Goal: Information Seeking & Learning: Learn about a topic

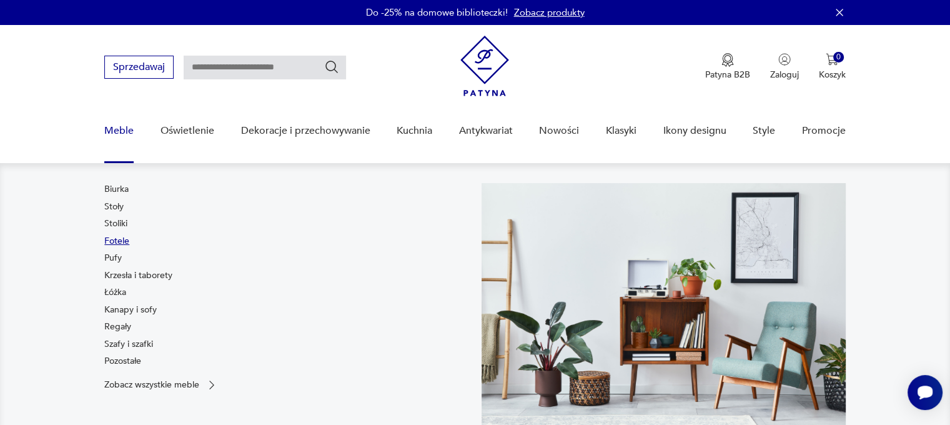
click at [120, 242] on link "Fotele" at bounding box center [116, 241] width 25 height 12
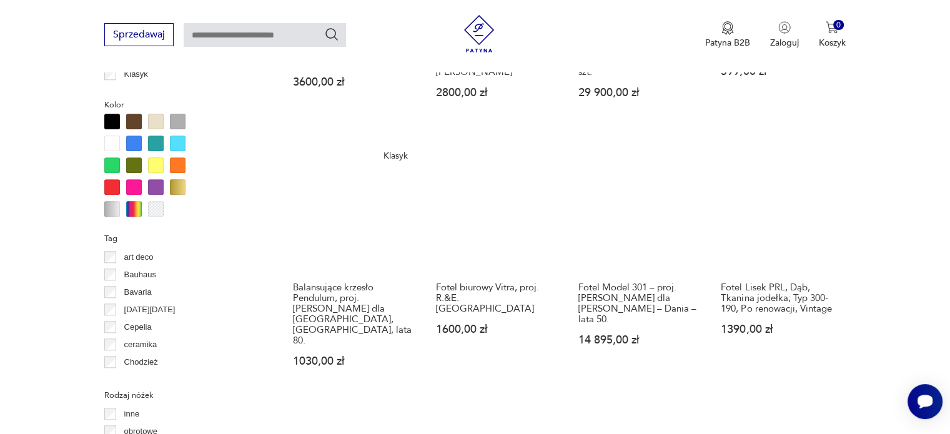
scroll to position [1330, 0]
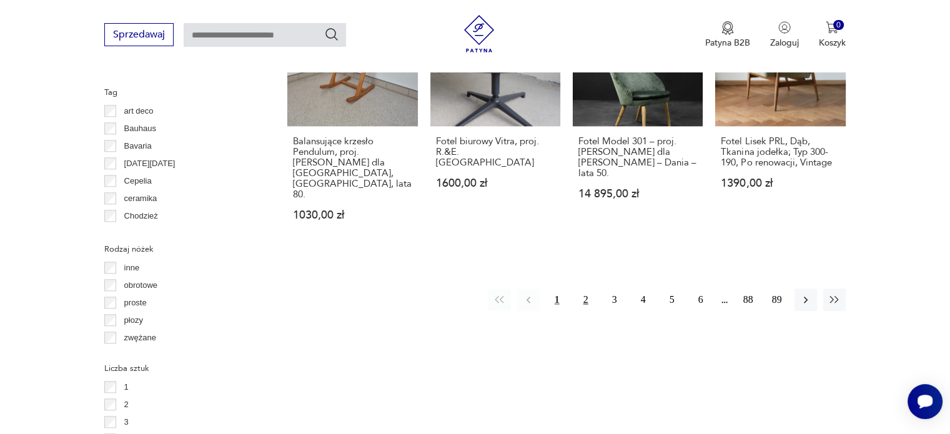
click at [583, 289] on button "2" at bounding box center [586, 300] width 22 height 22
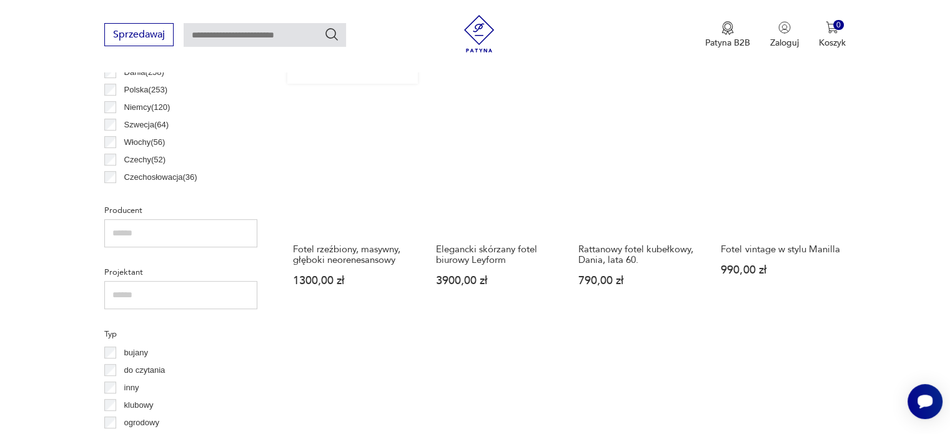
scroll to position [768, 0]
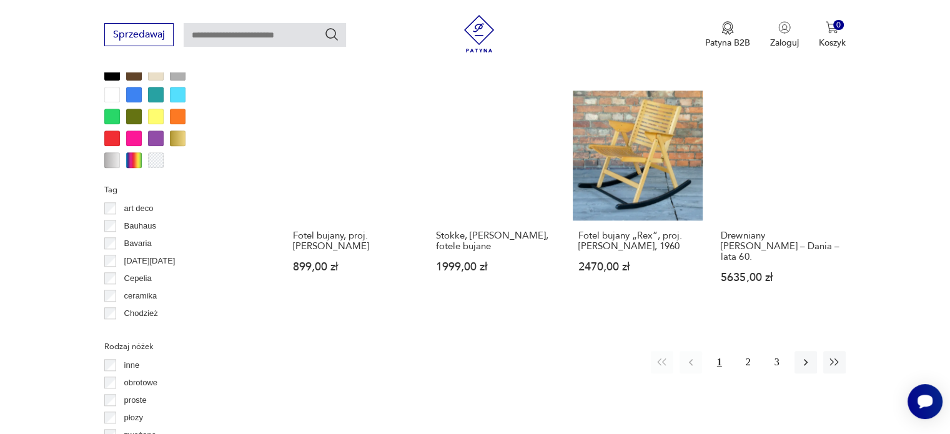
scroll to position [1268, 0]
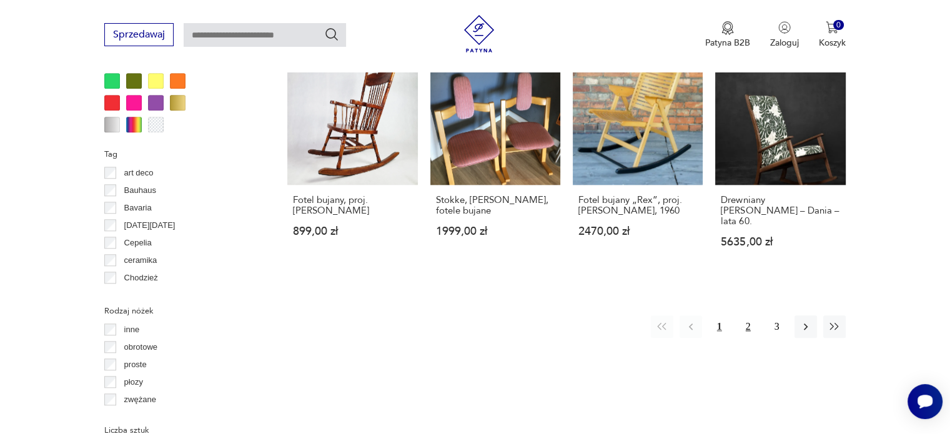
click at [748, 315] on button "2" at bounding box center [748, 326] width 22 height 22
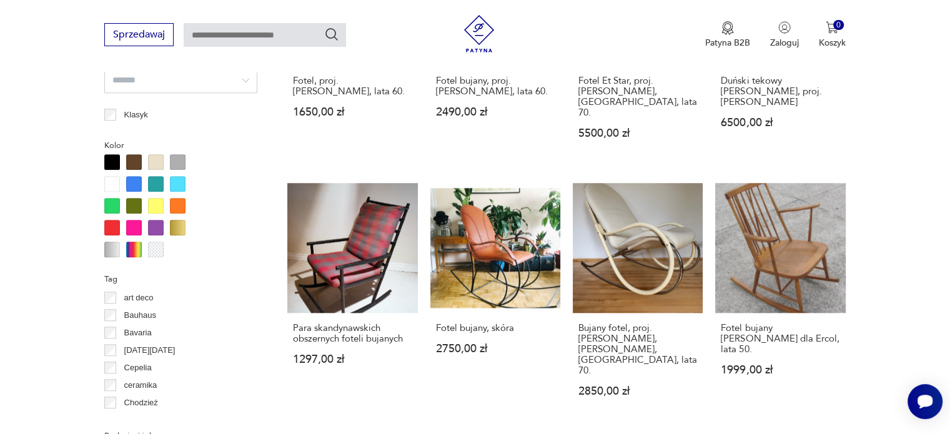
scroll to position [1205, 0]
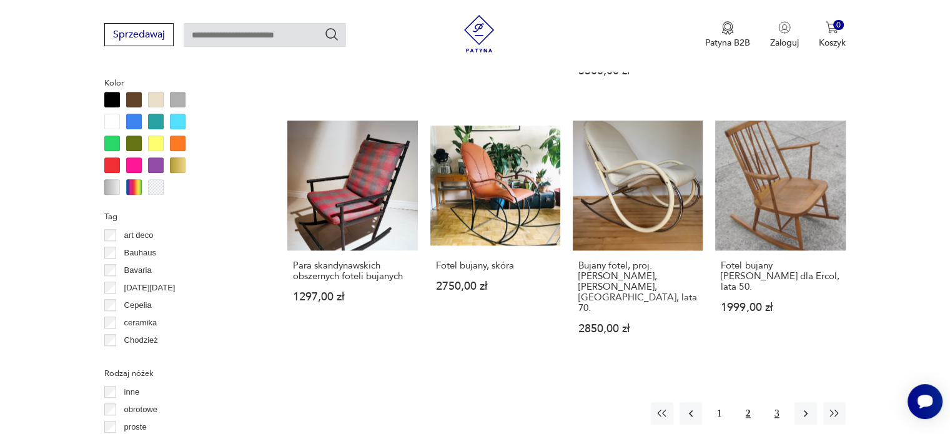
click at [777, 402] on button "3" at bounding box center [777, 413] width 22 height 22
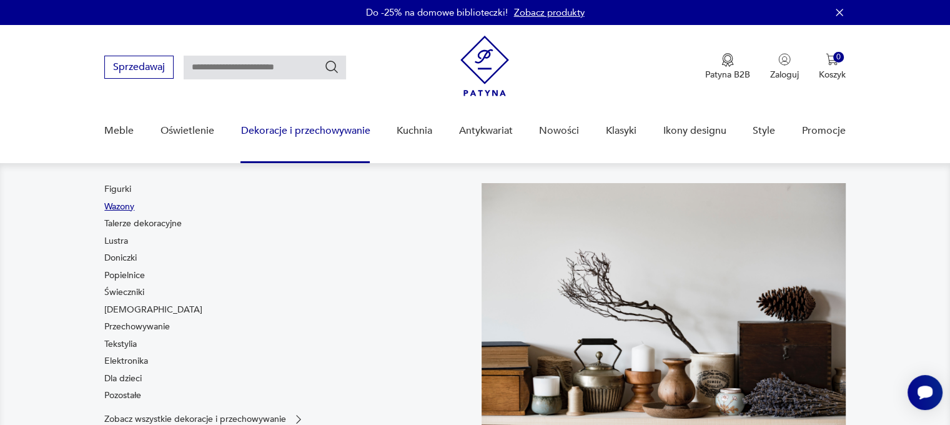
click at [122, 210] on link "Wazony" at bounding box center [119, 206] width 30 height 12
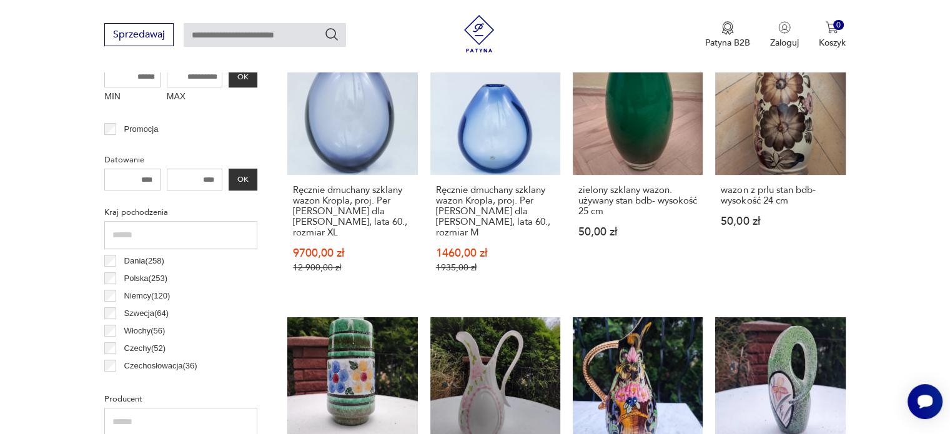
scroll to position [518, 0]
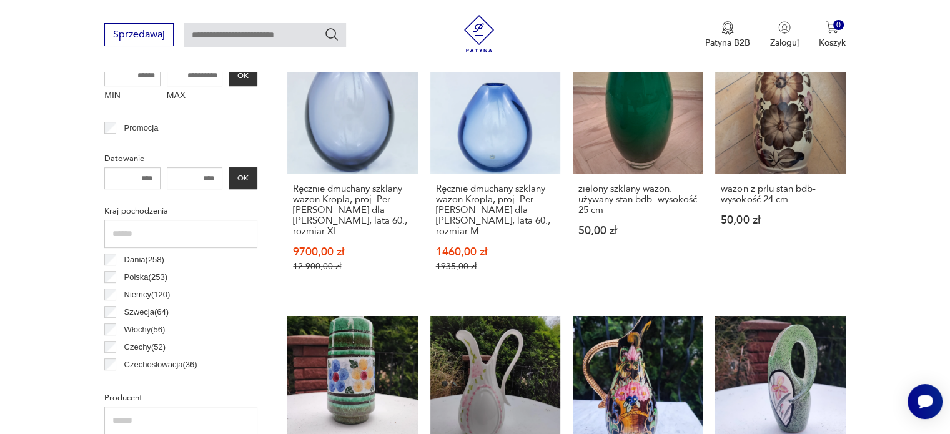
drag, startPoint x: 198, startPoint y: 176, endPoint x: 220, endPoint y: 175, distance: 21.9
click at [220, 175] on input "number" at bounding box center [195, 178] width 56 height 22
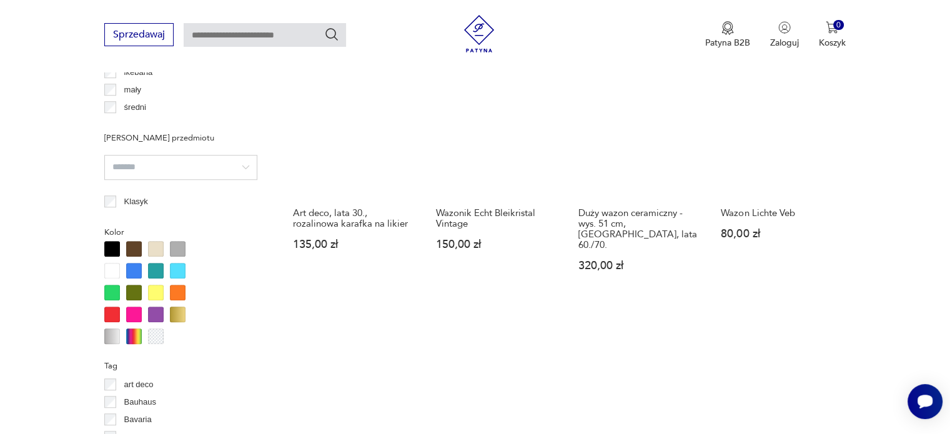
scroll to position [1080, 0]
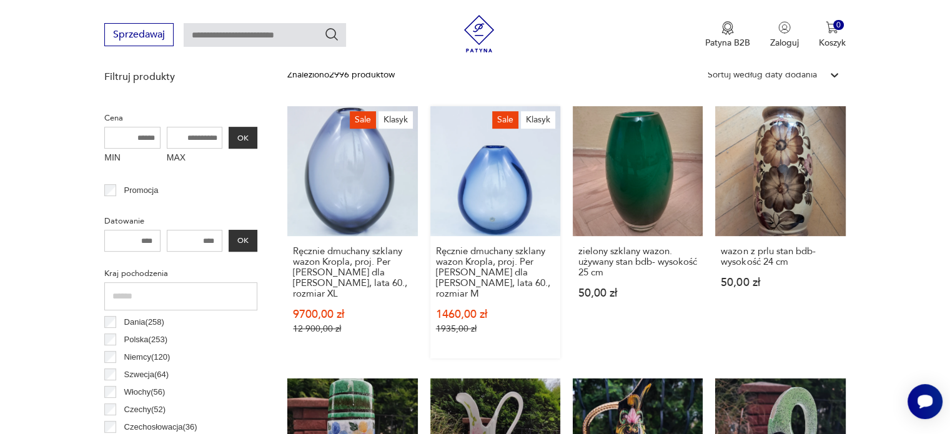
click at [476, 182] on link "Sale Klasyk Ręcznie dmuchany szklany wazon Kropla, proj. Per Lütken dla Holmega…" at bounding box center [495, 232] width 130 height 252
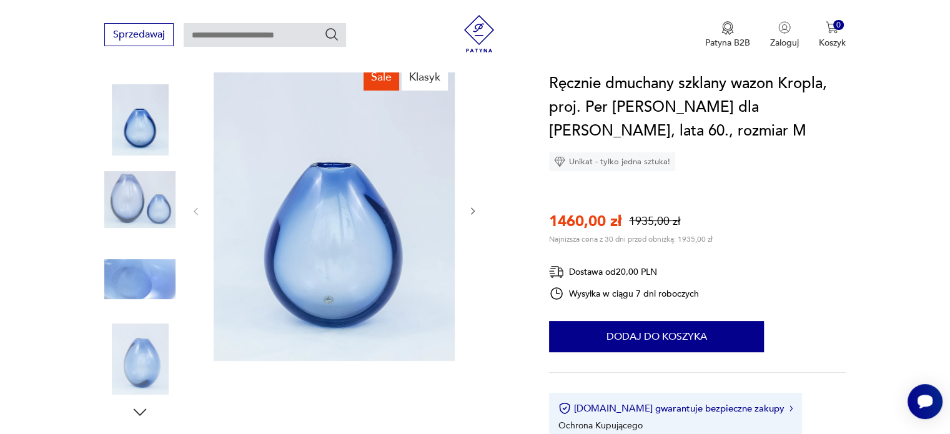
scroll to position [125, 0]
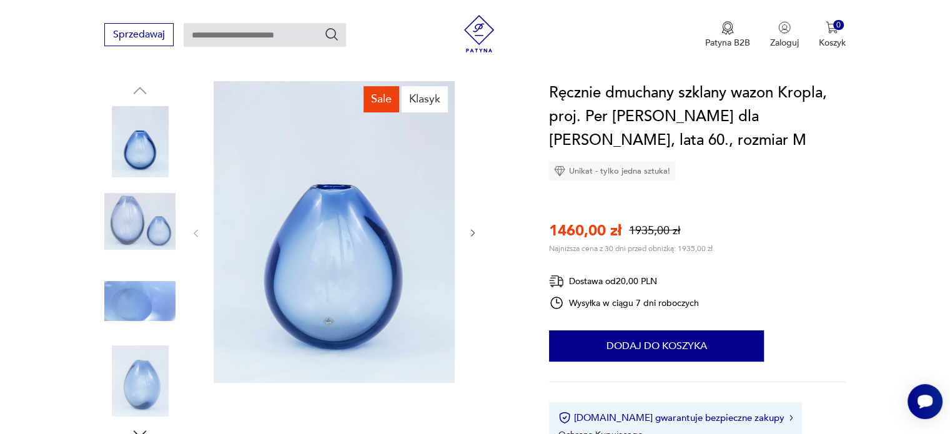
click at [474, 237] on icon "button" at bounding box center [473, 233] width 11 height 11
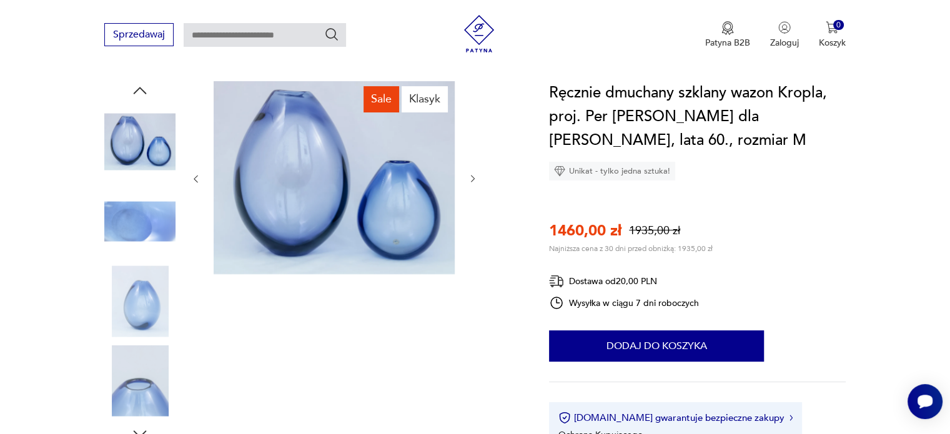
click at [473, 237] on div at bounding box center [333, 178] width 287 height 195
click at [473, 189] on div at bounding box center [333, 178] width 287 height 195
click at [472, 185] on div at bounding box center [333, 178] width 287 height 195
click at [472, 177] on icon "button" at bounding box center [473, 178] width 4 height 7
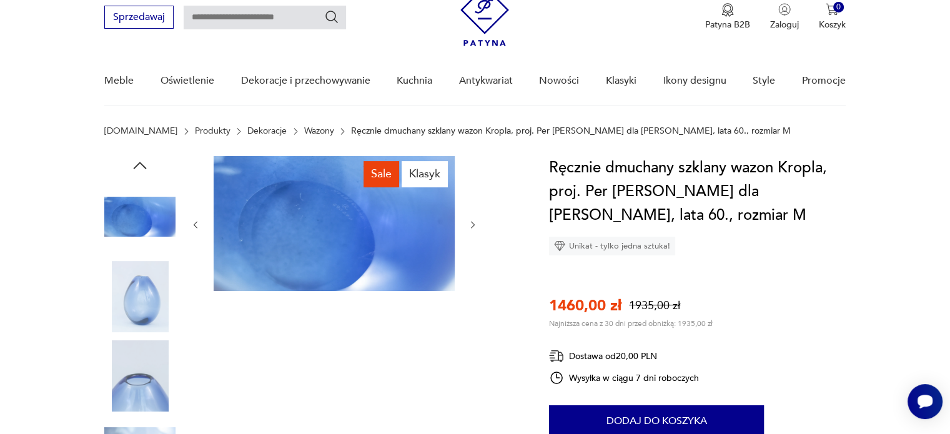
scroll to position [0, 0]
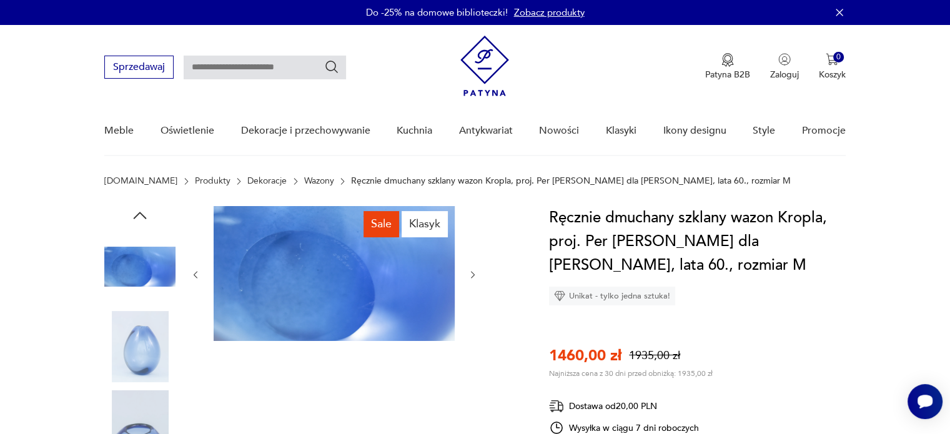
click at [340, 302] on img at bounding box center [334, 273] width 241 height 135
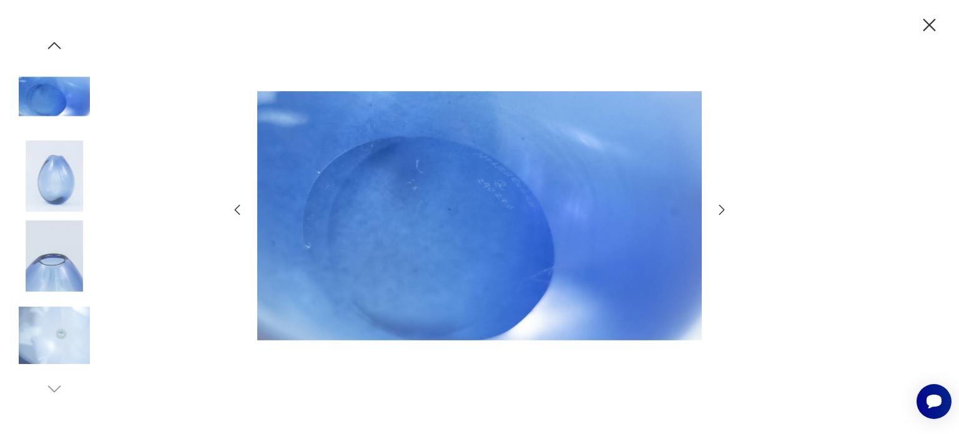
click at [927, 21] on icon "button" at bounding box center [930, 25] width 22 height 22
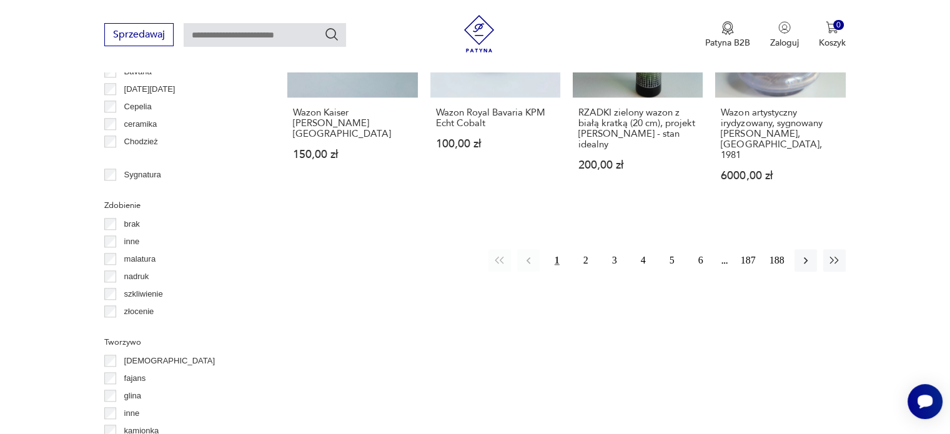
scroll to position [1352, 0]
click at [585, 249] on button "2" at bounding box center [586, 260] width 22 height 22
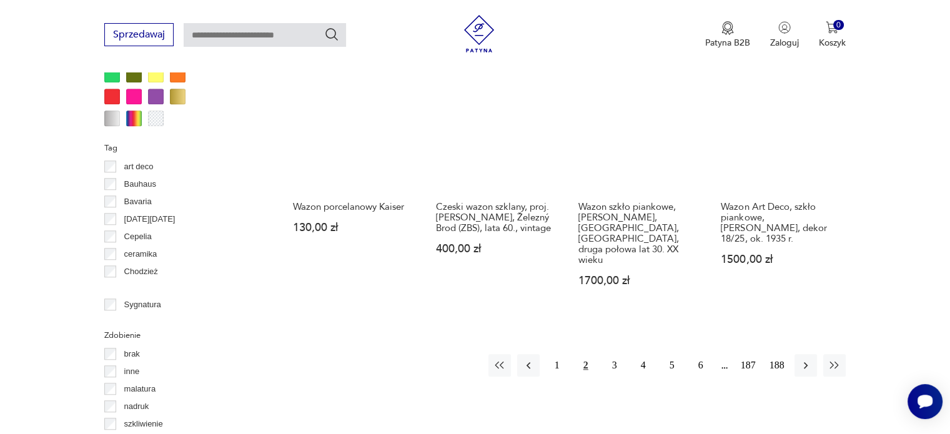
scroll to position [1268, 0]
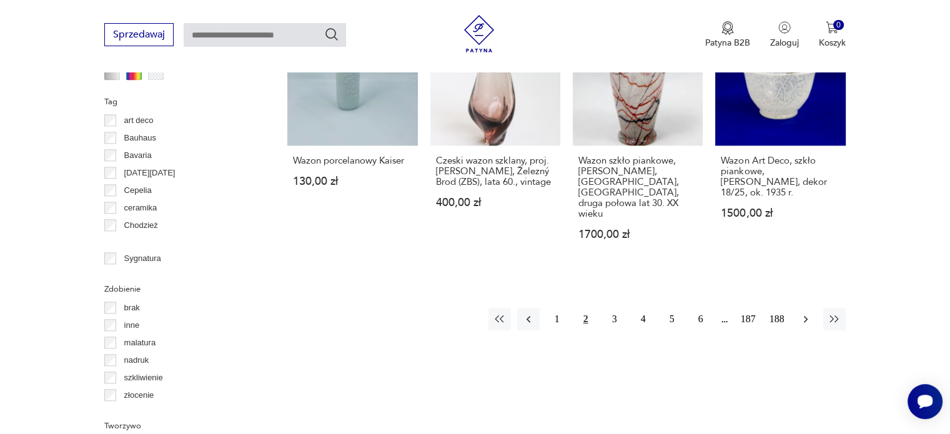
click at [806, 313] on icon "button" at bounding box center [805, 319] width 12 height 12
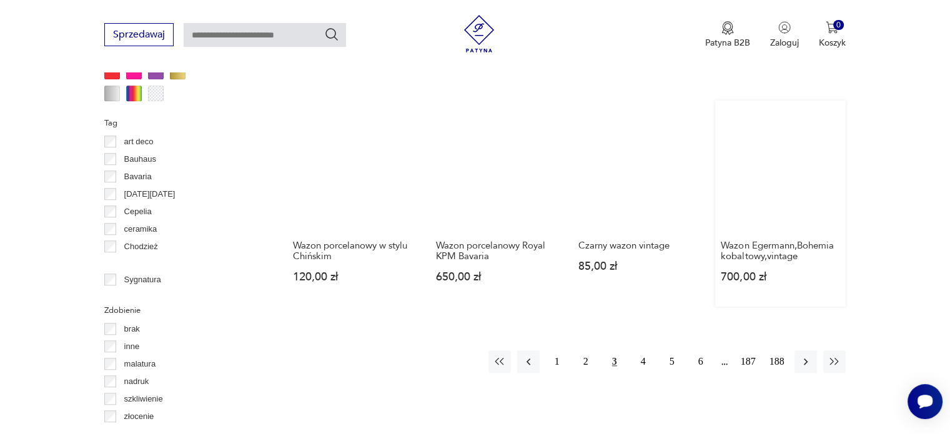
scroll to position [1268, 0]
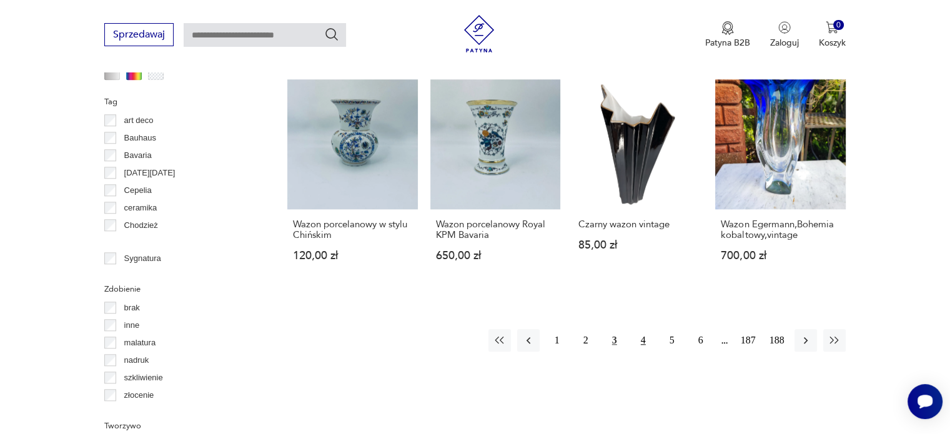
click at [642, 329] on button "4" at bounding box center [643, 340] width 22 height 22
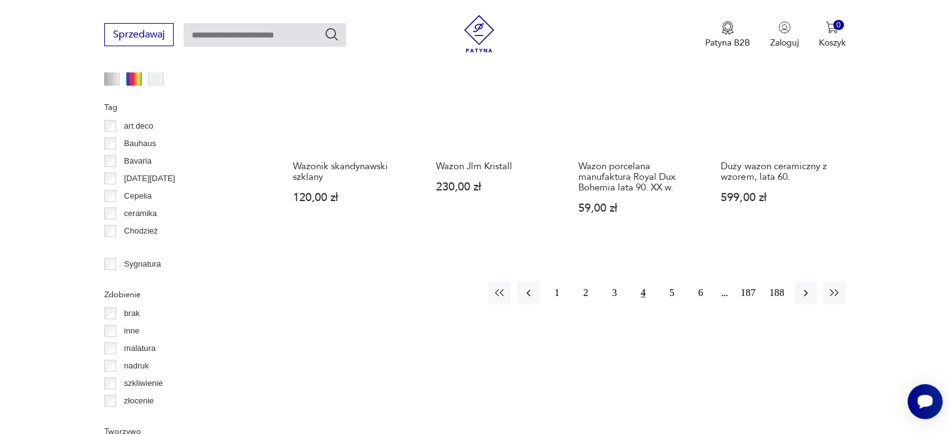
scroll to position [1330, 0]
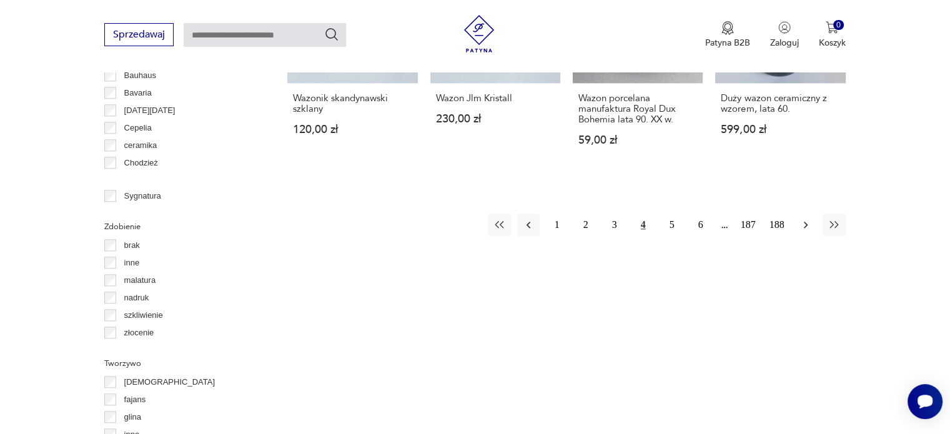
click at [797, 214] on button "button" at bounding box center [805, 225] width 22 height 22
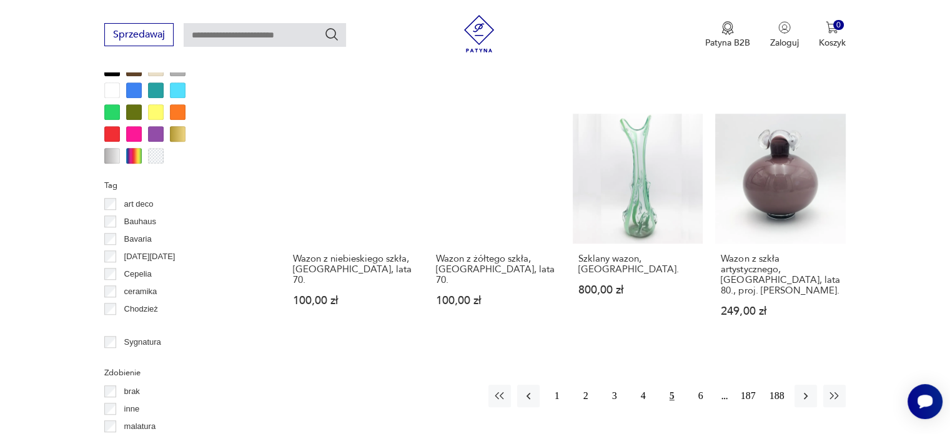
scroll to position [1205, 0]
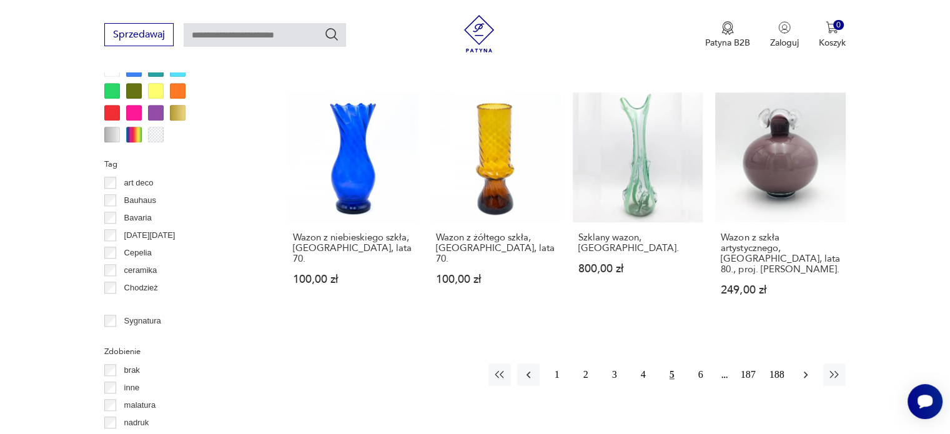
click at [800, 368] on icon "button" at bounding box center [805, 374] width 12 height 12
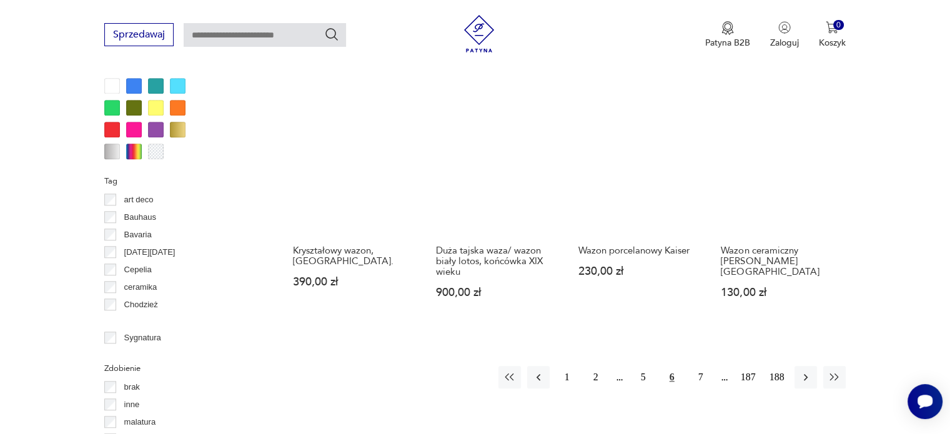
scroll to position [1205, 0]
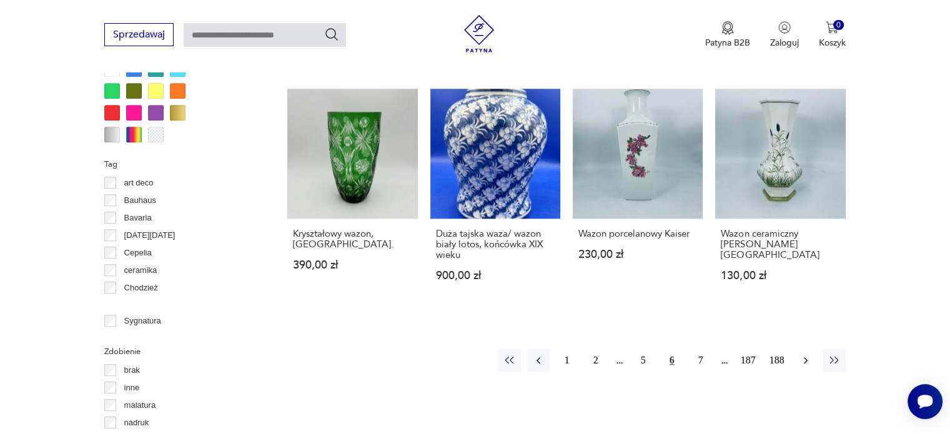
click at [800, 354] on icon "button" at bounding box center [805, 360] width 12 height 12
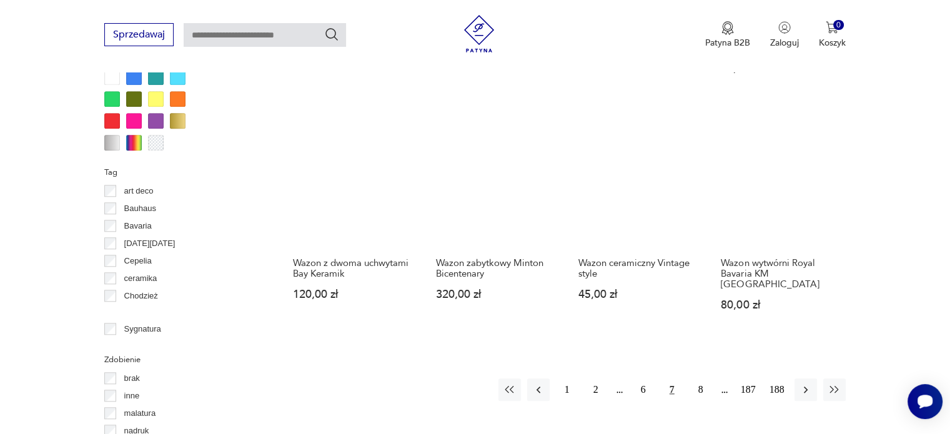
scroll to position [1268, 0]
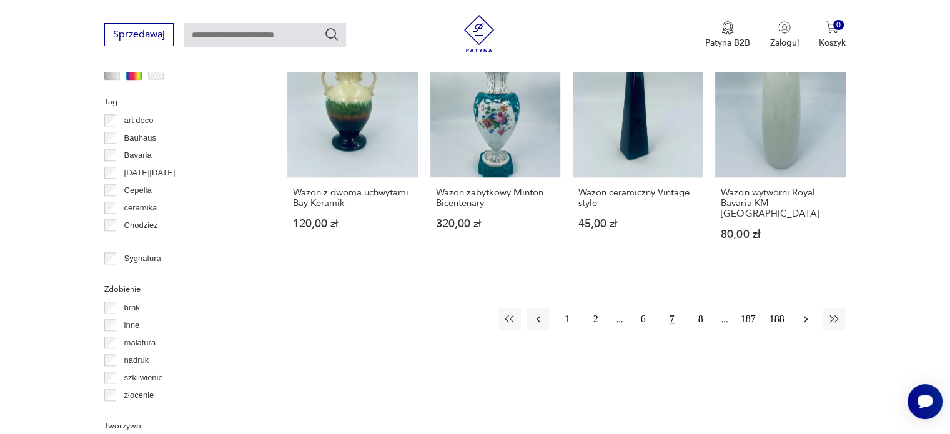
click at [803, 313] on icon "button" at bounding box center [805, 319] width 12 height 12
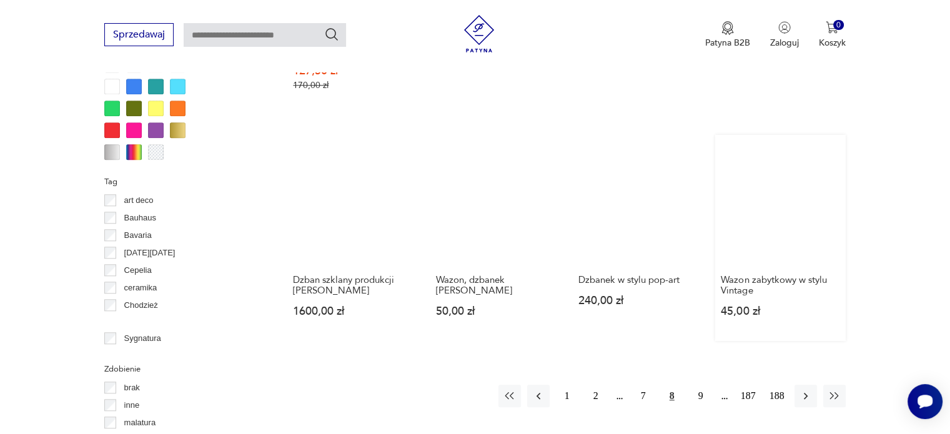
scroll to position [1330, 0]
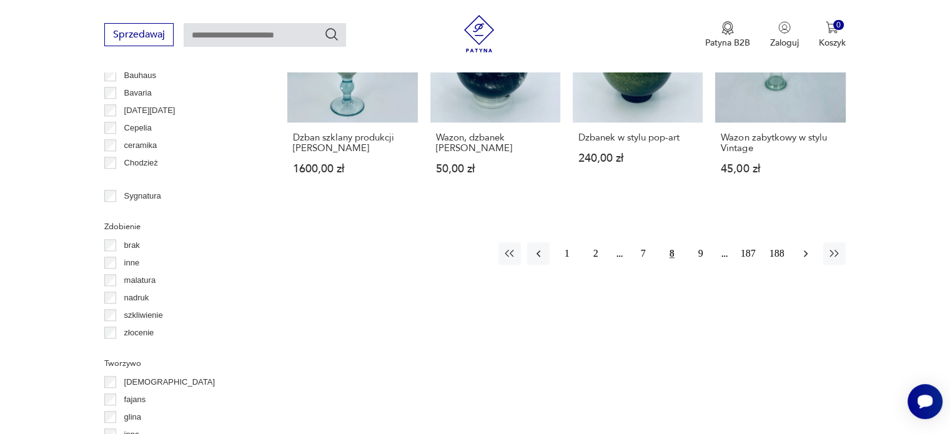
click at [802, 247] on icon "button" at bounding box center [805, 253] width 12 height 12
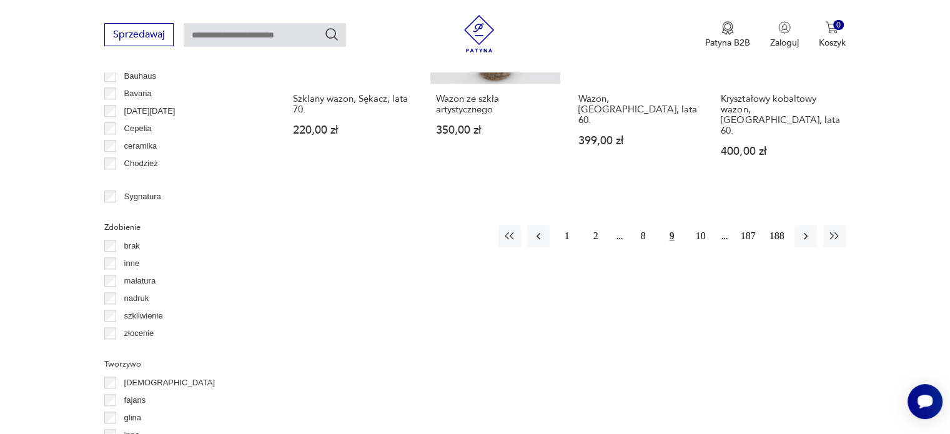
scroll to position [1330, 0]
click at [805, 232] on icon "button" at bounding box center [806, 235] width 4 height 7
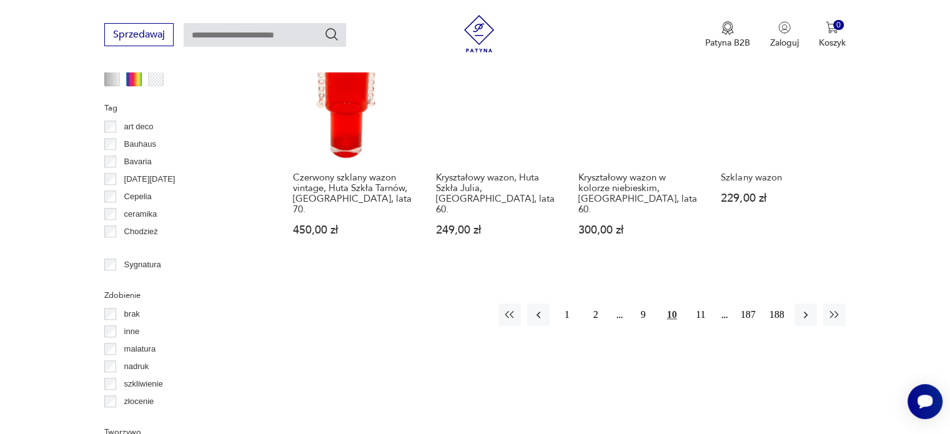
scroll to position [1268, 0]
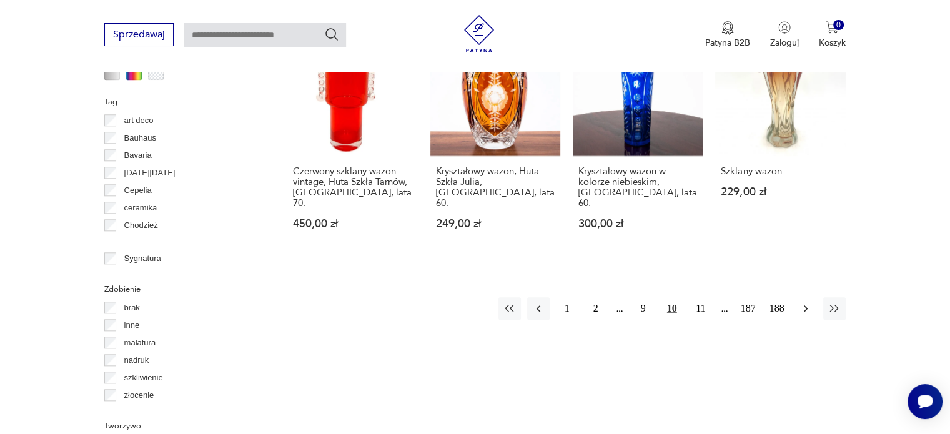
click at [802, 302] on icon "button" at bounding box center [805, 308] width 12 height 12
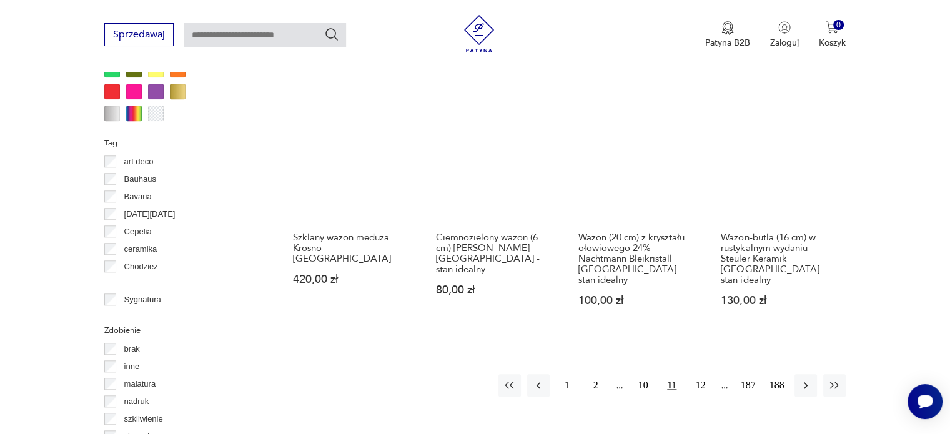
scroll to position [1205, 0]
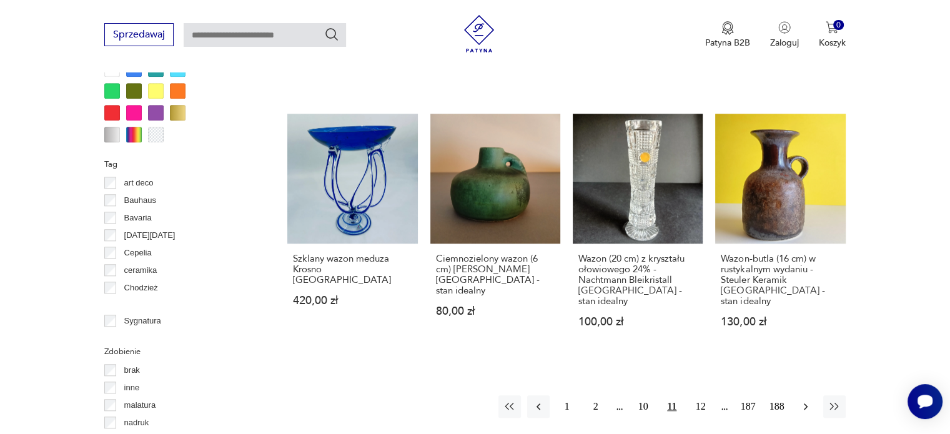
click at [811, 400] on icon "button" at bounding box center [805, 406] width 12 height 12
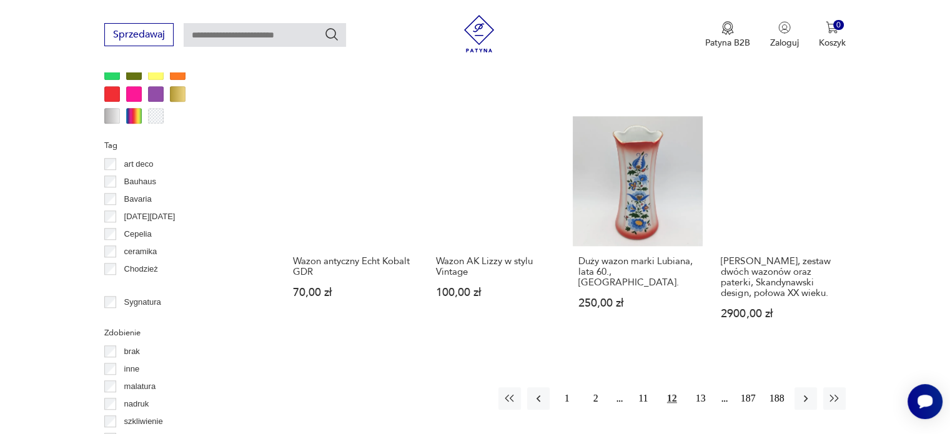
scroll to position [1330, 0]
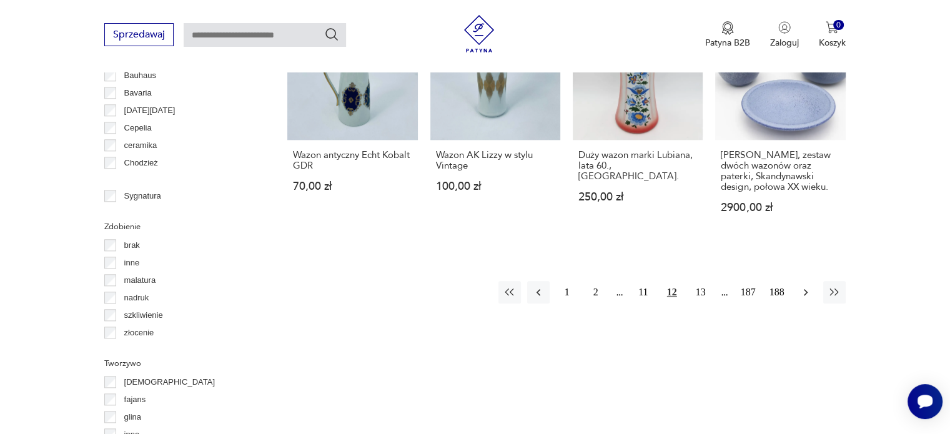
click at [808, 286] on icon "button" at bounding box center [805, 292] width 12 height 12
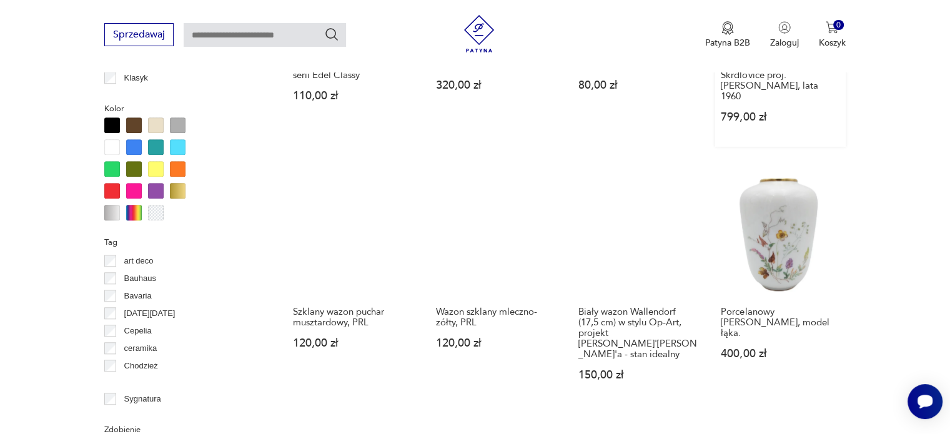
scroll to position [1237, 0]
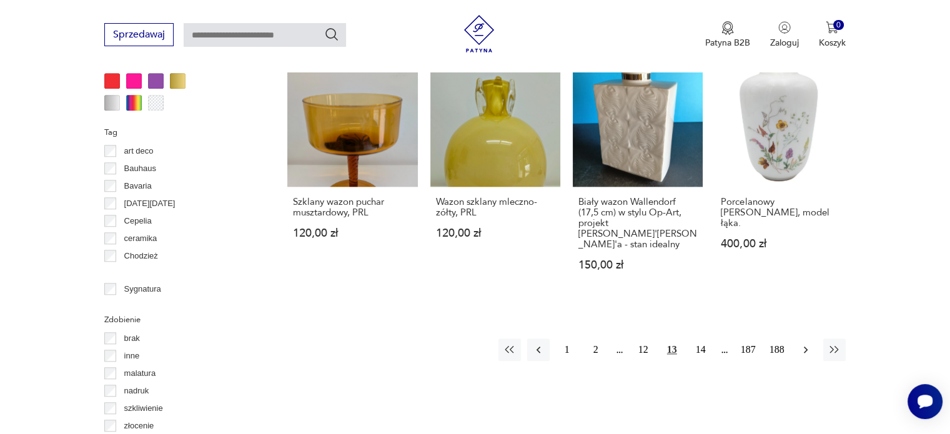
click at [808, 343] on icon "button" at bounding box center [805, 349] width 12 height 12
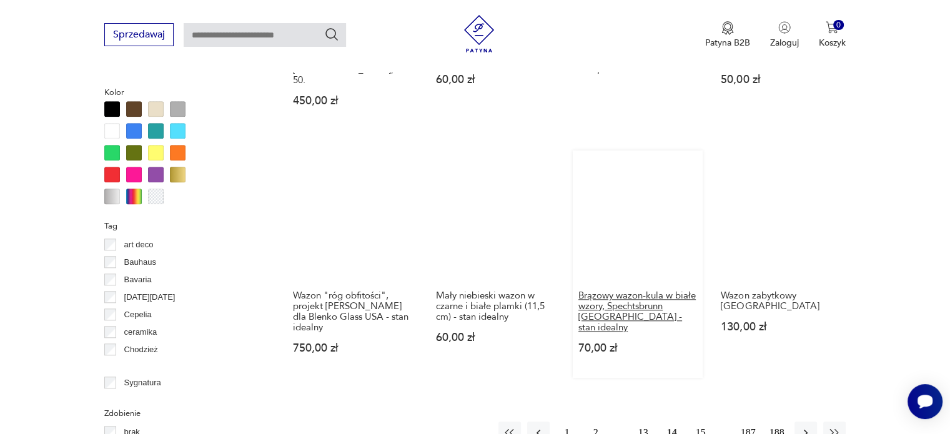
scroll to position [1143, 0]
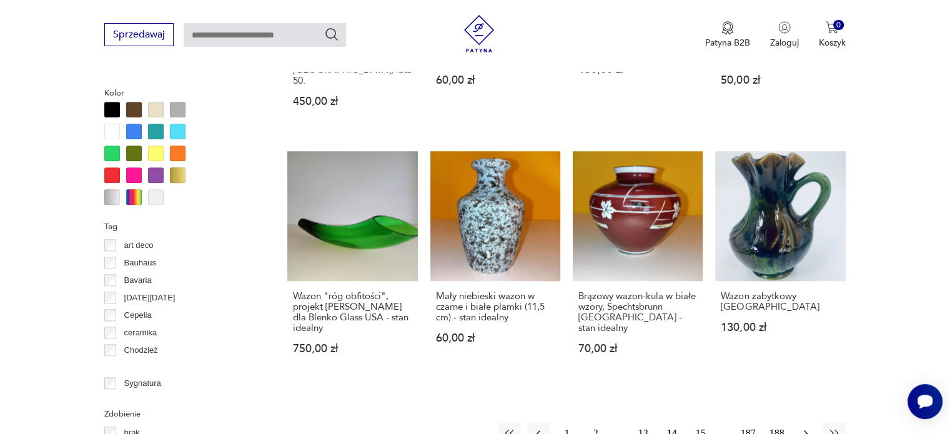
click at [804, 430] on icon "button" at bounding box center [806, 433] width 4 height 7
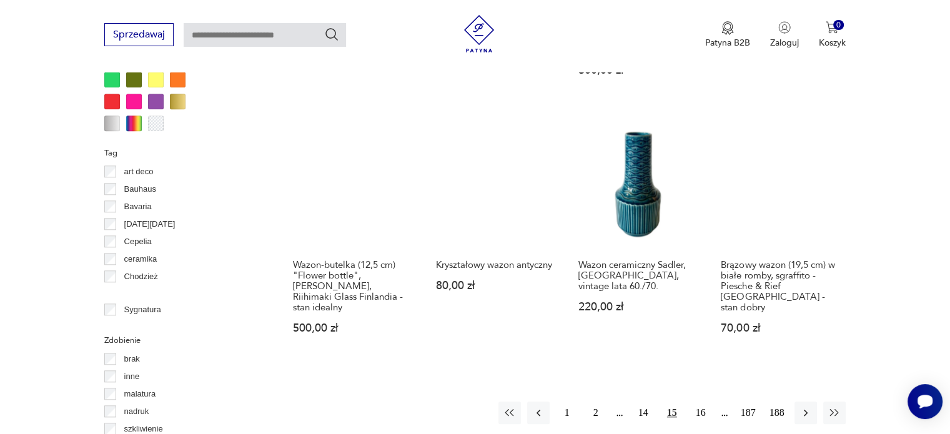
scroll to position [1268, 0]
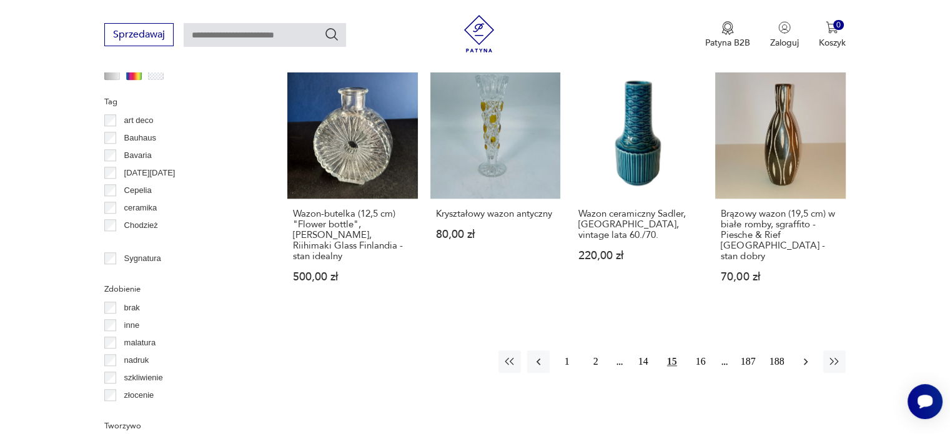
click at [804, 355] on icon "button" at bounding box center [805, 361] width 12 height 12
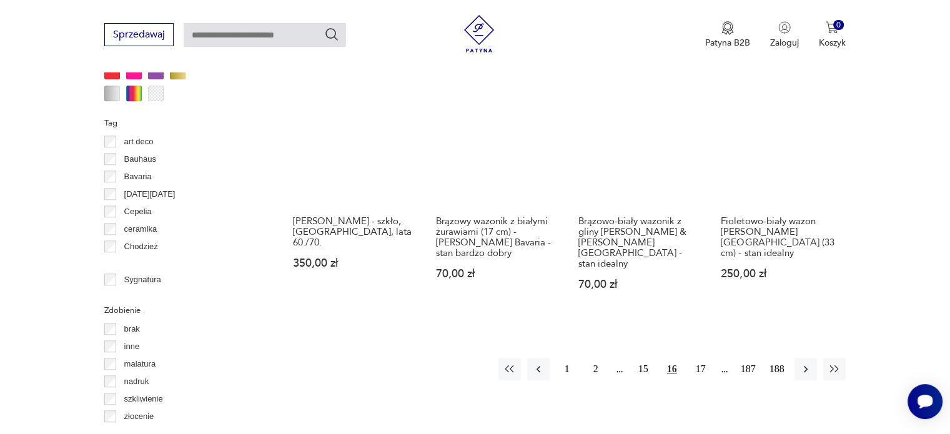
scroll to position [1268, 0]
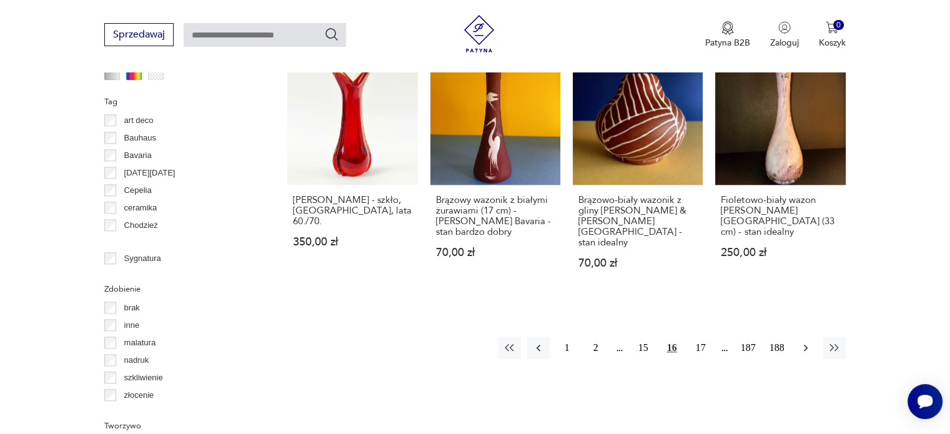
click at [797, 337] on button "button" at bounding box center [805, 348] width 22 height 22
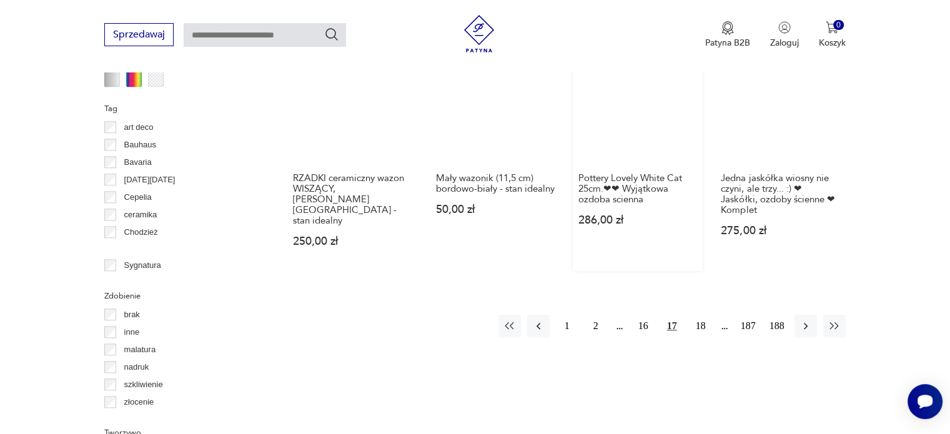
scroll to position [1268, 0]
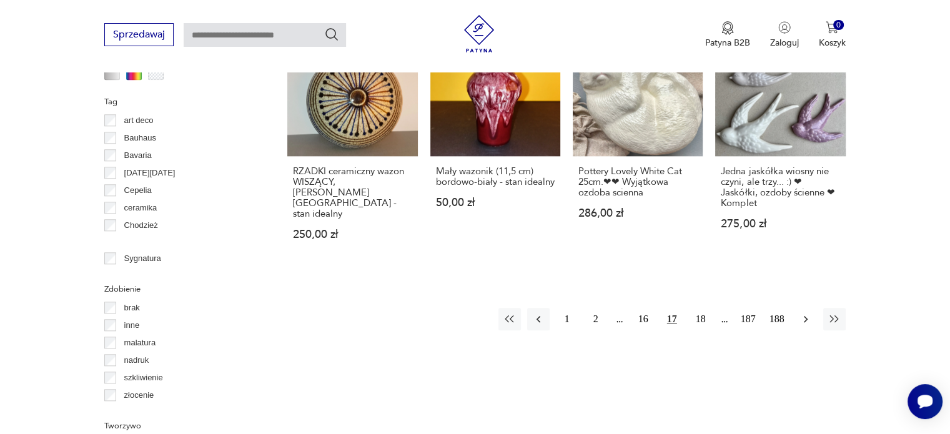
click at [801, 313] on icon "button" at bounding box center [805, 319] width 12 height 12
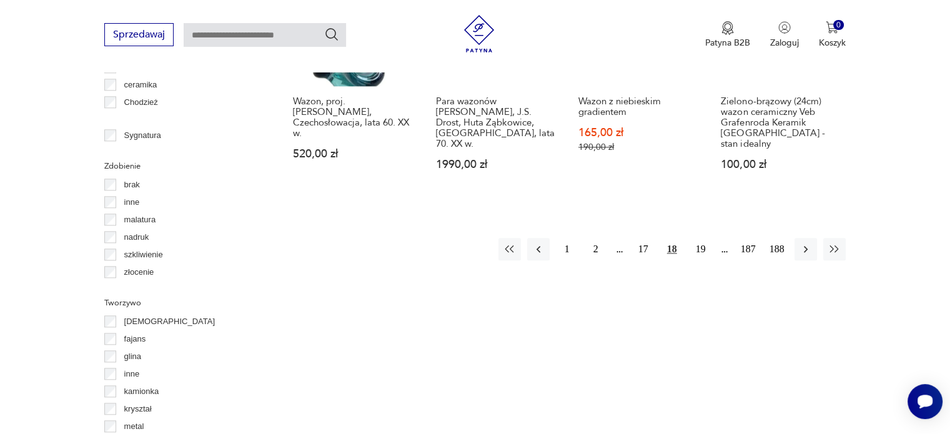
scroll to position [1393, 0]
click at [800, 241] on icon "button" at bounding box center [805, 247] width 12 height 12
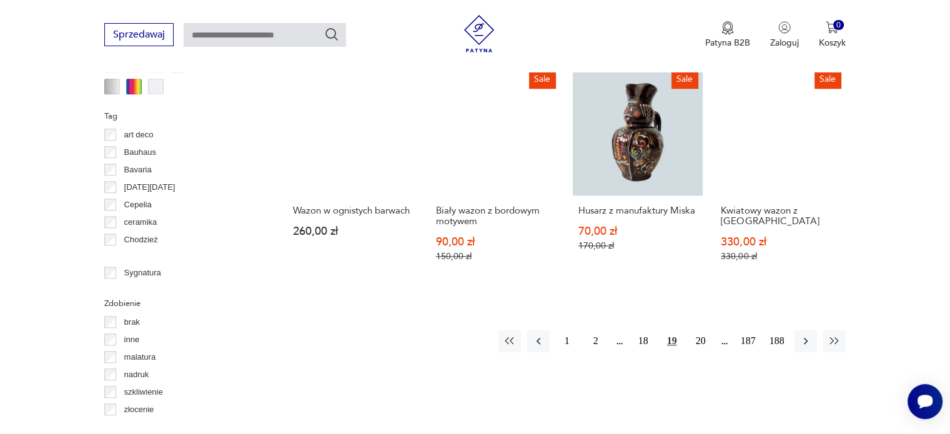
scroll to position [1330, 0]
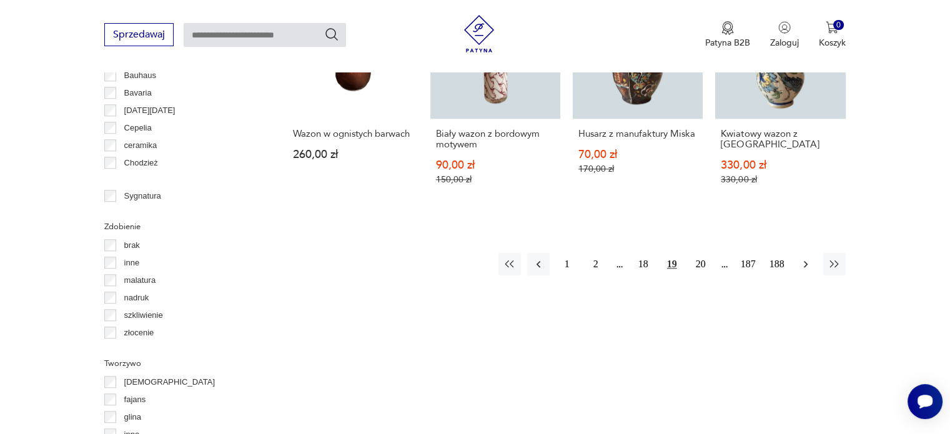
click at [804, 264] on icon "button" at bounding box center [805, 264] width 12 height 12
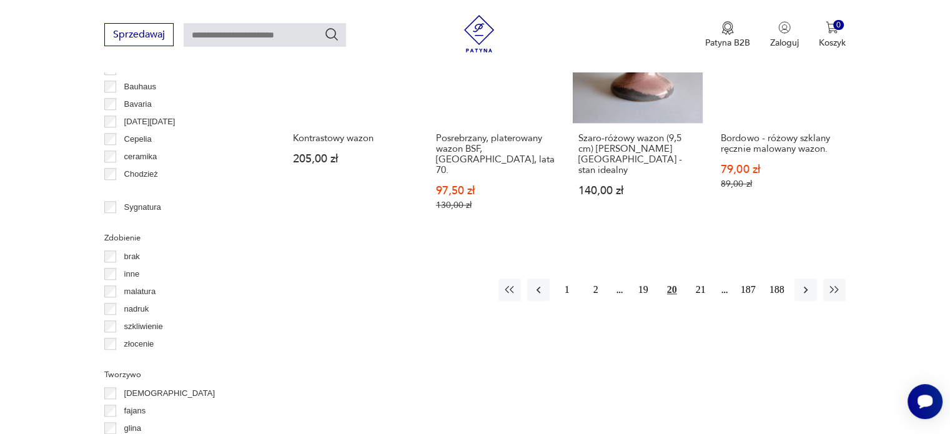
scroll to position [1330, 0]
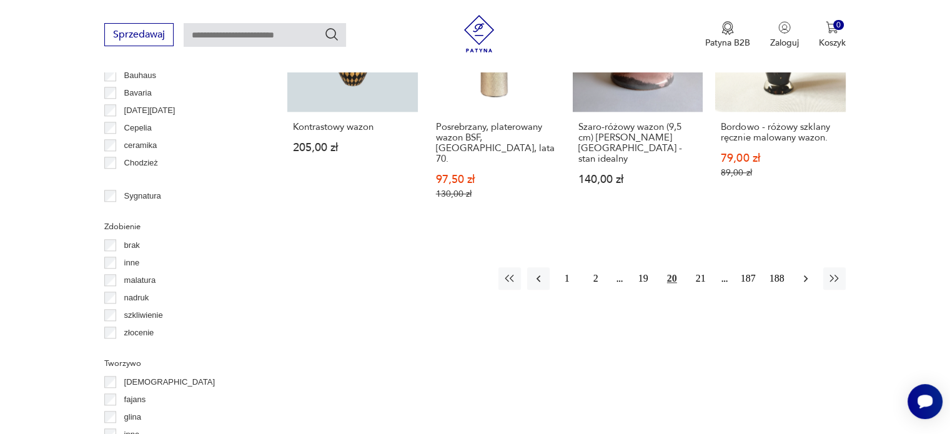
click at [804, 272] on icon "button" at bounding box center [805, 278] width 12 height 12
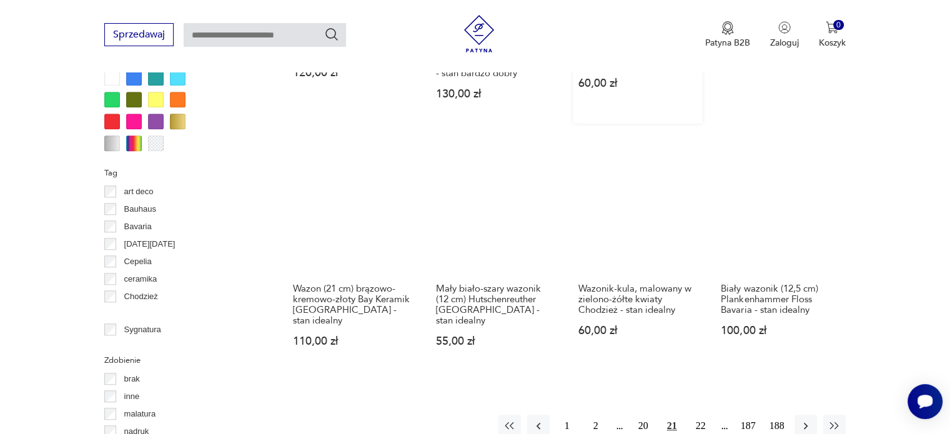
scroll to position [1268, 0]
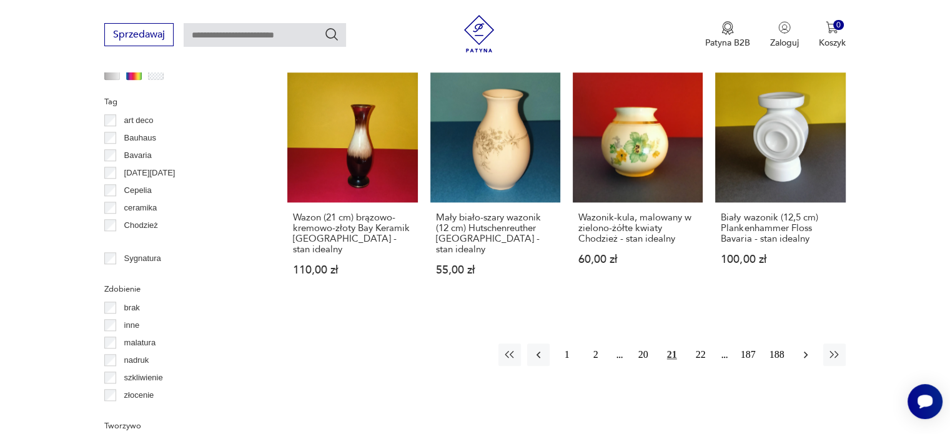
click at [799, 348] on icon "button" at bounding box center [805, 354] width 12 height 12
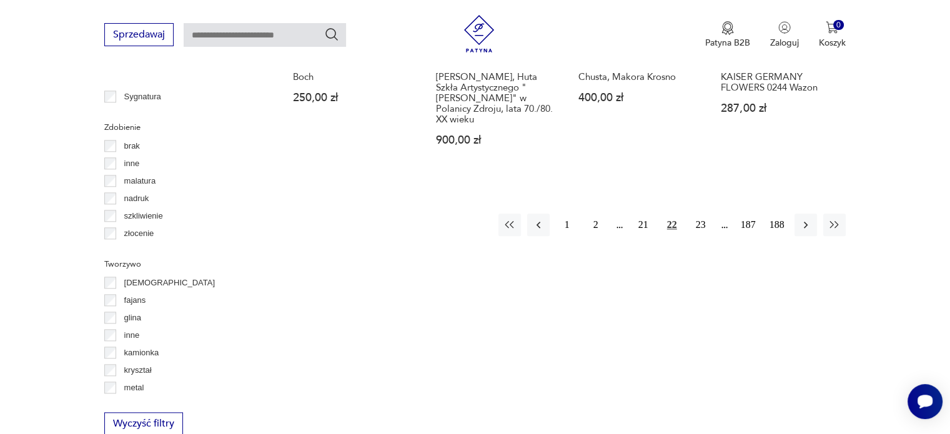
scroll to position [1455, 0]
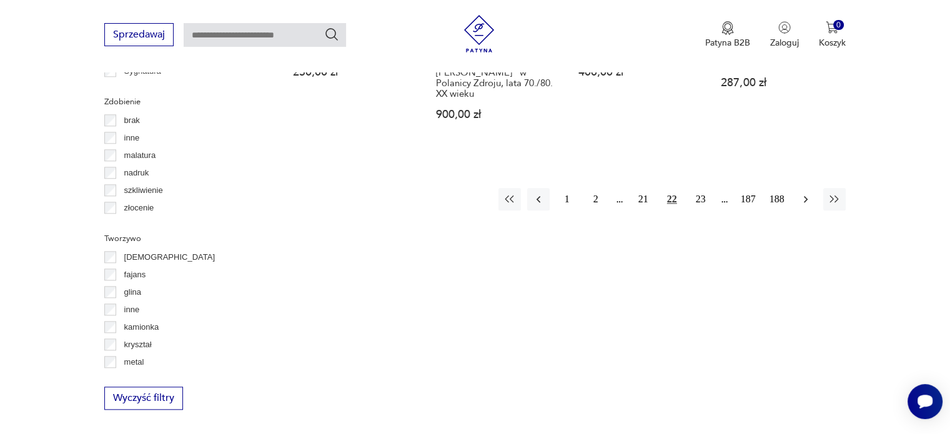
click at [806, 193] on icon "button" at bounding box center [805, 199] width 12 height 12
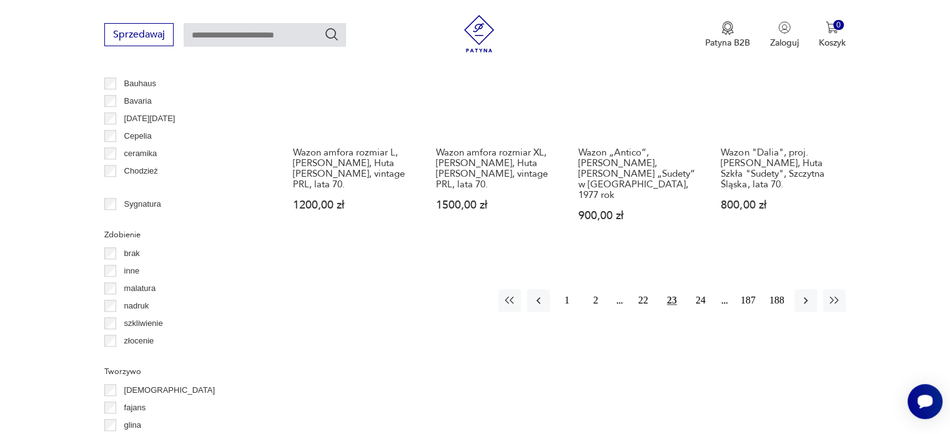
scroll to position [1330, 0]
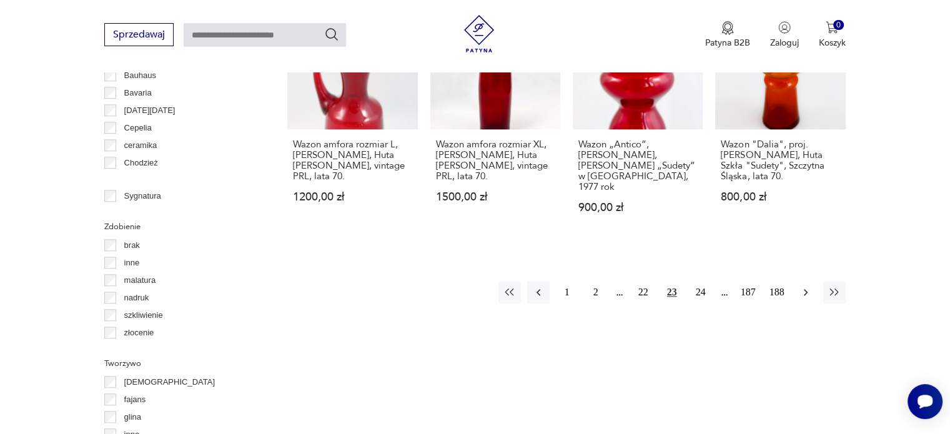
click at [799, 286] on icon "button" at bounding box center [805, 292] width 12 height 12
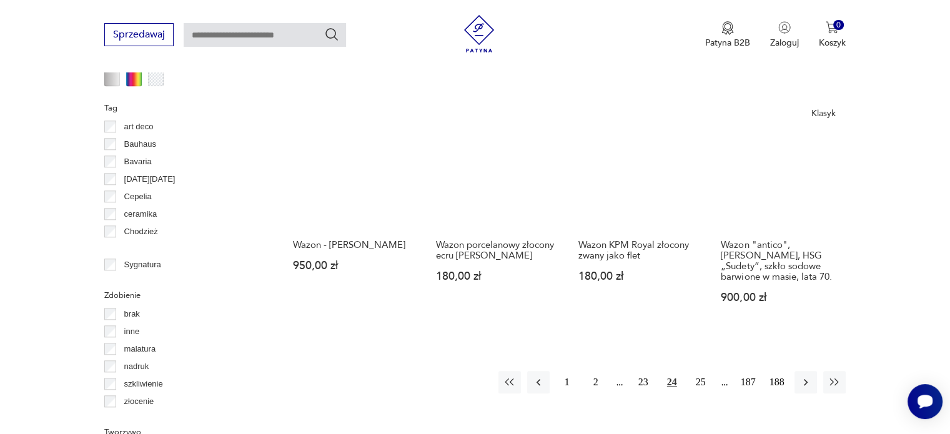
scroll to position [1268, 0]
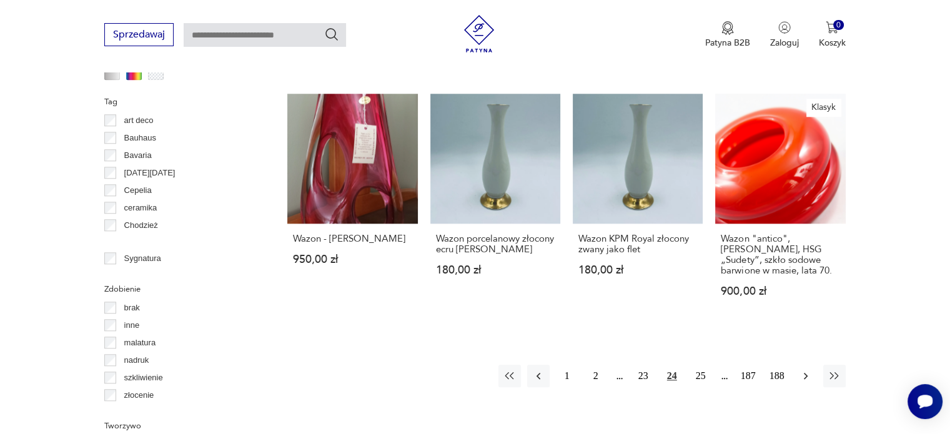
click at [803, 370] on icon "button" at bounding box center [805, 376] width 12 height 12
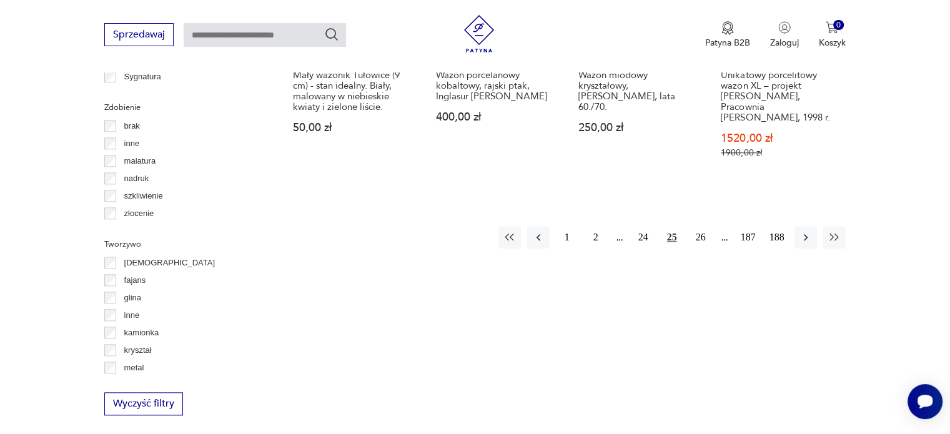
scroll to position [1455, 0]
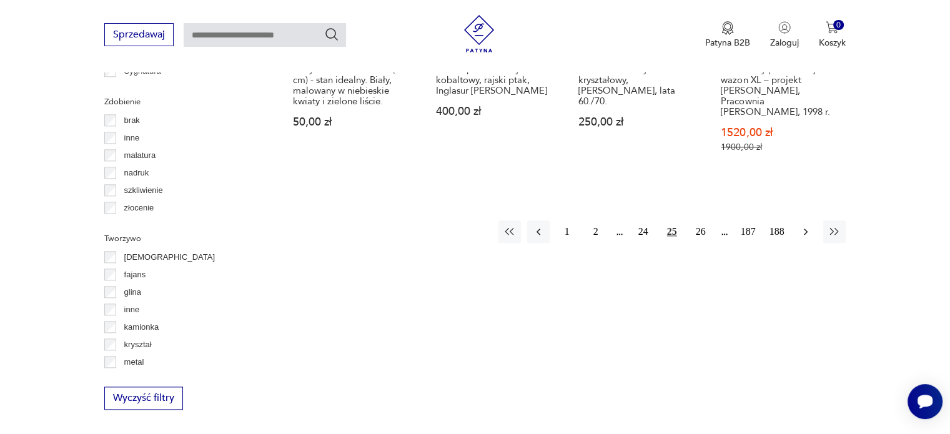
click at [800, 225] on icon "button" at bounding box center [805, 231] width 12 height 12
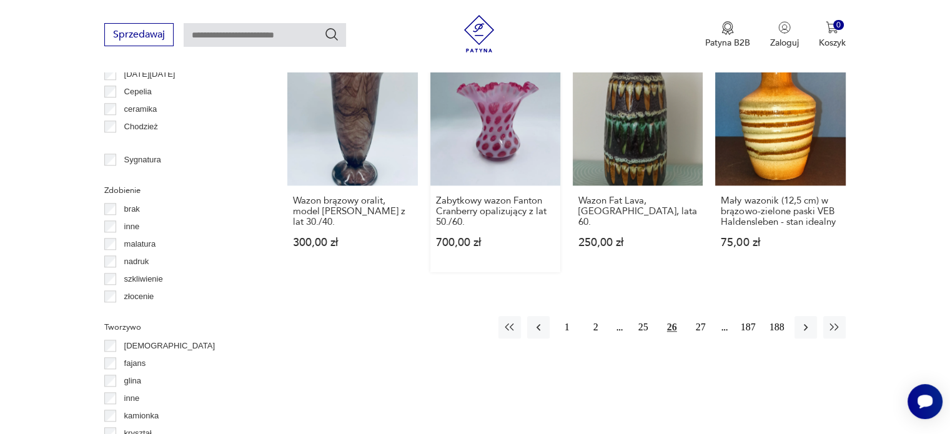
scroll to position [1393, 0]
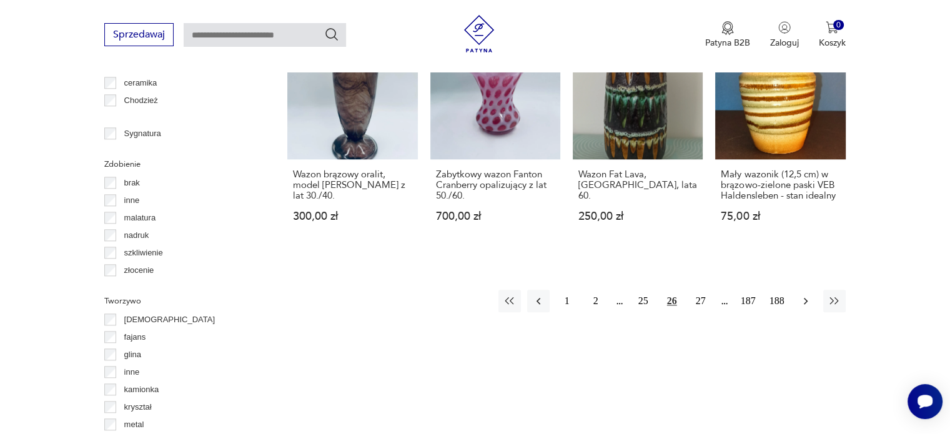
click at [802, 295] on icon "button" at bounding box center [805, 301] width 12 height 12
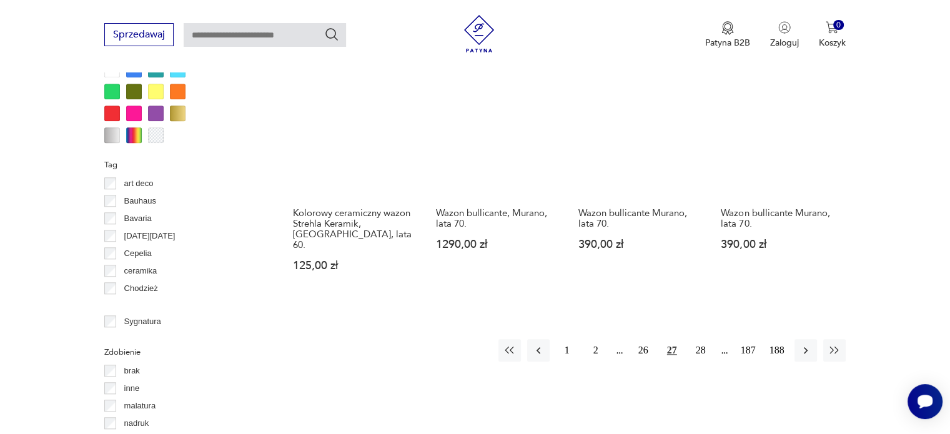
scroll to position [1205, 0]
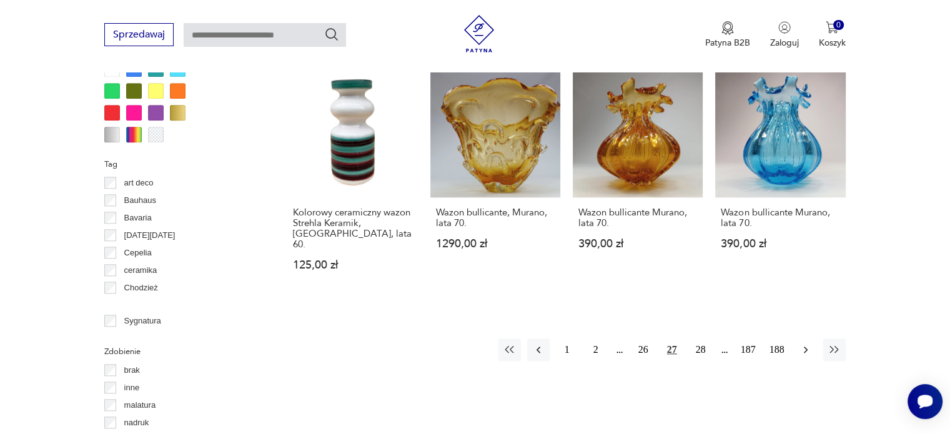
click at [800, 343] on icon "button" at bounding box center [805, 349] width 12 height 12
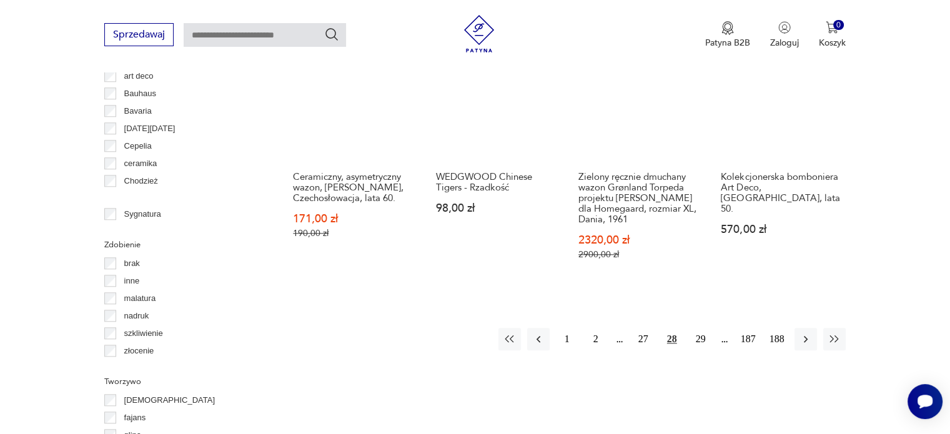
scroll to position [1330, 0]
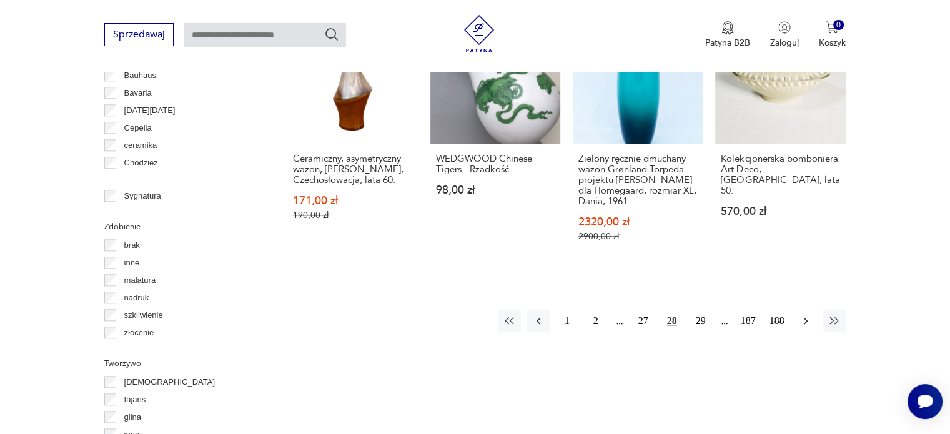
click at [806, 315] on icon "button" at bounding box center [805, 321] width 12 height 12
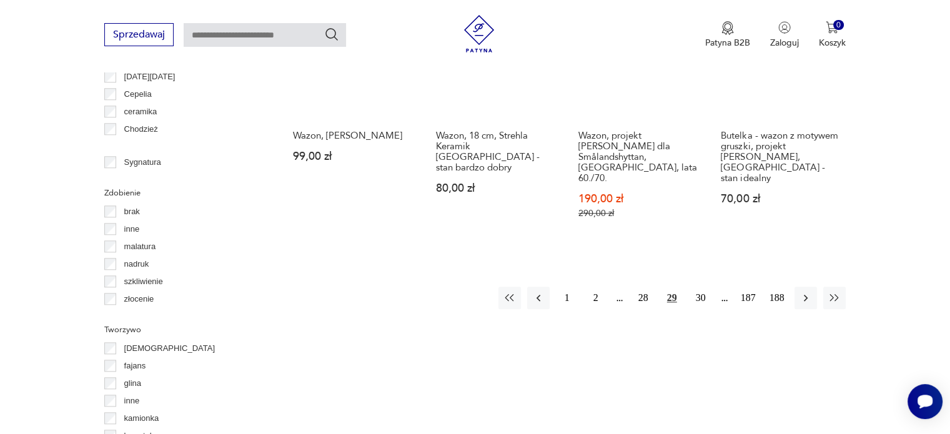
scroll to position [1393, 0]
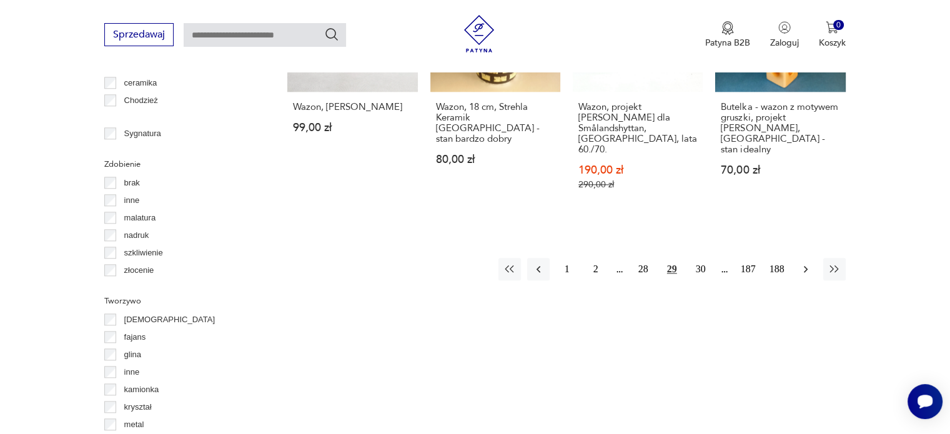
click at [807, 258] on button "button" at bounding box center [805, 269] width 22 height 22
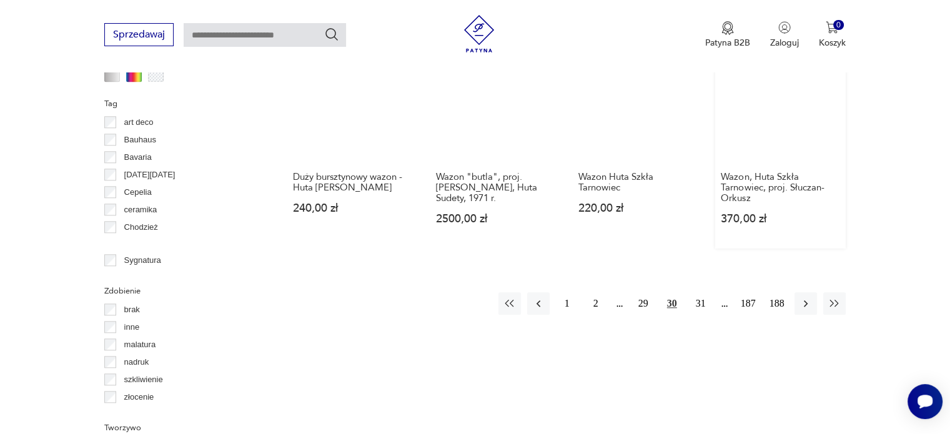
scroll to position [1268, 0]
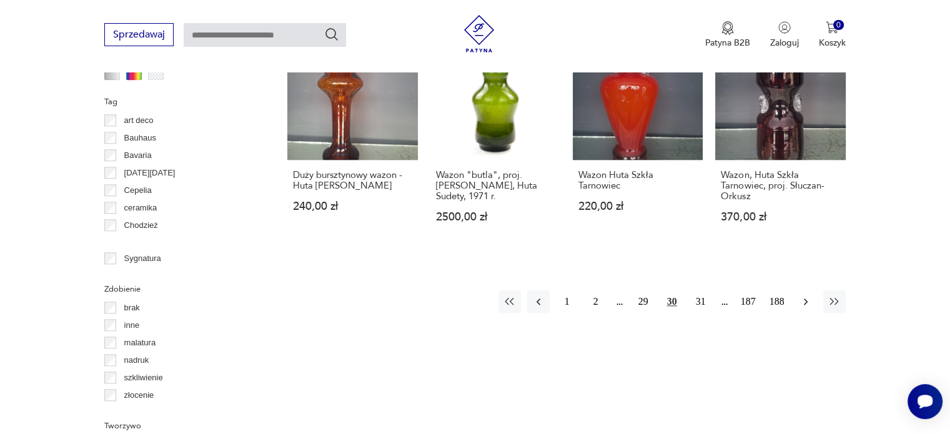
click at [809, 295] on icon "button" at bounding box center [805, 301] width 12 height 12
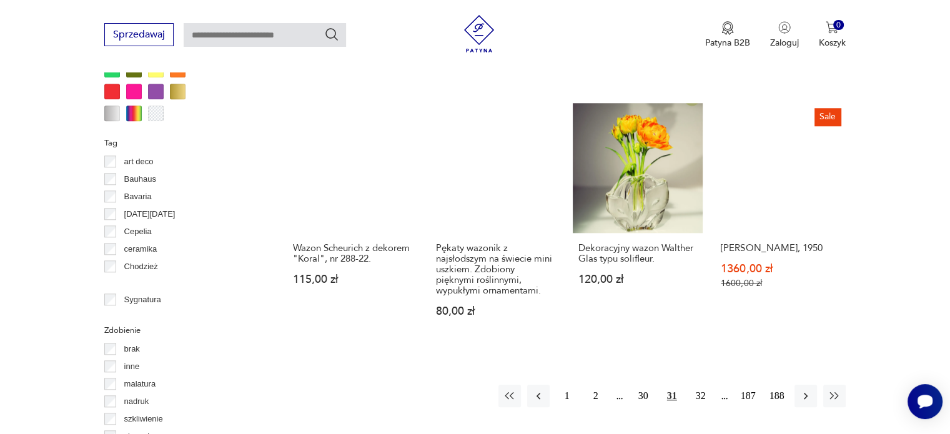
scroll to position [1205, 0]
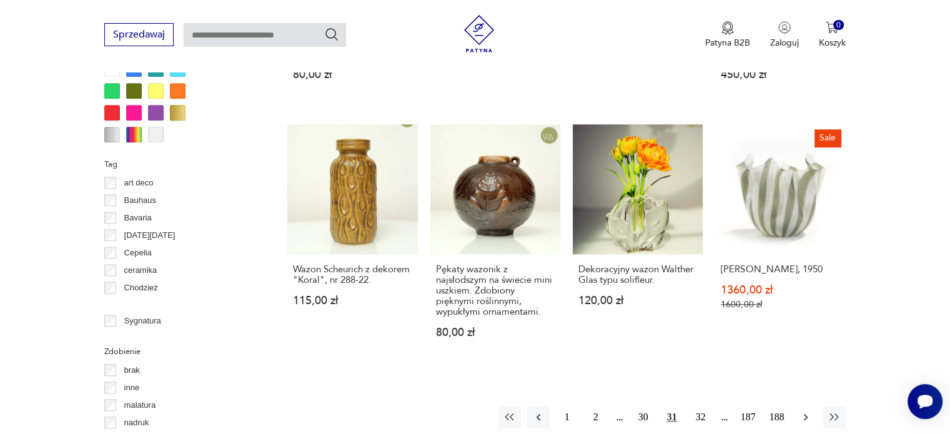
click at [809, 412] on icon "button" at bounding box center [805, 417] width 12 height 12
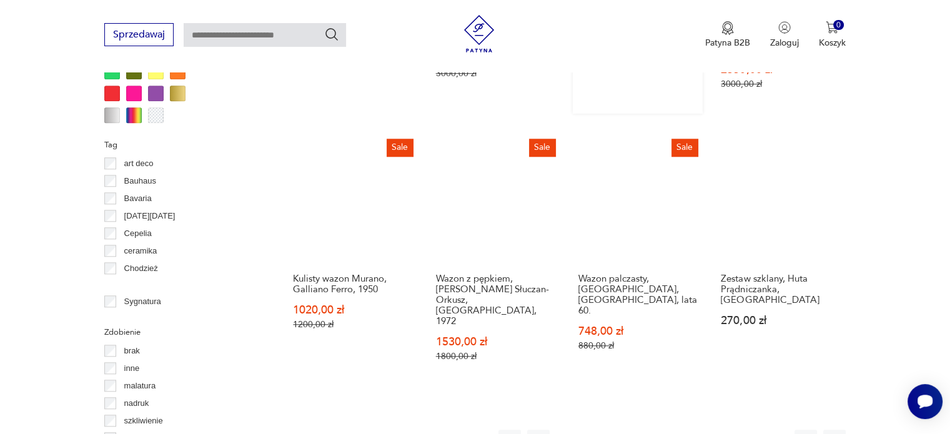
scroll to position [1330, 0]
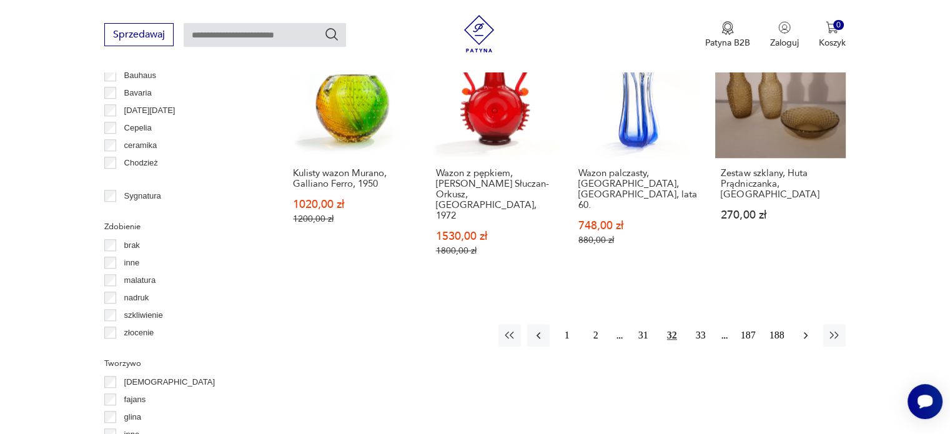
click at [810, 329] on icon "button" at bounding box center [805, 335] width 12 height 12
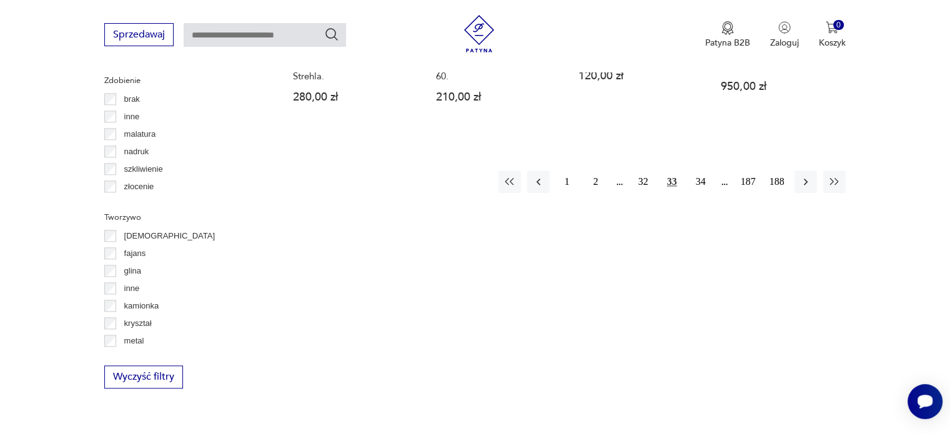
scroll to position [1455, 0]
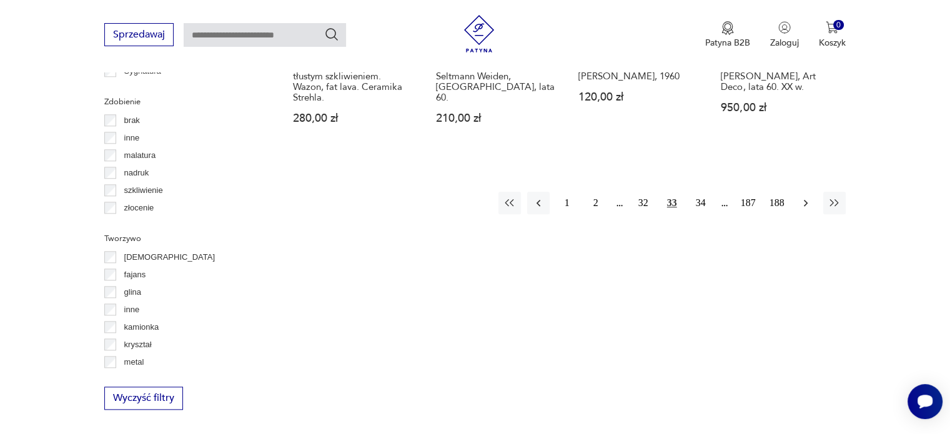
click at [803, 197] on icon "button" at bounding box center [805, 203] width 12 height 12
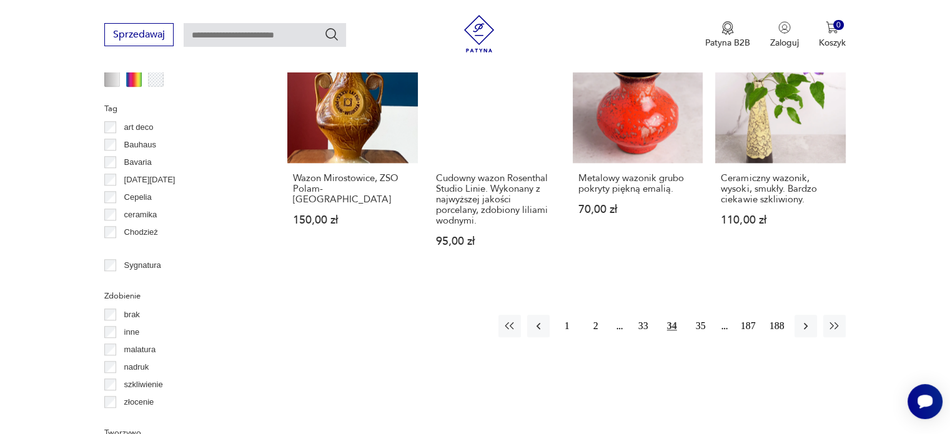
scroll to position [1268, 0]
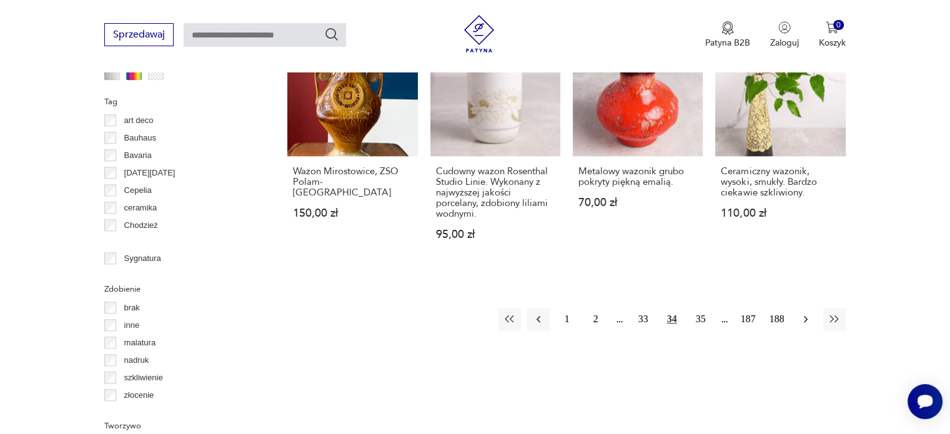
click at [801, 313] on icon "button" at bounding box center [805, 319] width 12 height 12
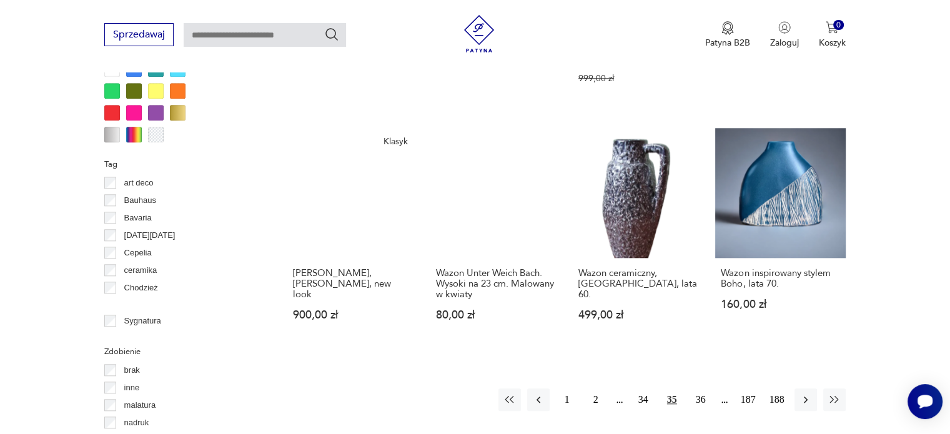
scroll to position [1268, 0]
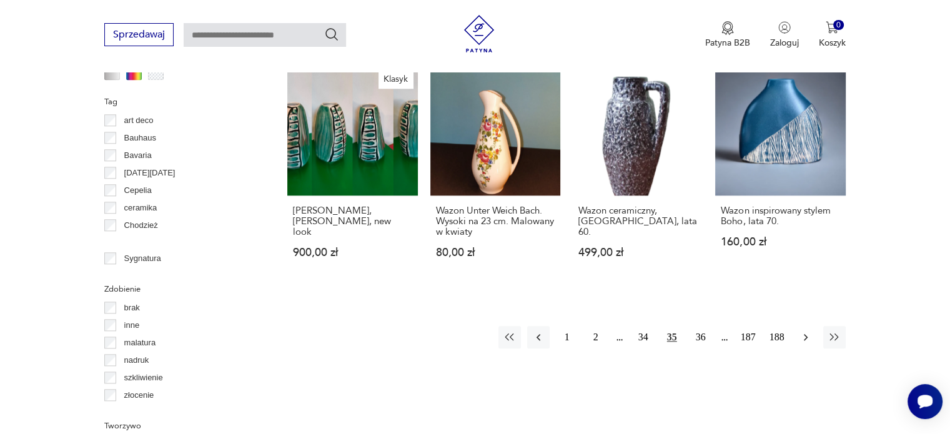
click at [804, 331] on icon "button" at bounding box center [805, 337] width 12 height 12
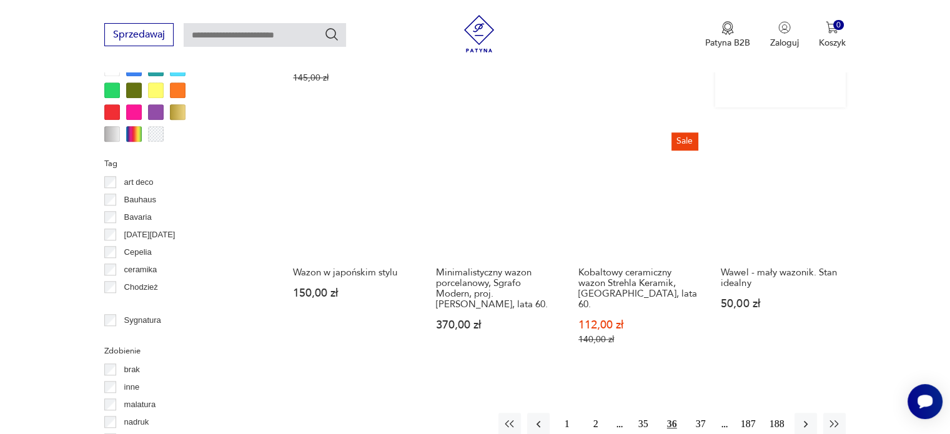
scroll to position [1268, 0]
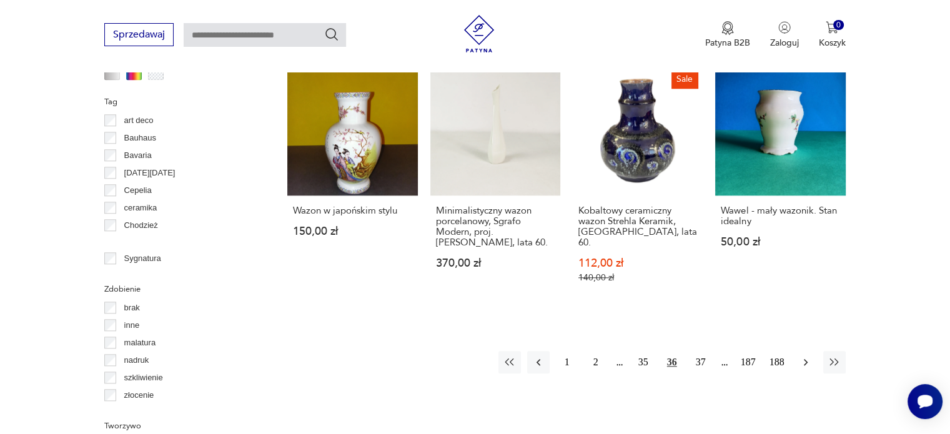
click at [802, 356] on icon "button" at bounding box center [805, 362] width 12 height 12
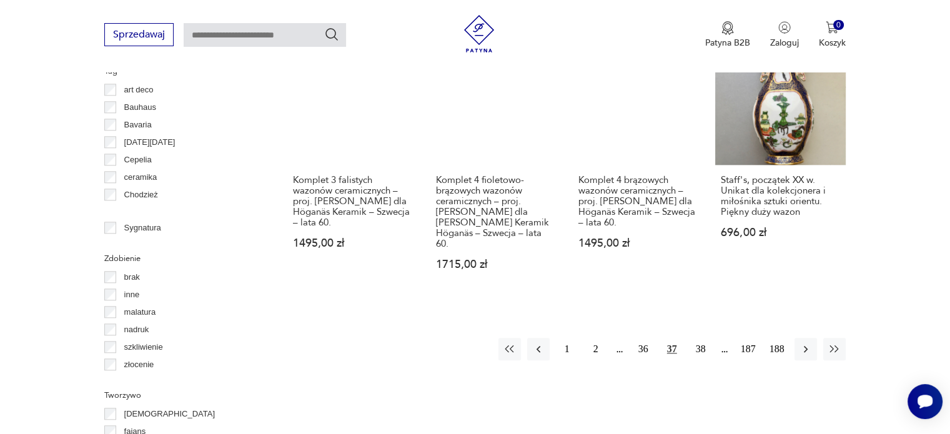
scroll to position [1330, 0]
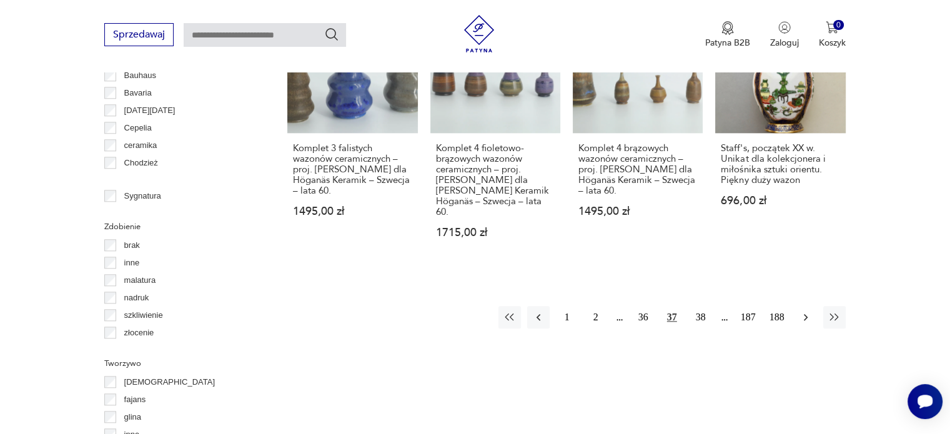
click at [809, 306] on button "button" at bounding box center [805, 317] width 22 height 22
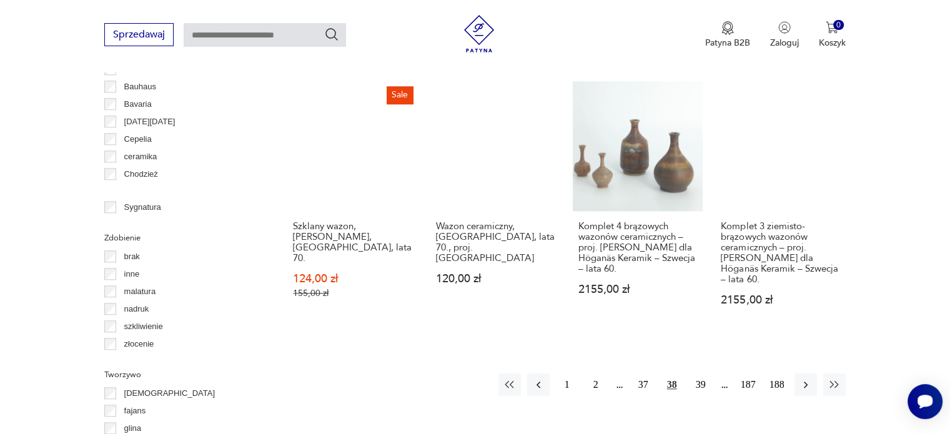
scroll to position [1330, 0]
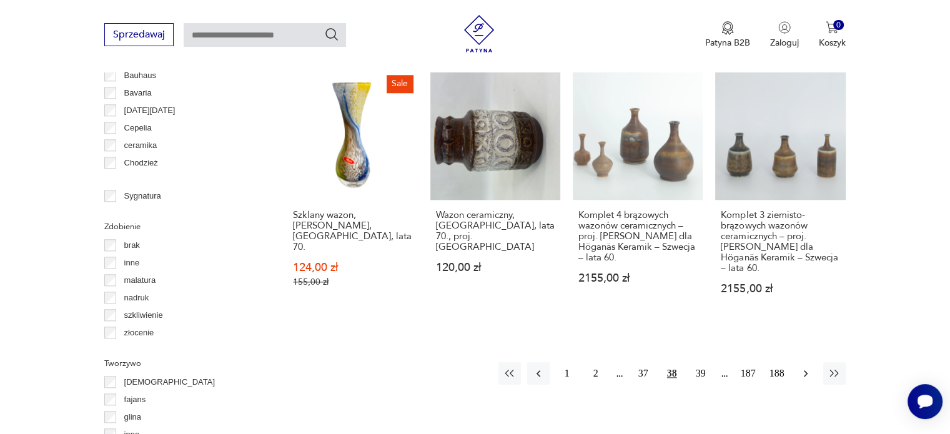
click at [804, 367] on icon "button" at bounding box center [805, 373] width 12 height 12
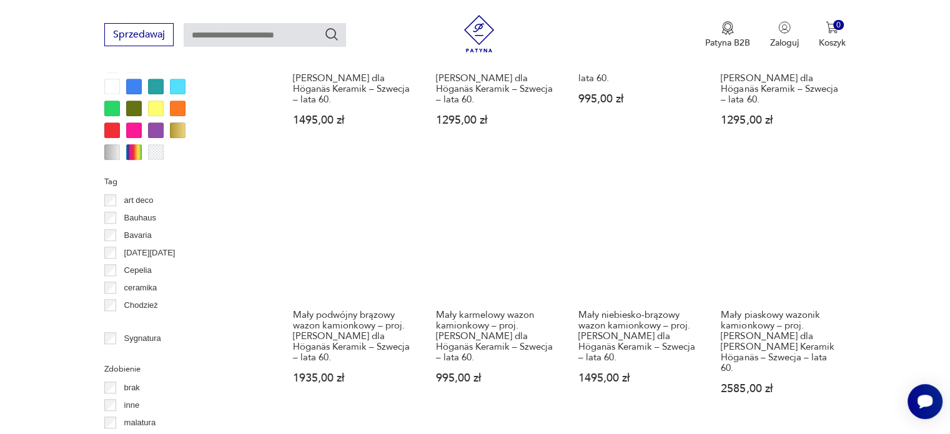
scroll to position [1268, 0]
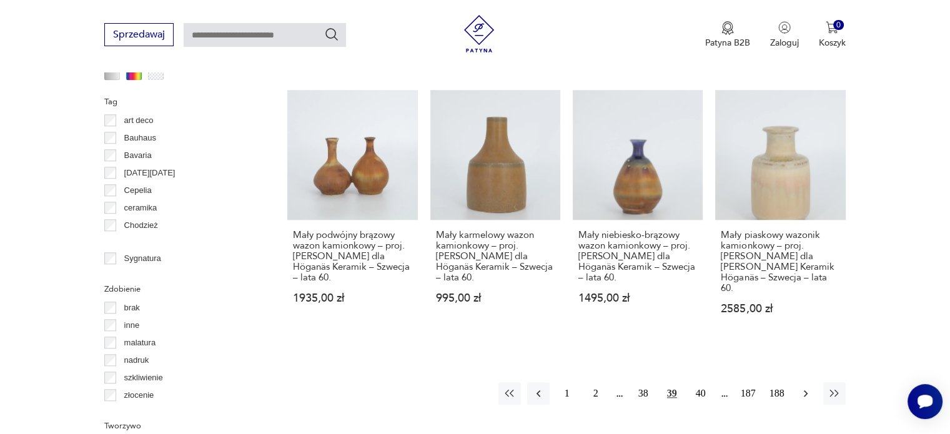
click at [798, 382] on button "button" at bounding box center [805, 393] width 22 height 22
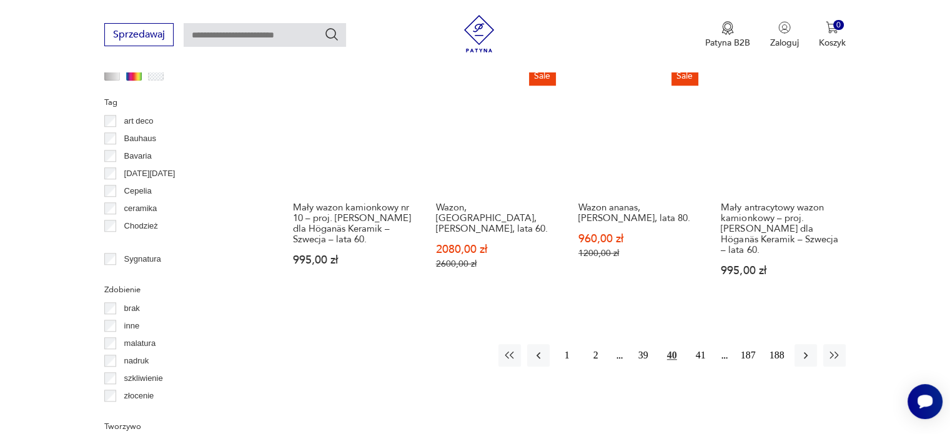
scroll to position [1268, 0]
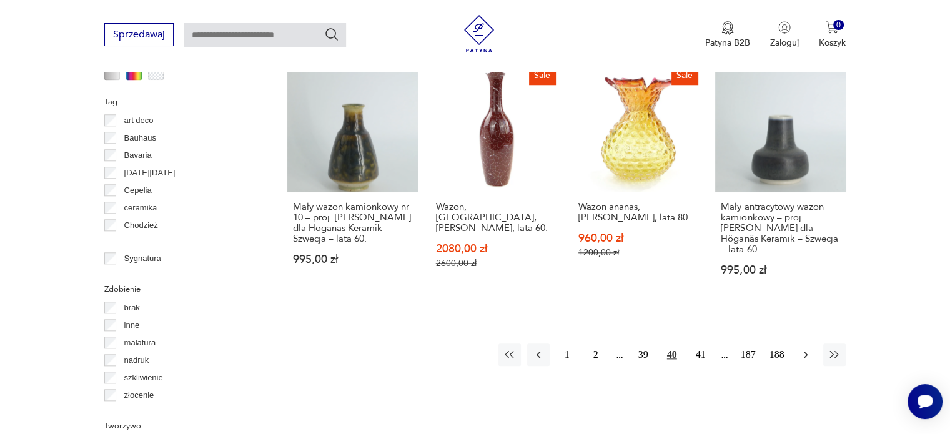
click at [804, 348] on icon "button" at bounding box center [805, 354] width 12 height 12
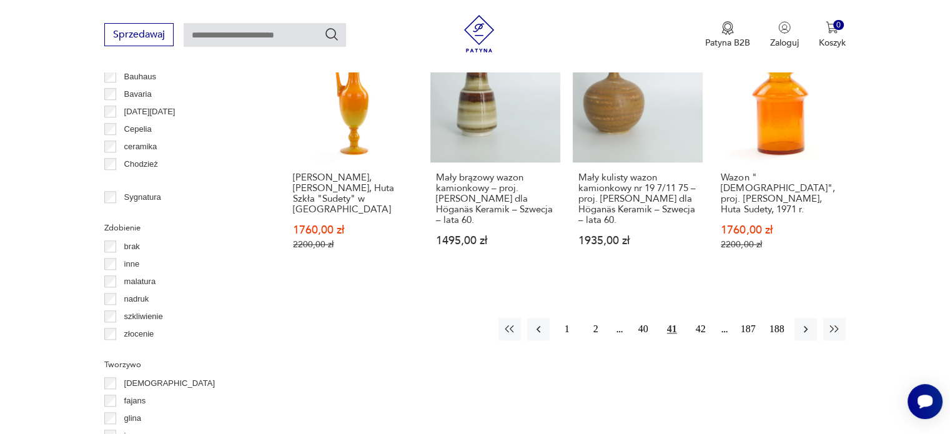
scroll to position [1330, 0]
click at [804, 322] on icon "button" at bounding box center [805, 328] width 12 height 12
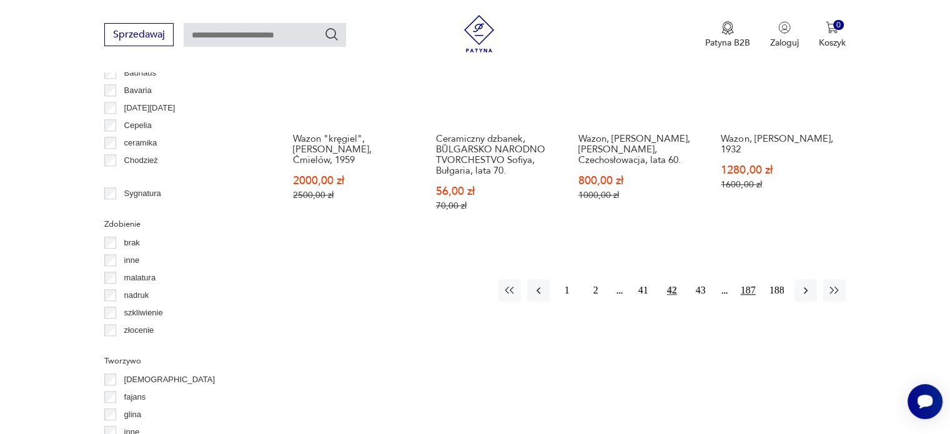
scroll to position [1330, 0]
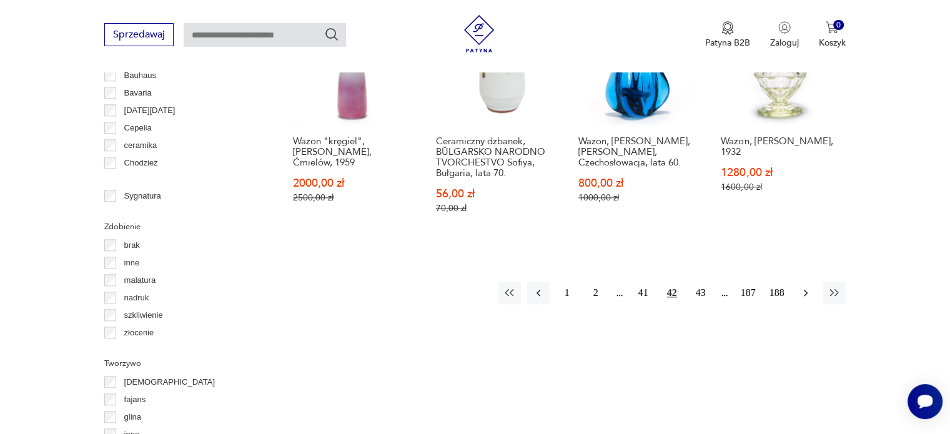
click at [803, 287] on icon "button" at bounding box center [805, 293] width 12 height 12
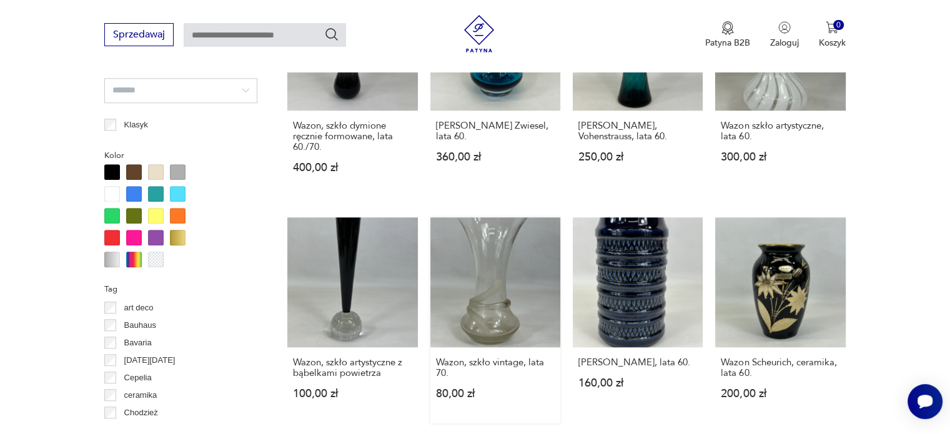
scroll to position [1205, 0]
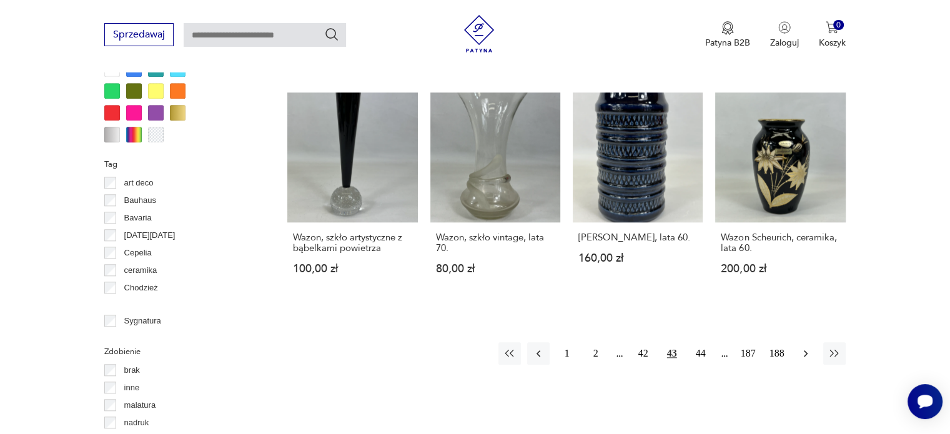
click at [808, 347] on icon "button" at bounding box center [805, 353] width 12 height 12
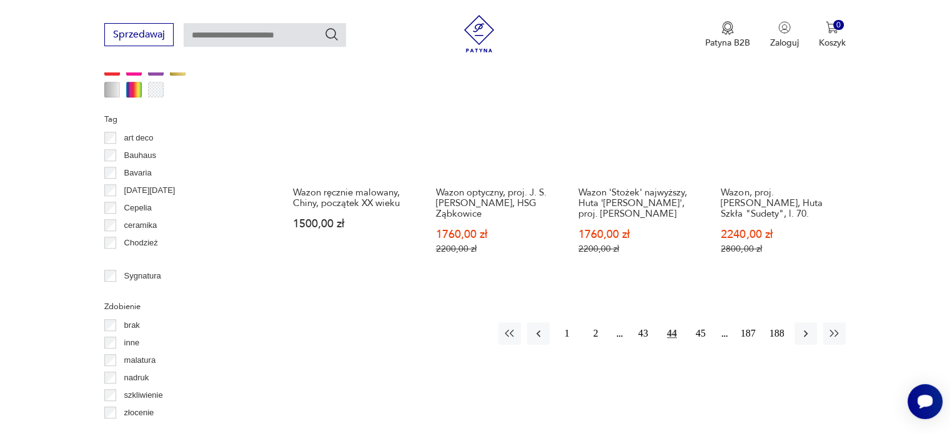
scroll to position [1268, 0]
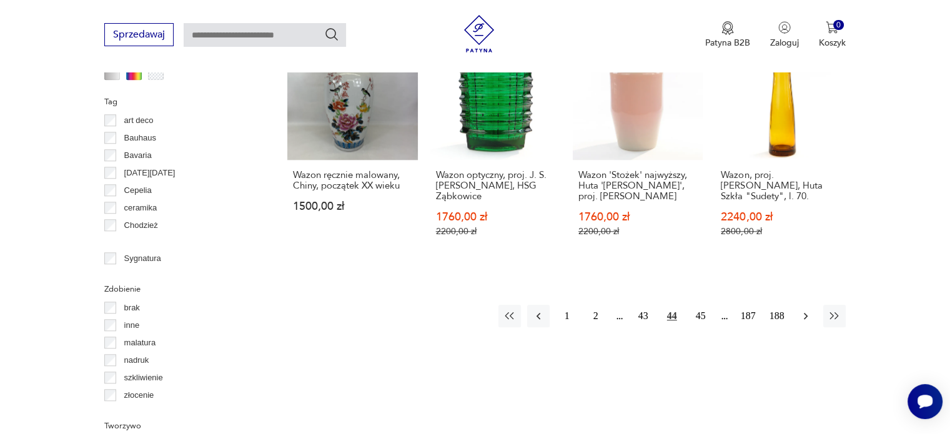
click at [806, 310] on icon "button" at bounding box center [805, 316] width 12 height 12
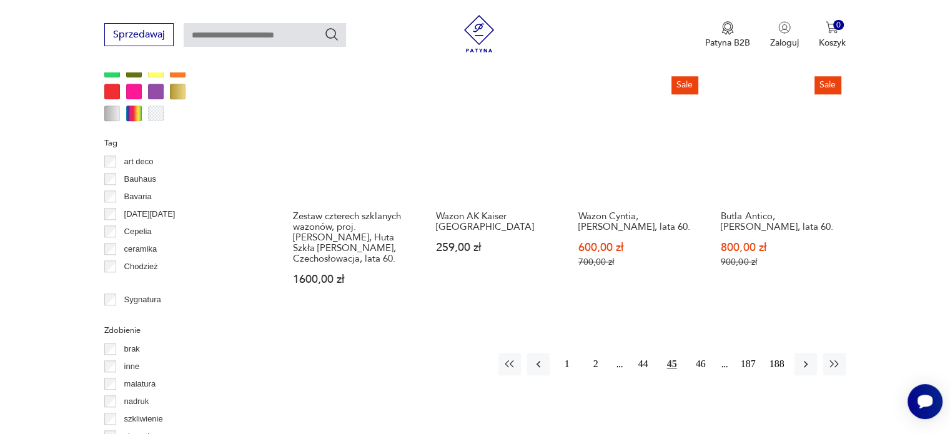
scroll to position [1205, 0]
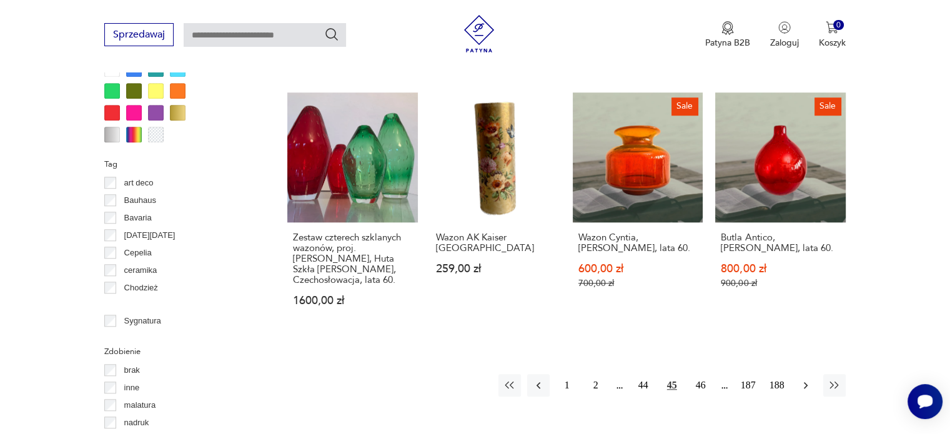
click at [804, 379] on icon "button" at bounding box center [805, 385] width 12 height 12
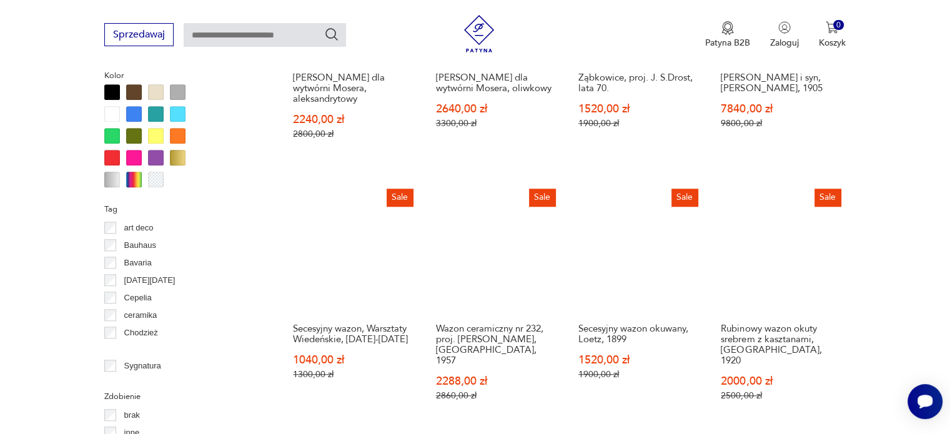
scroll to position [1268, 0]
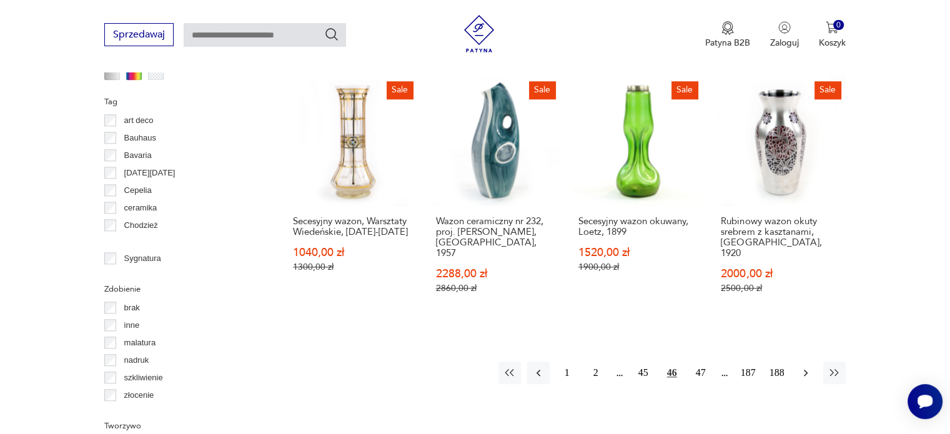
click at [802, 367] on icon "button" at bounding box center [805, 373] width 12 height 12
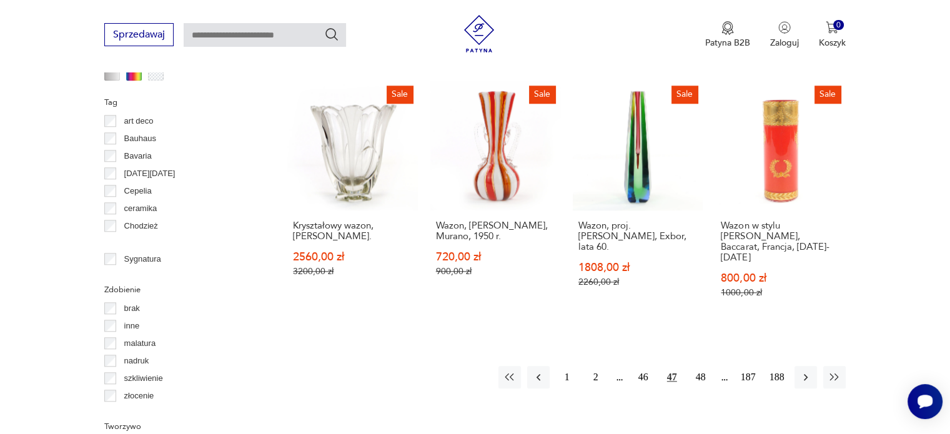
scroll to position [1268, 0]
click at [799, 370] on icon "button" at bounding box center [805, 376] width 12 height 12
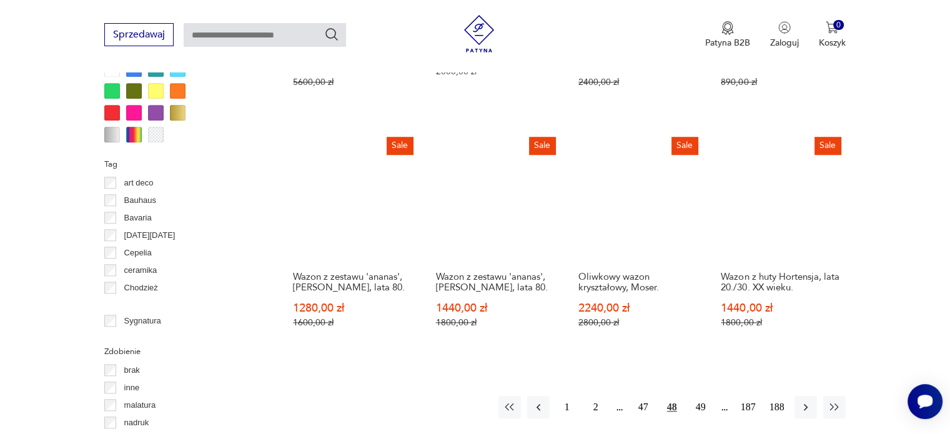
scroll to position [1268, 0]
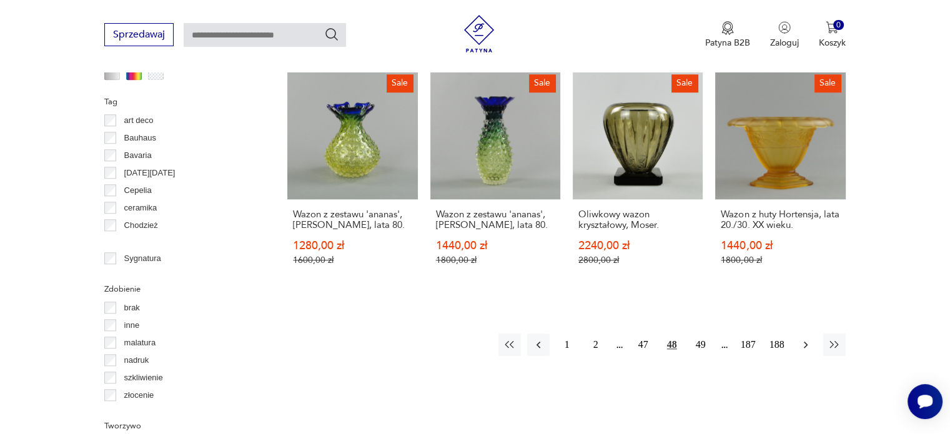
click at [804, 338] on icon "button" at bounding box center [805, 344] width 12 height 12
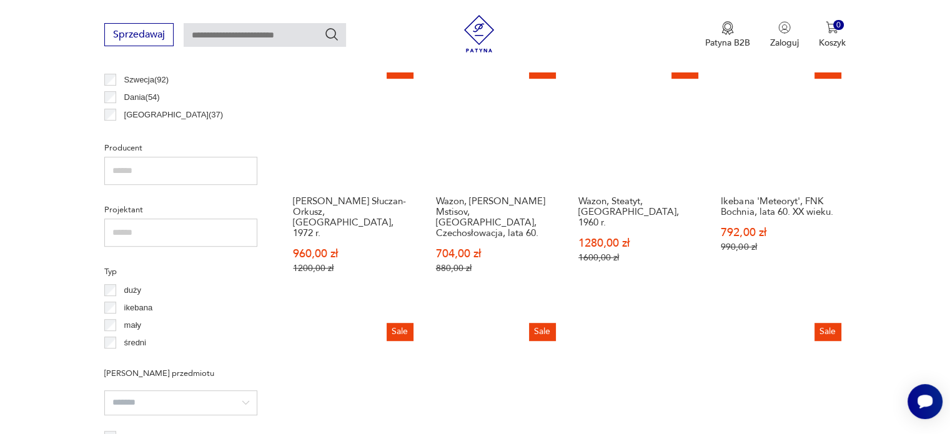
scroll to position [706, 0]
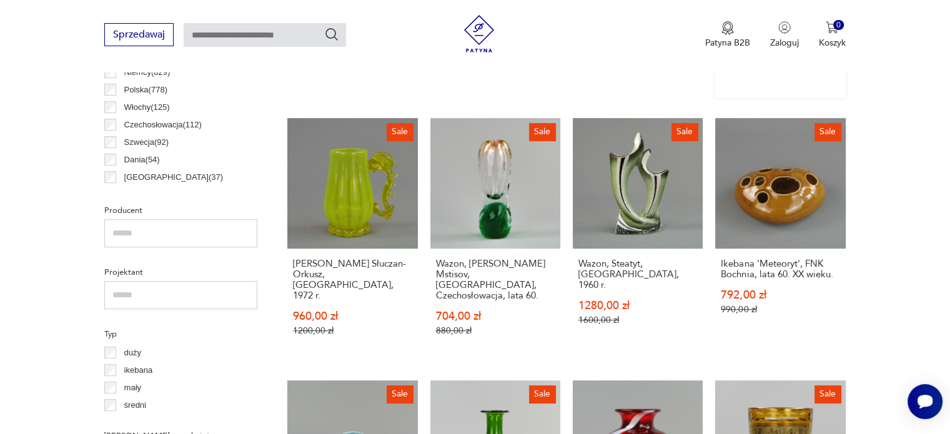
click at [832, 304] on p "990,00 zł" at bounding box center [780, 309] width 119 height 11
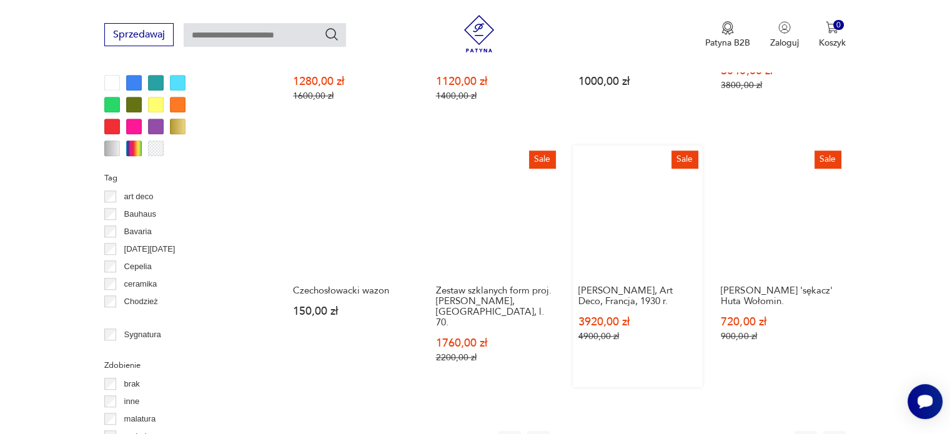
scroll to position [1267, 0]
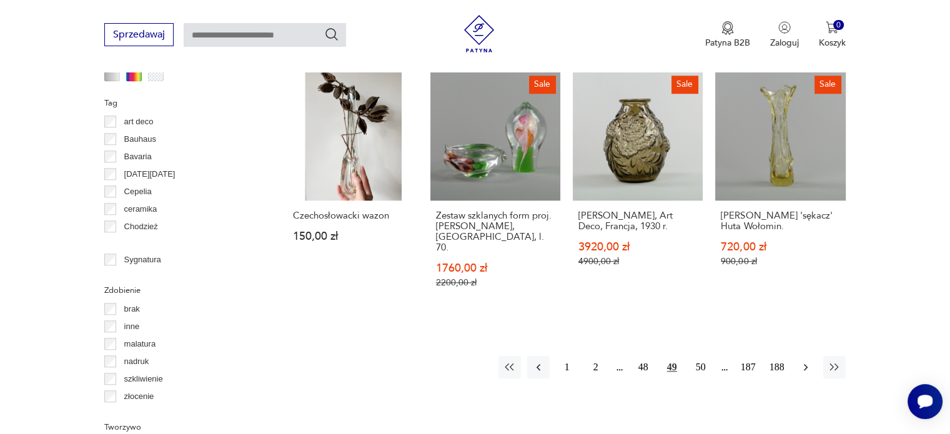
click at [806, 361] on icon "button" at bounding box center [805, 367] width 12 height 12
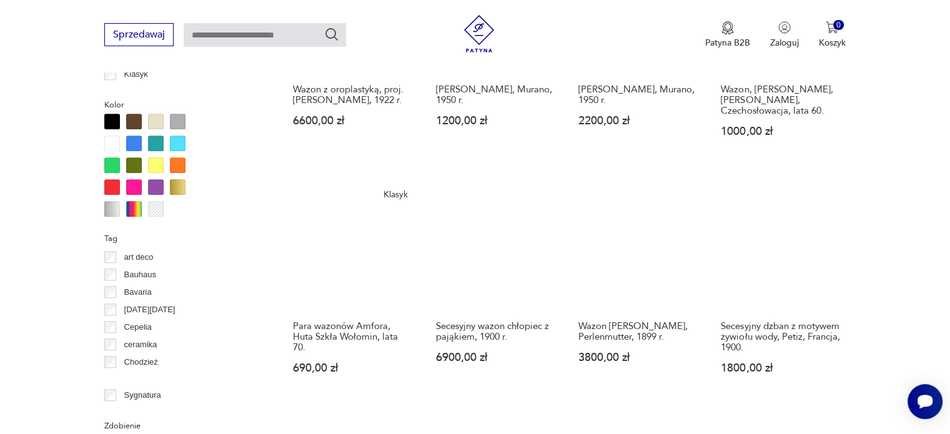
scroll to position [1205, 0]
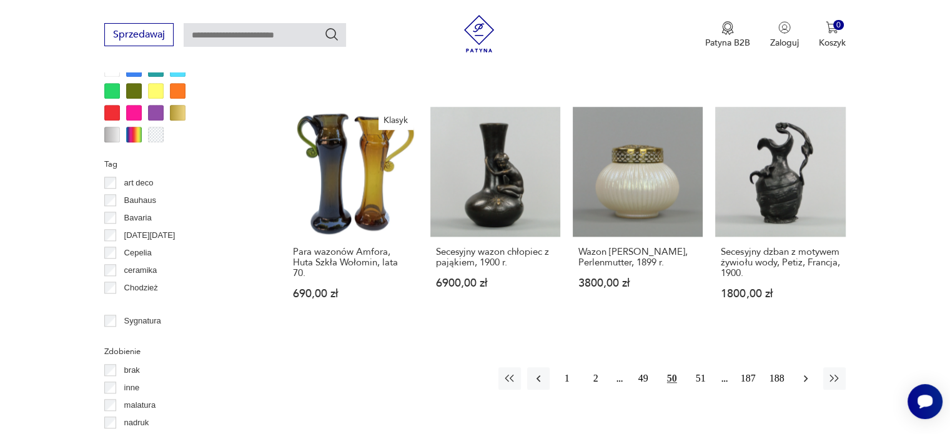
click at [804, 372] on icon "button" at bounding box center [805, 378] width 12 height 12
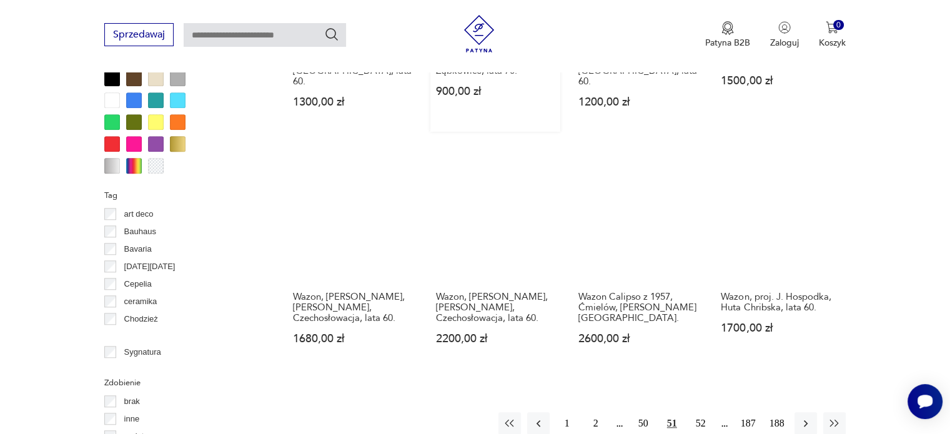
scroll to position [1205, 0]
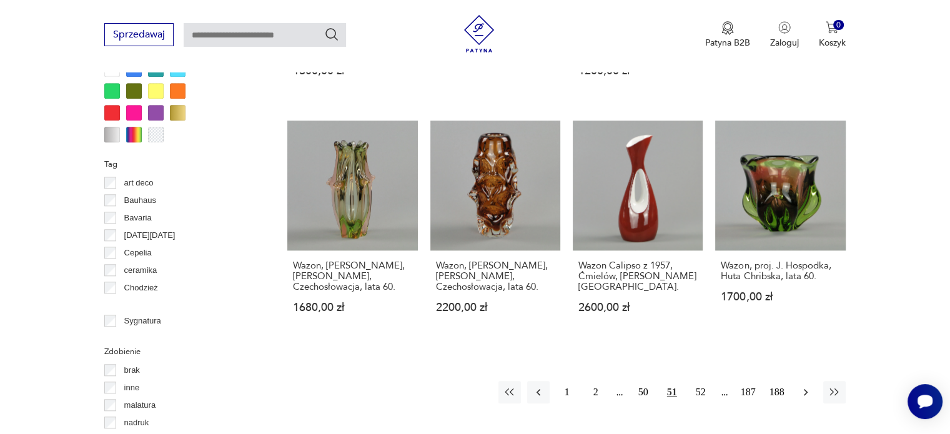
click at [802, 386] on icon "button" at bounding box center [805, 392] width 12 height 12
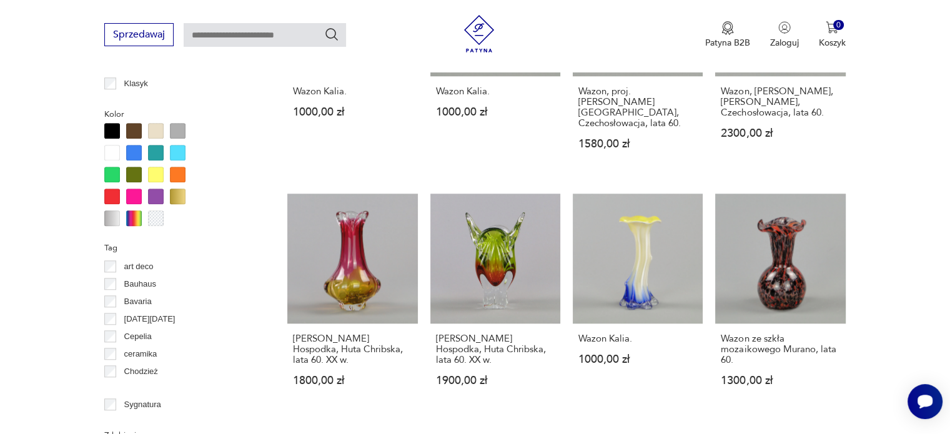
scroll to position [1143, 0]
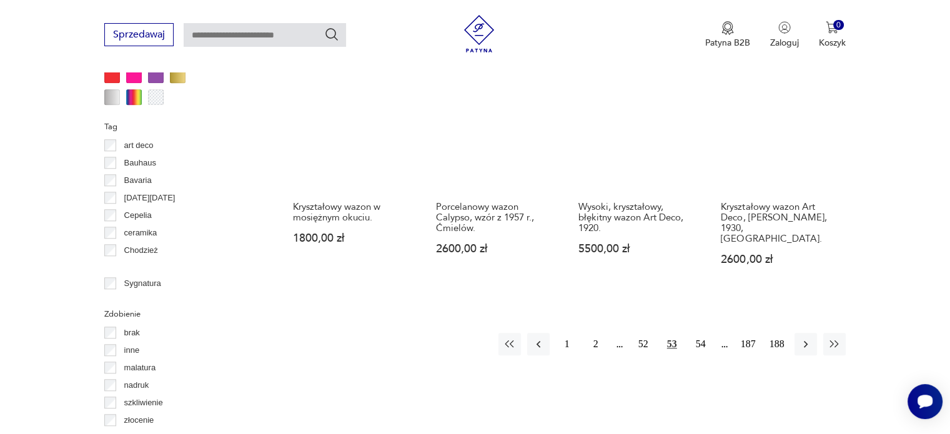
scroll to position [1268, 0]
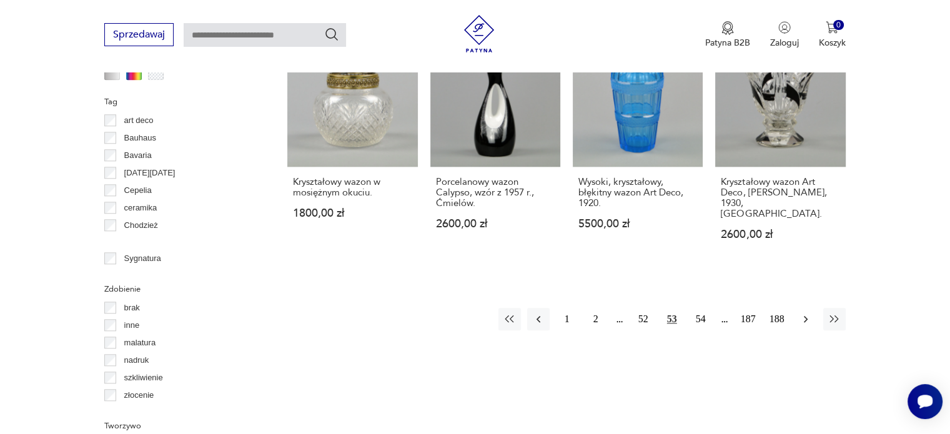
click at [809, 313] on icon "button" at bounding box center [805, 319] width 12 height 12
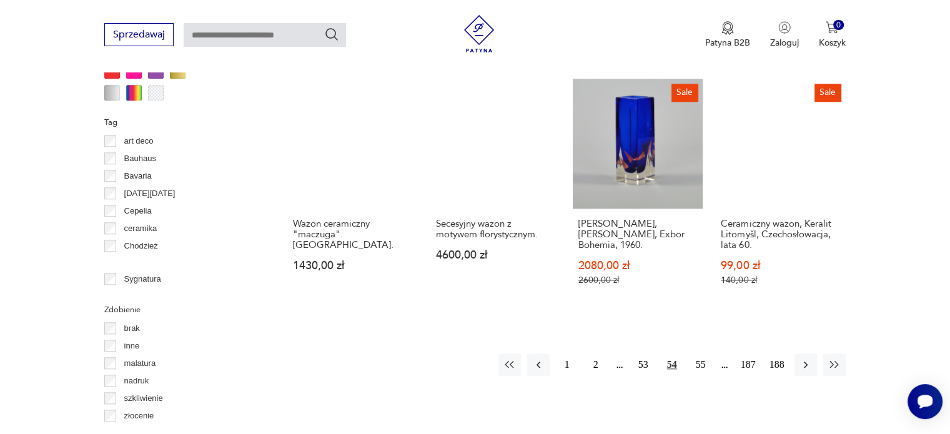
scroll to position [1330, 0]
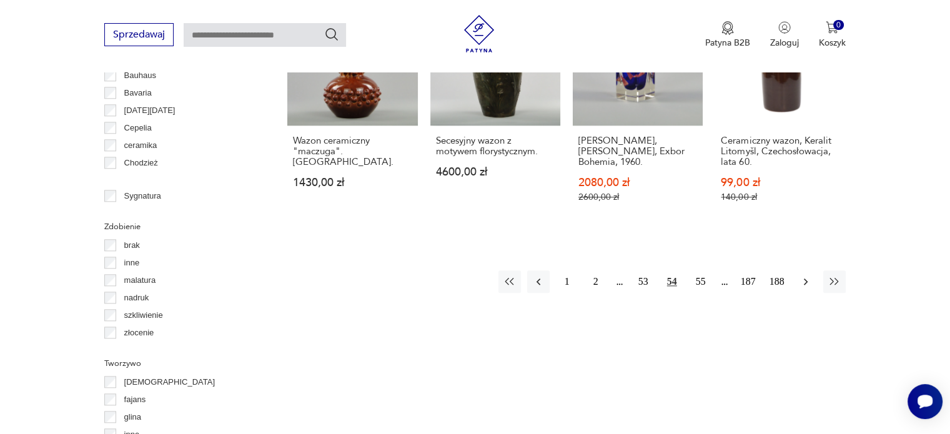
click at [802, 275] on icon "button" at bounding box center [805, 281] width 12 height 12
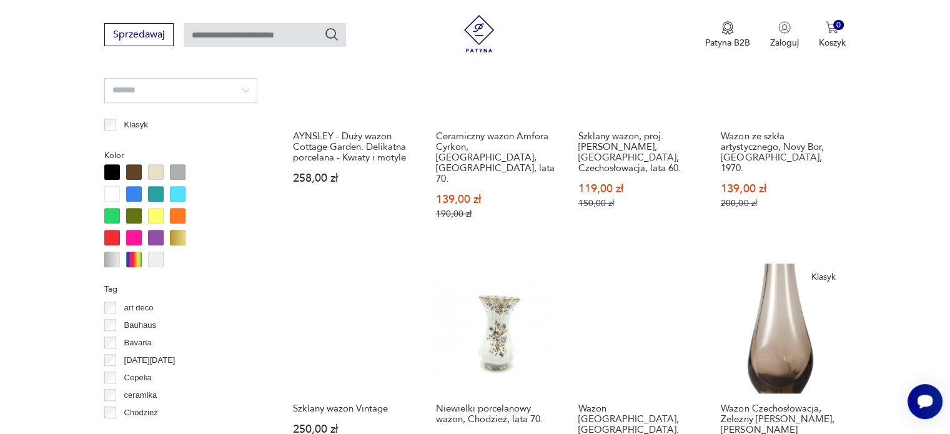
scroll to position [1143, 0]
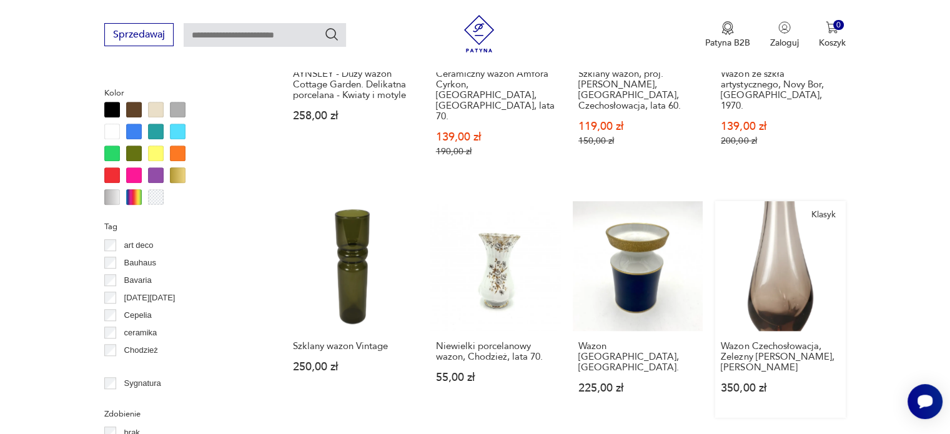
click at [792, 284] on link "Klasyk Wazon Czechosłowacja, Zelezny Brod, Miroslav Klinger 350,00 zł" at bounding box center [780, 309] width 130 height 217
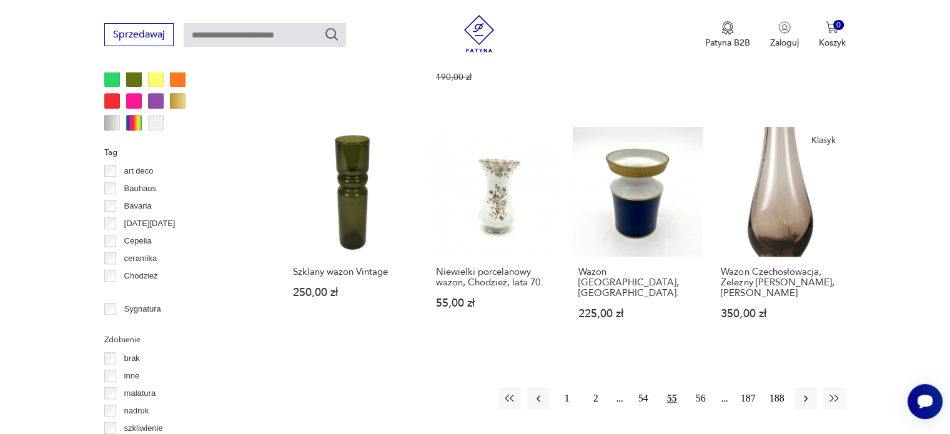
scroll to position [1196, 0]
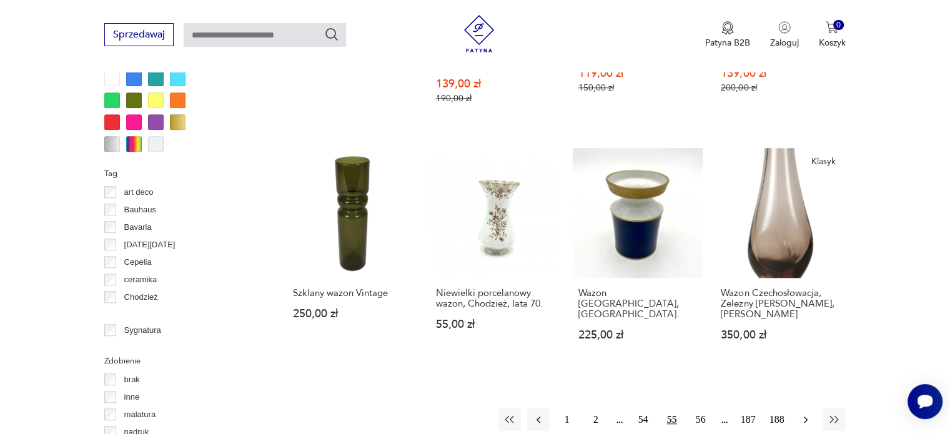
click at [804, 413] on icon "button" at bounding box center [805, 419] width 12 height 12
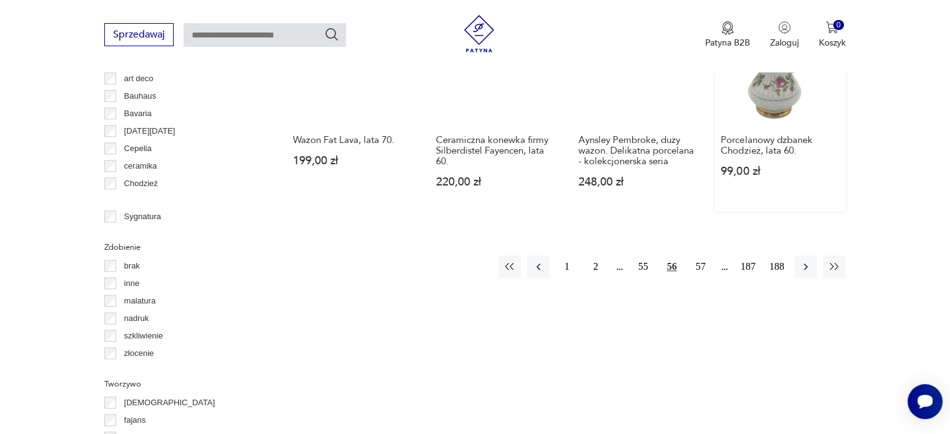
scroll to position [1330, 0]
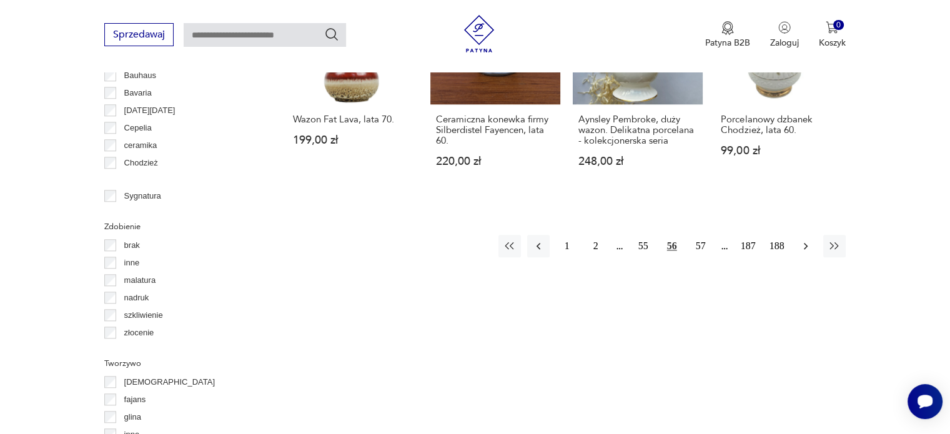
click at [806, 243] on icon "button" at bounding box center [806, 246] width 4 height 7
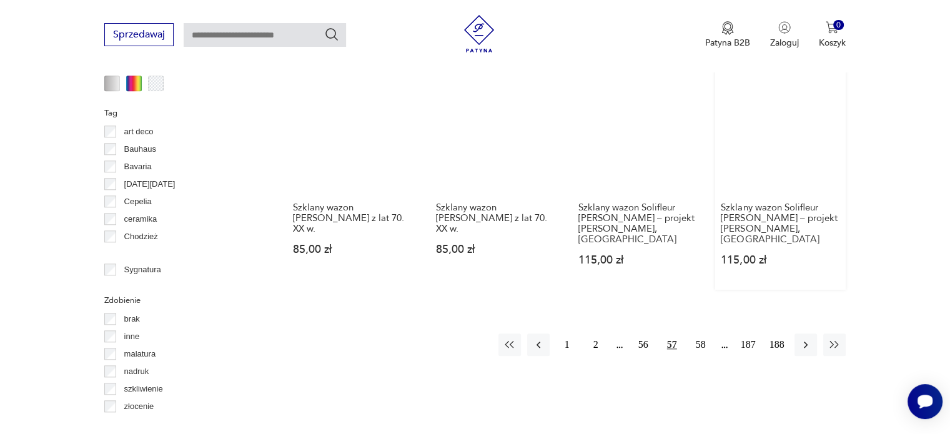
scroll to position [1268, 0]
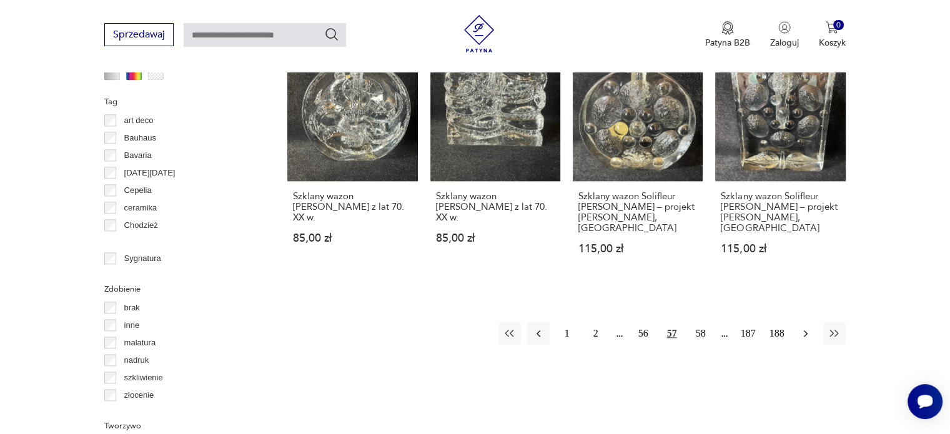
click at [802, 327] on icon "button" at bounding box center [805, 333] width 12 height 12
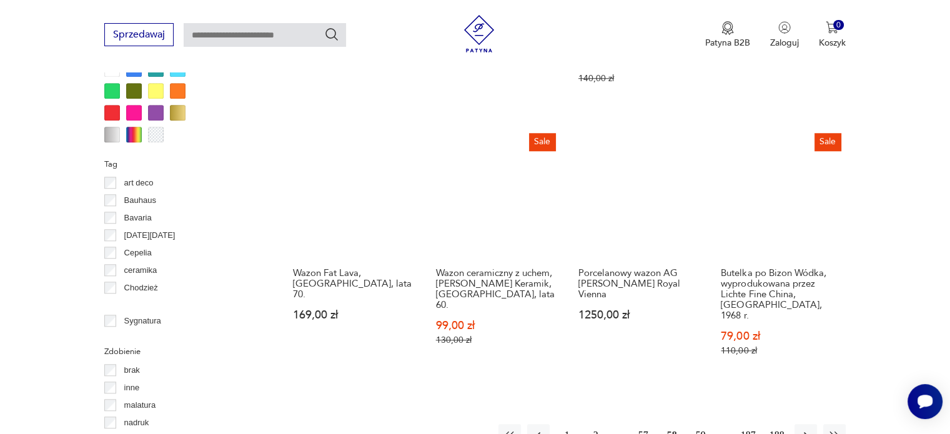
scroll to position [1330, 0]
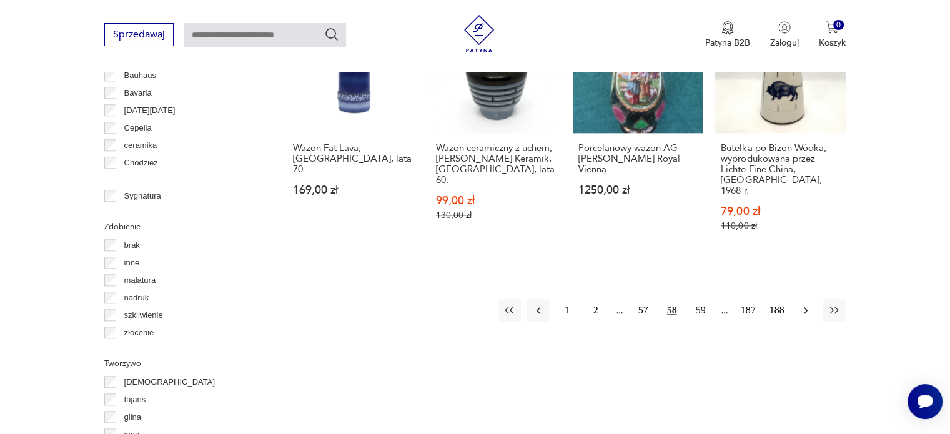
click at [803, 304] on icon "button" at bounding box center [805, 310] width 12 height 12
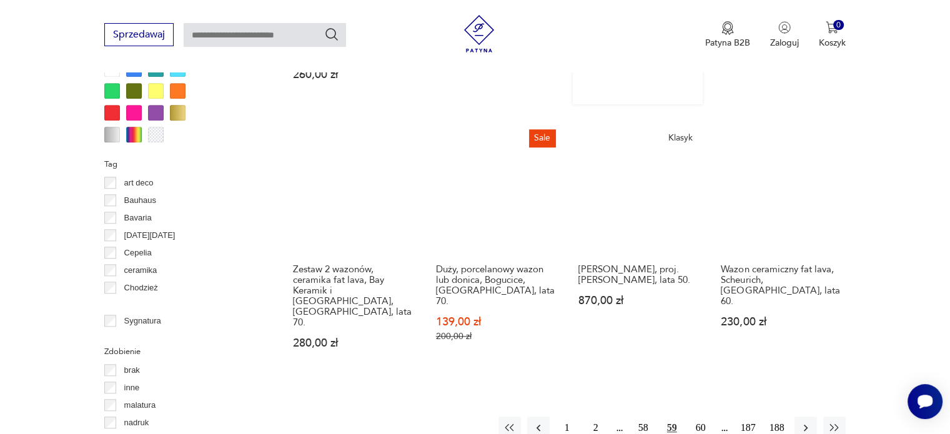
scroll to position [1330, 0]
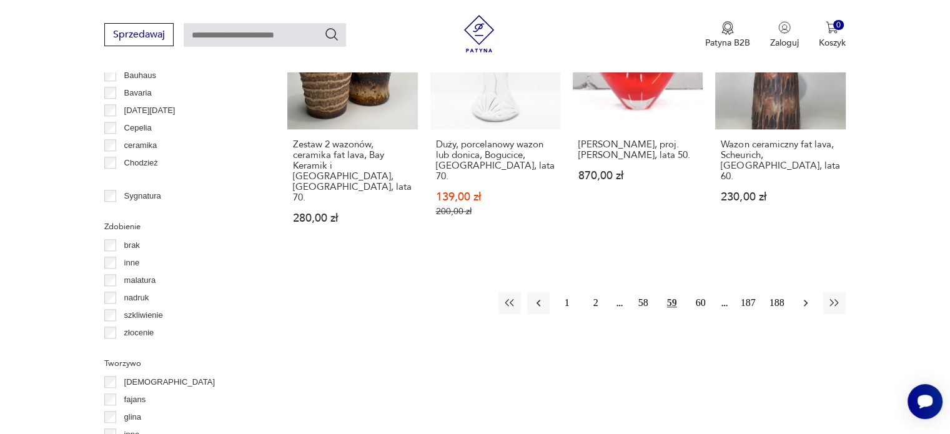
click at [807, 297] on icon "button" at bounding box center [805, 303] width 12 height 12
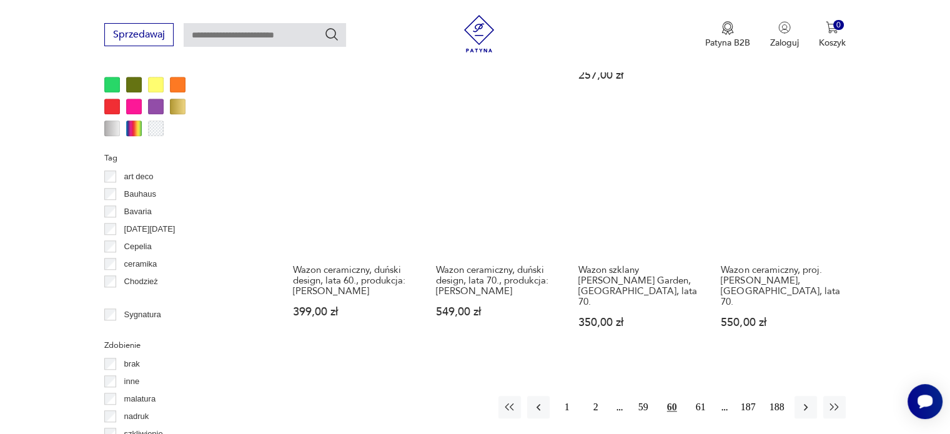
scroll to position [1268, 0]
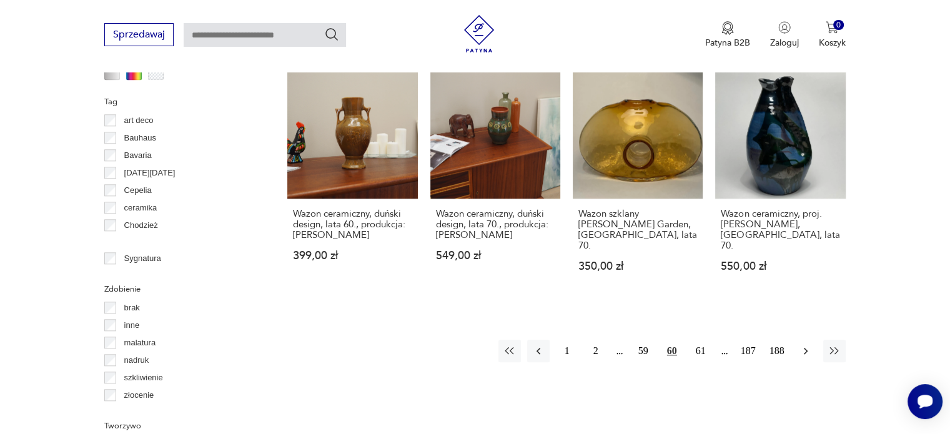
click at [806, 348] on icon "button" at bounding box center [806, 351] width 4 height 7
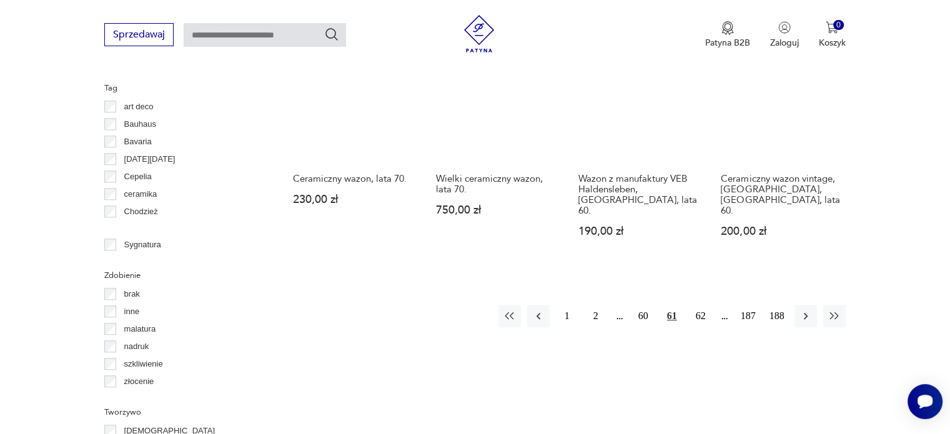
scroll to position [1330, 0]
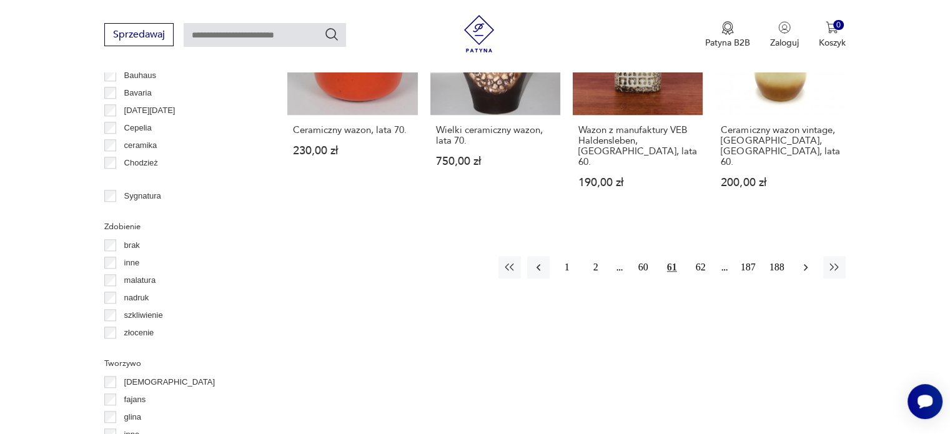
click at [798, 256] on button "button" at bounding box center [805, 267] width 22 height 22
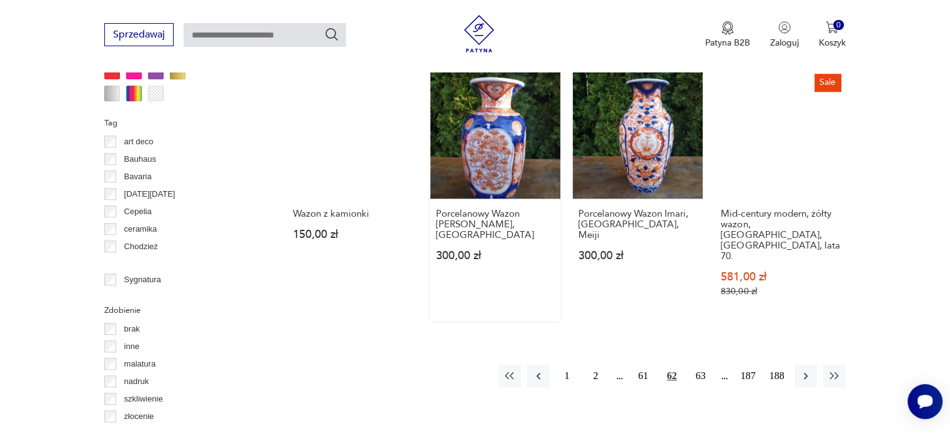
scroll to position [1330, 0]
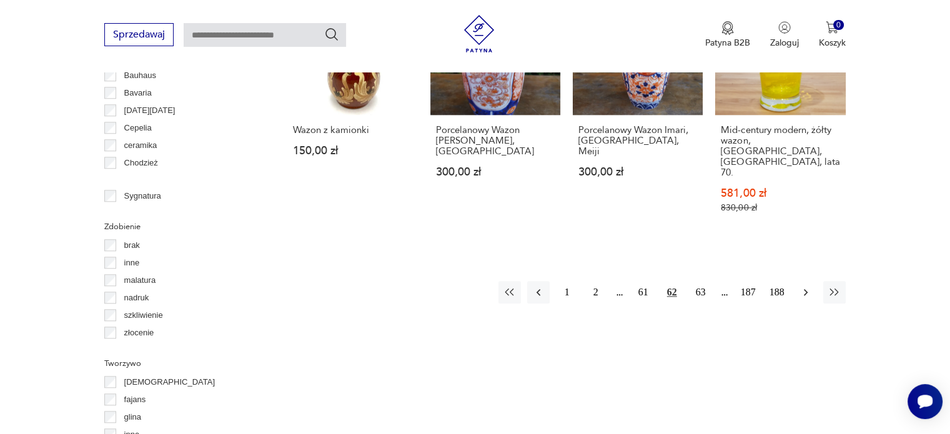
click at [802, 286] on icon "button" at bounding box center [805, 292] width 12 height 12
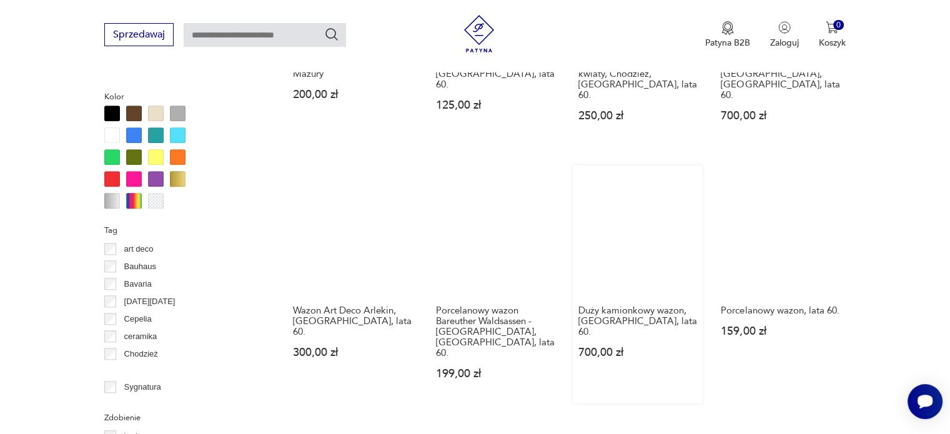
scroll to position [1205, 0]
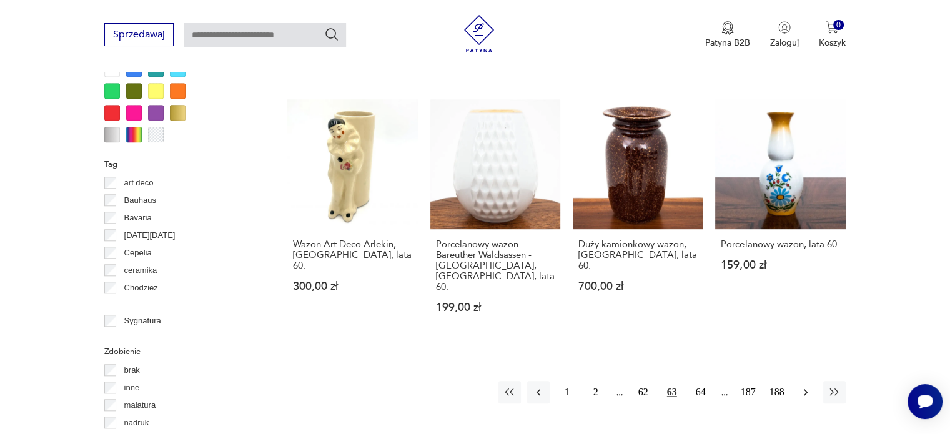
click at [811, 381] on button "button" at bounding box center [805, 392] width 22 height 22
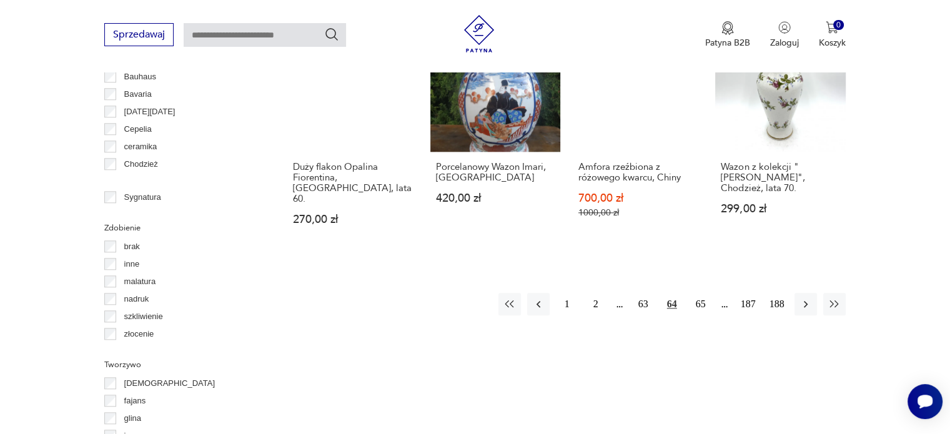
scroll to position [1330, 0]
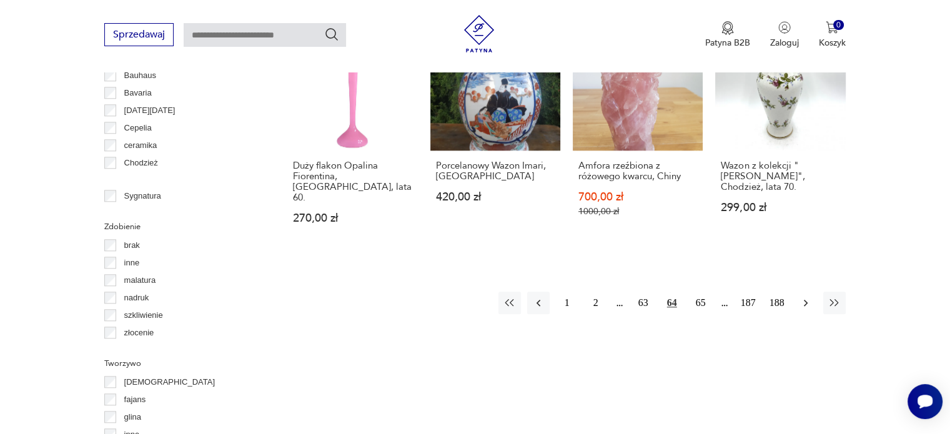
click at [803, 297] on icon "button" at bounding box center [805, 303] width 12 height 12
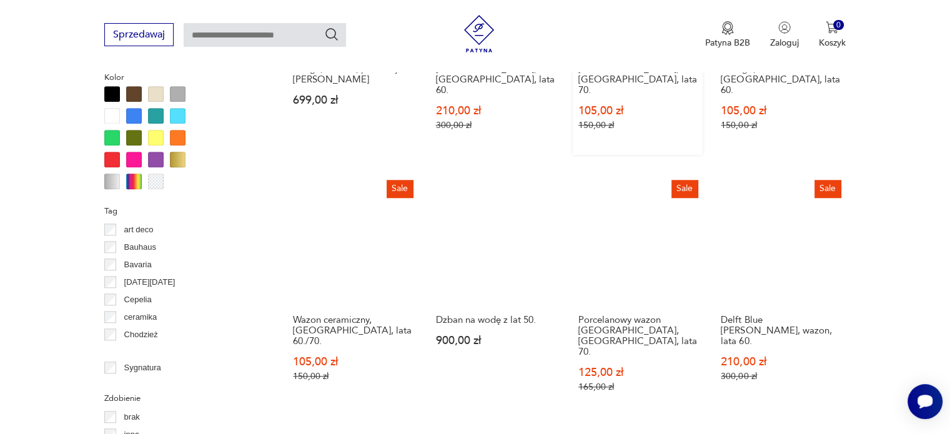
scroll to position [1205, 0]
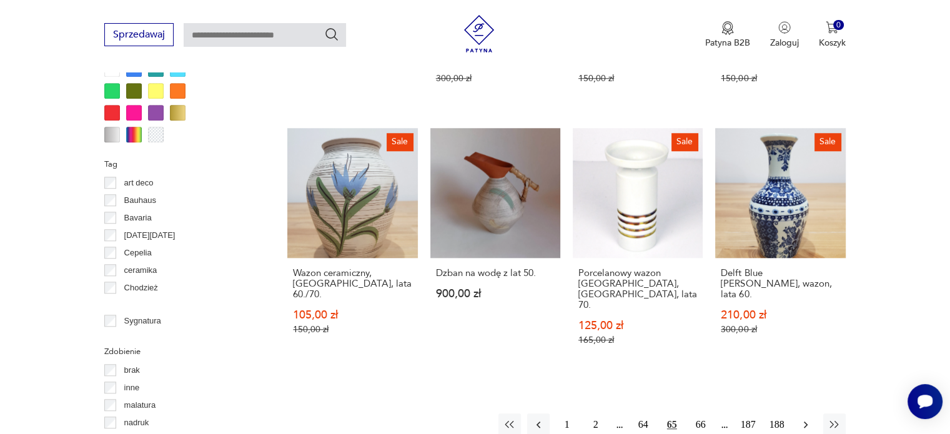
click at [802, 418] on icon "button" at bounding box center [805, 424] width 12 height 12
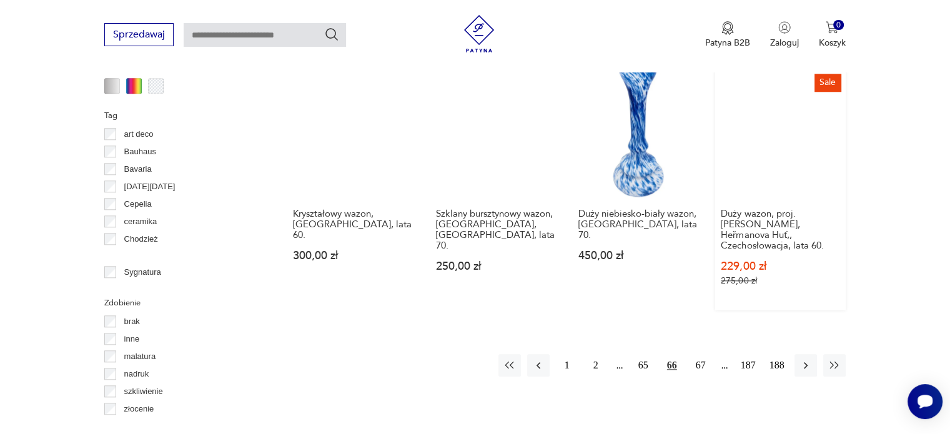
scroll to position [1268, 0]
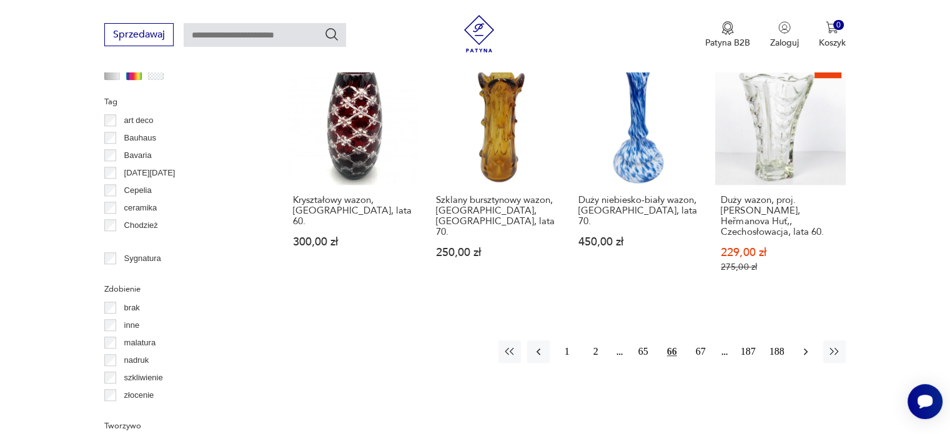
click at [804, 345] on icon "button" at bounding box center [805, 351] width 12 height 12
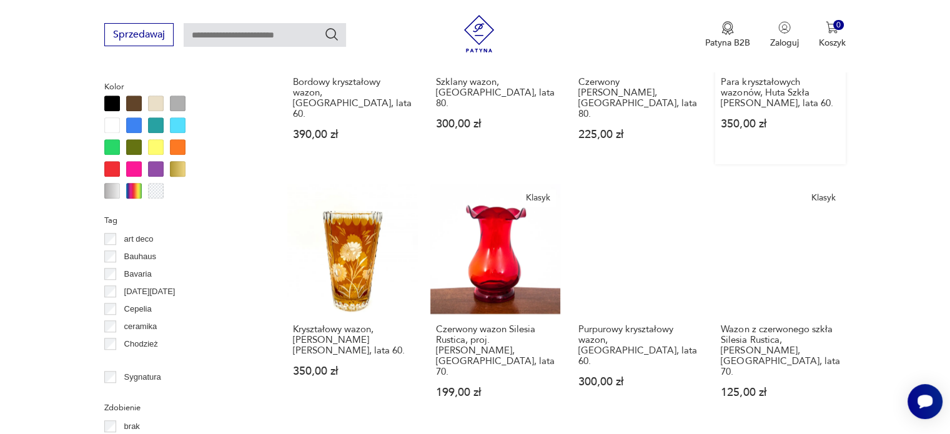
scroll to position [1268, 0]
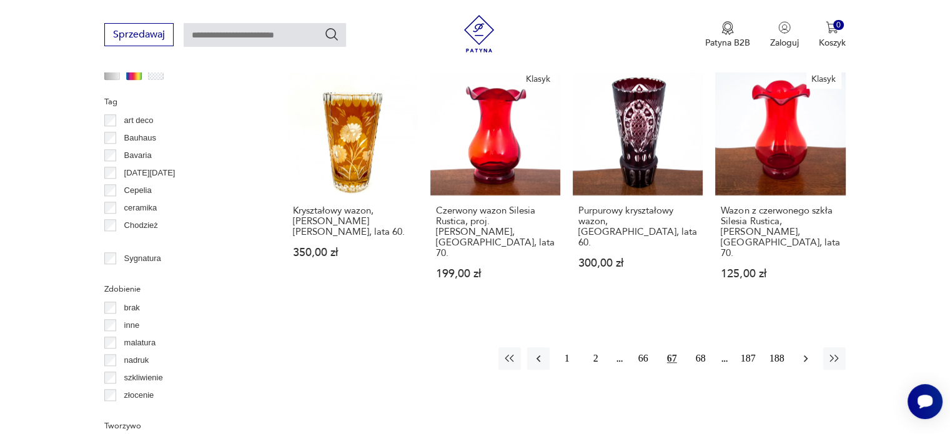
click at [803, 352] on icon "button" at bounding box center [805, 358] width 12 height 12
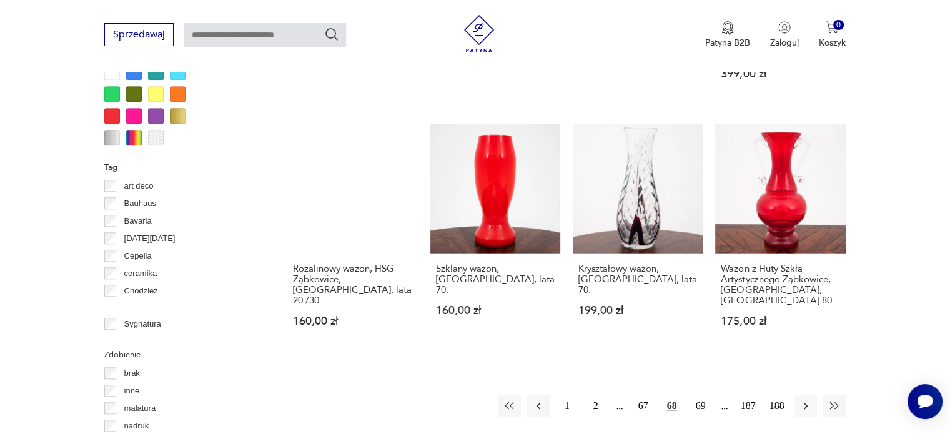
scroll to position [1205, 0]
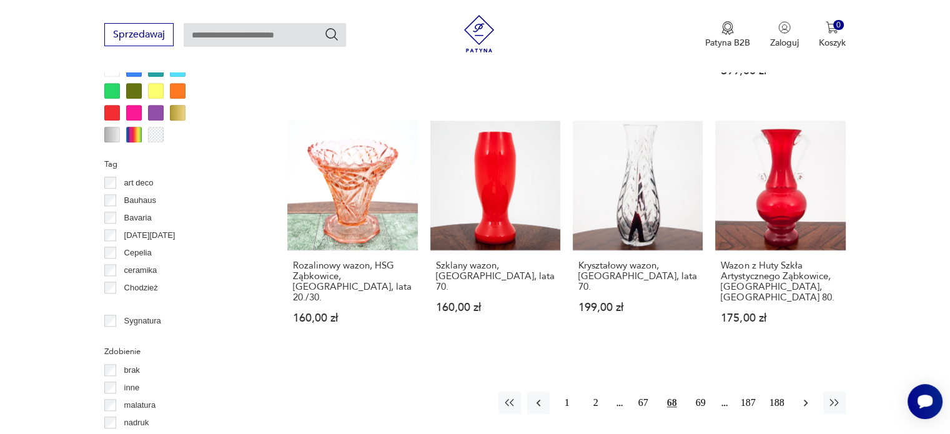
click at [802, 397] on icon "button" at bounding box center [805, 403] width 12 height 12
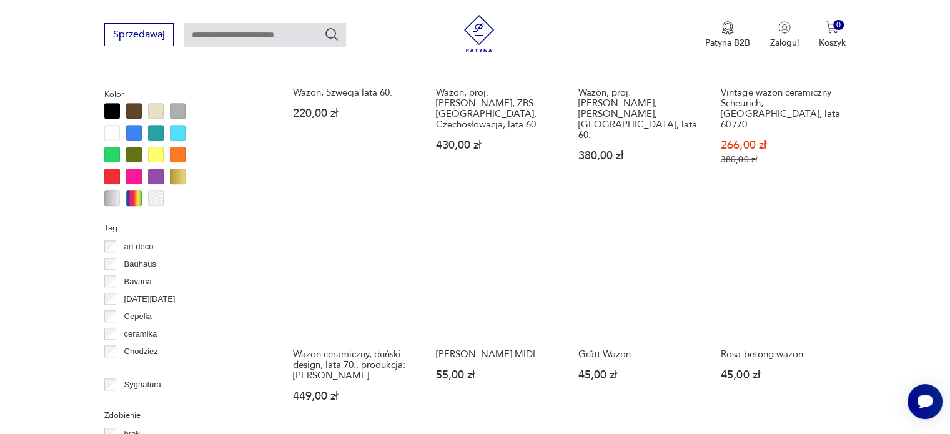
scroll to position [1330, 0]
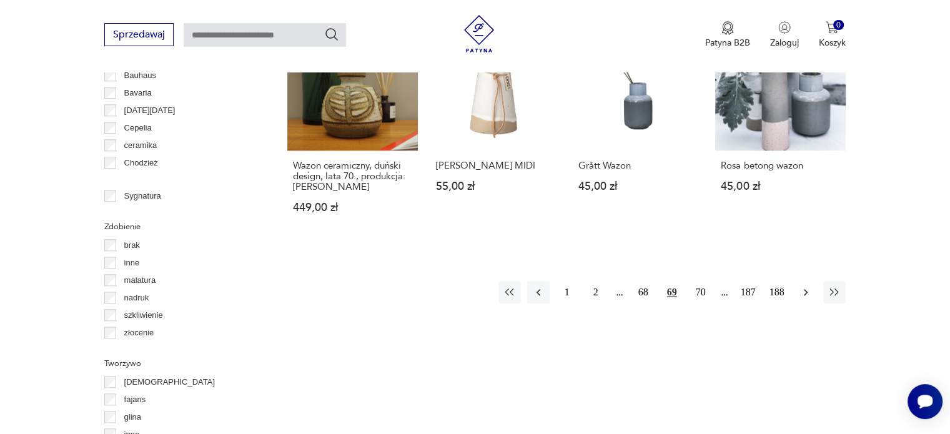
click at [804, 289] on icon "button" at bounding box center [806, 292] width 4 height 7
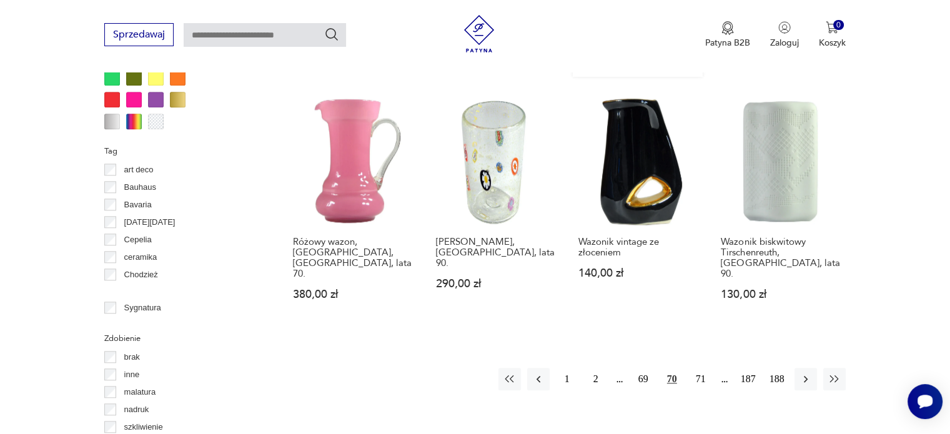
scroll to position [1268, 0]
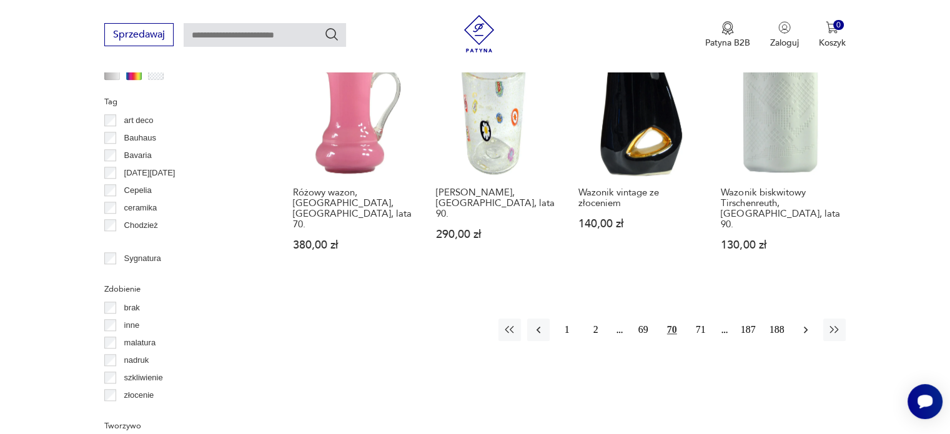
click at [802, 324] on icon "button" at bounding box center [805, 330] width 12 height 12
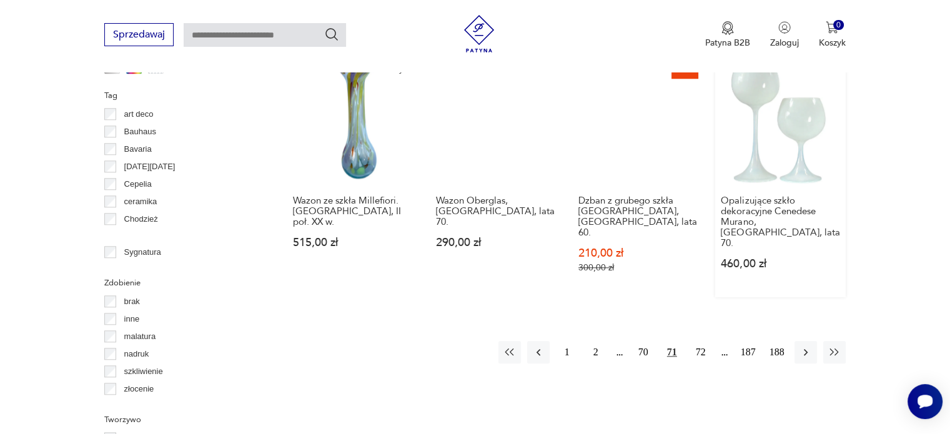
scroll to position [1393, 0]
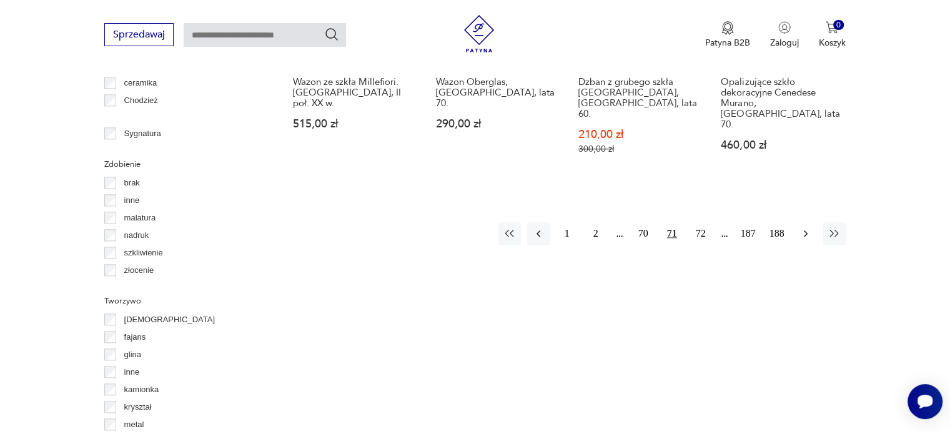
click at [803, 227] on icon "button" at bounding box center [805, 233] width 12 height 12
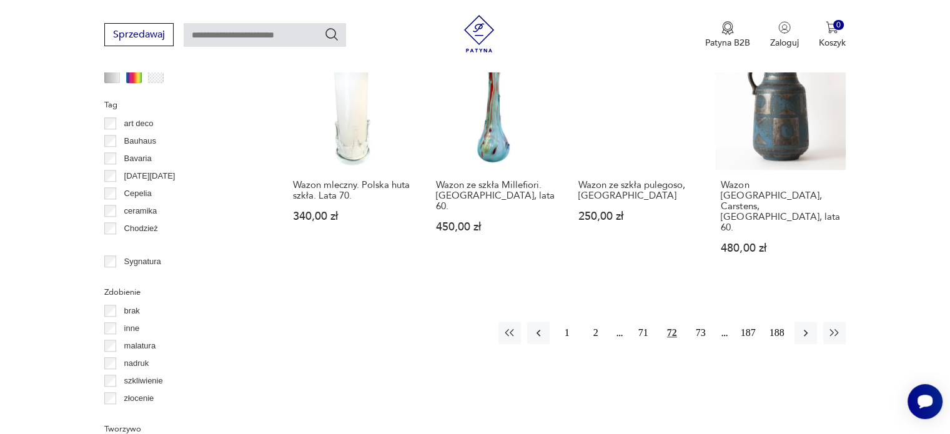
scroll to position [1268, 0]
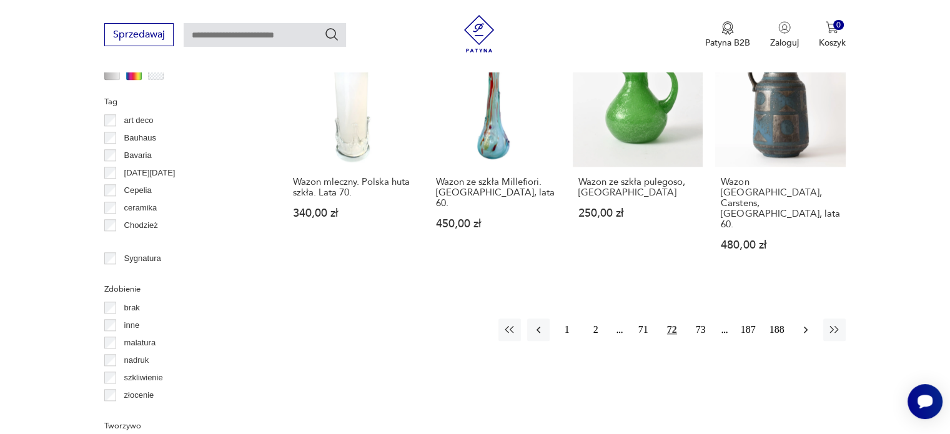
click at [811, 324] on icon "button" at bounding box center [805, 330] width 12 height 12
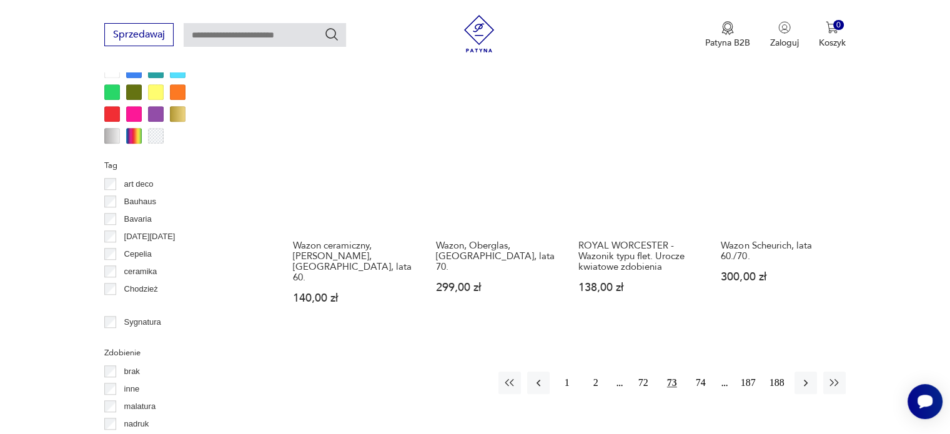
scroll to position [1205, 0]
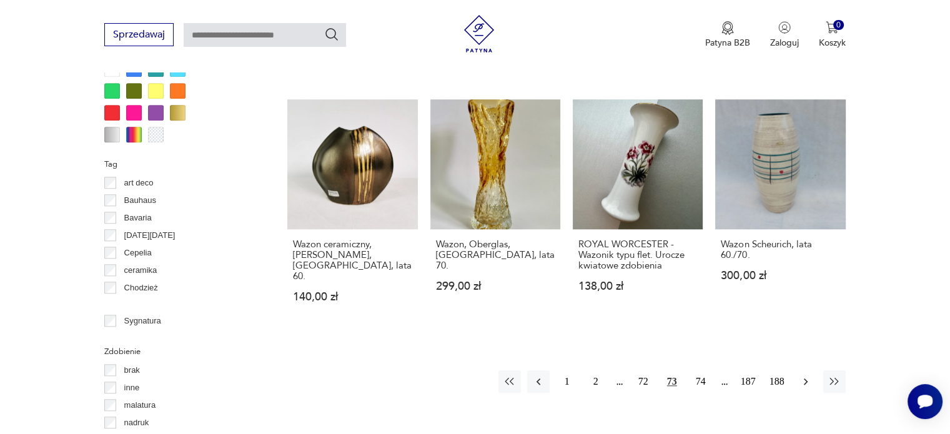
click at [806, 375] on icon "button" at bounding box center [805, 381] width 12 height 12
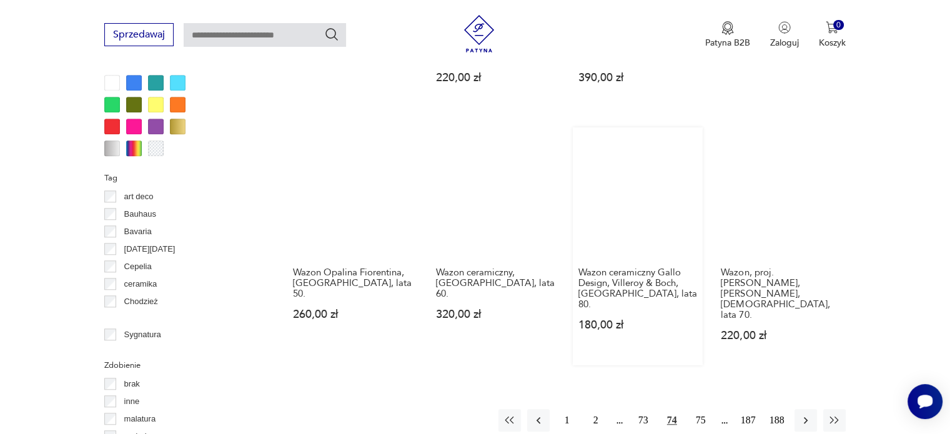
scroll to position [1205, 0]
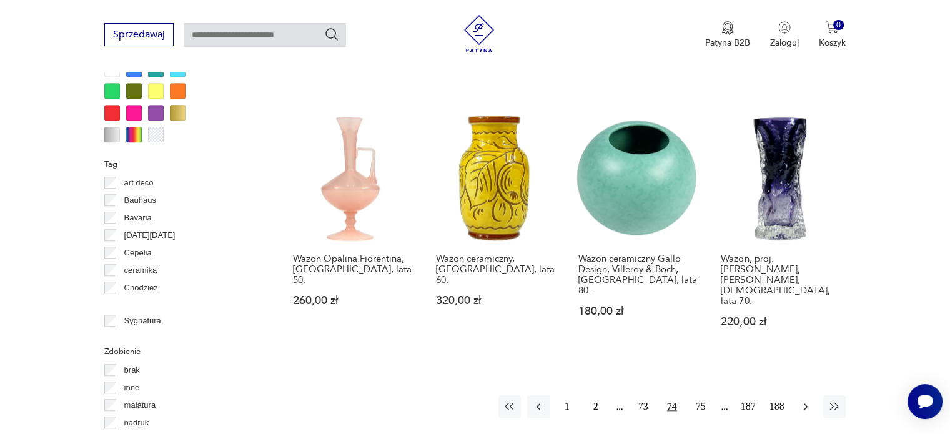
click at [803, 400] on icon "button" at bounding box center [805, 406] width 12 height 12
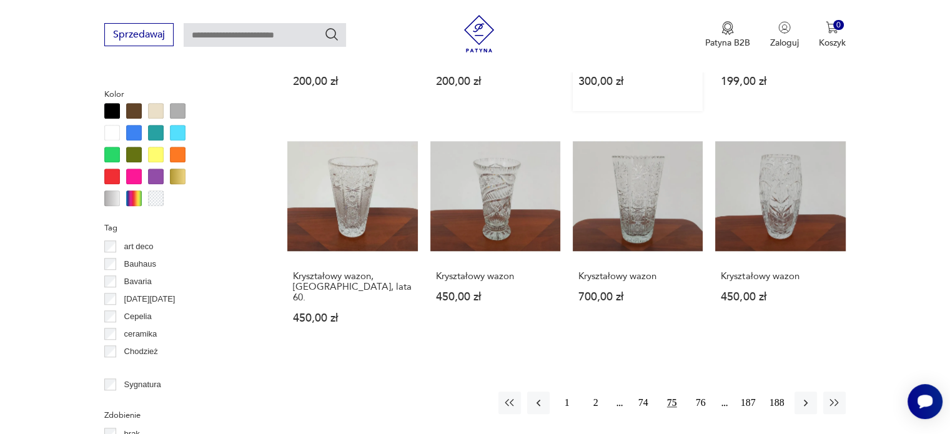
scroll to position [1143, 0]
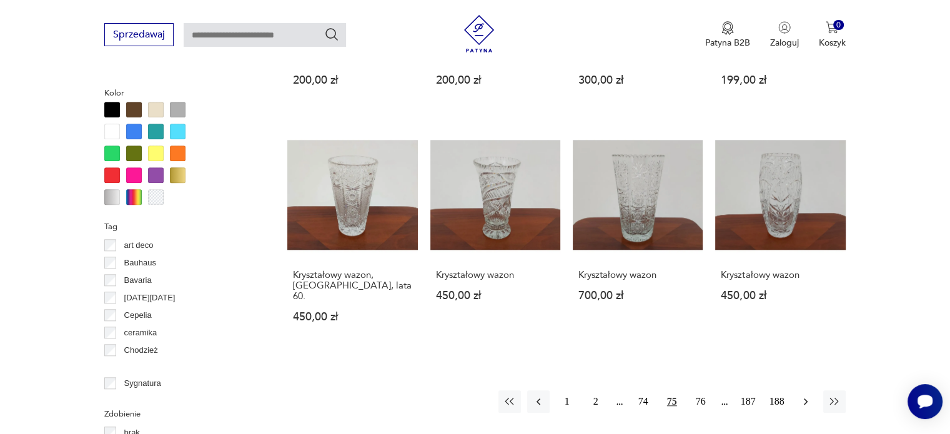
click at [800, 395] on icon "button" at bounding box center [805, 401] width 12 height 12
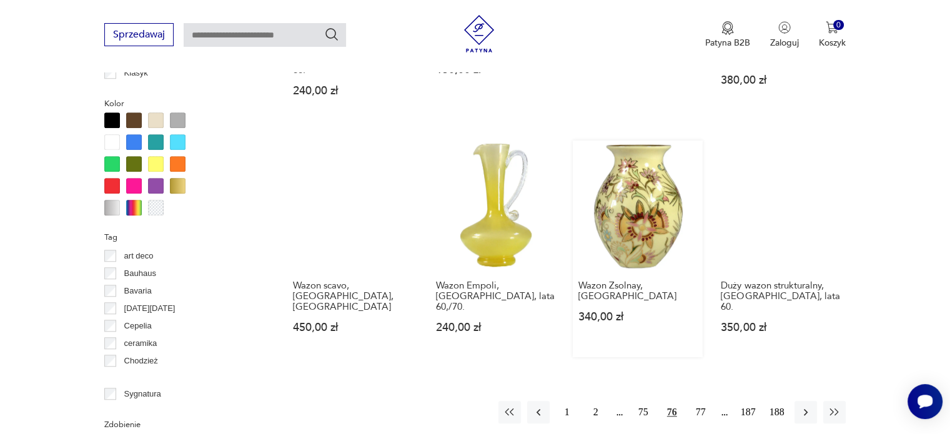
scroll to position [1205, 0]
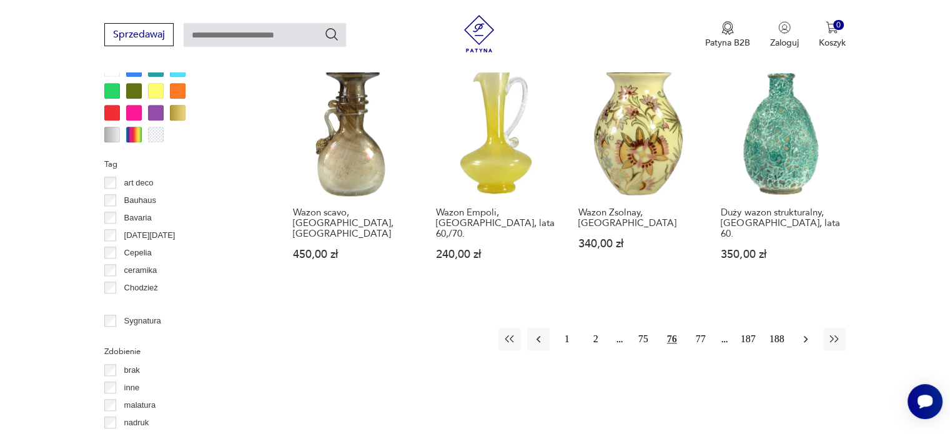
click at [807, 333] on icon "button" at bounding box center [805, 339] width 12 height 12
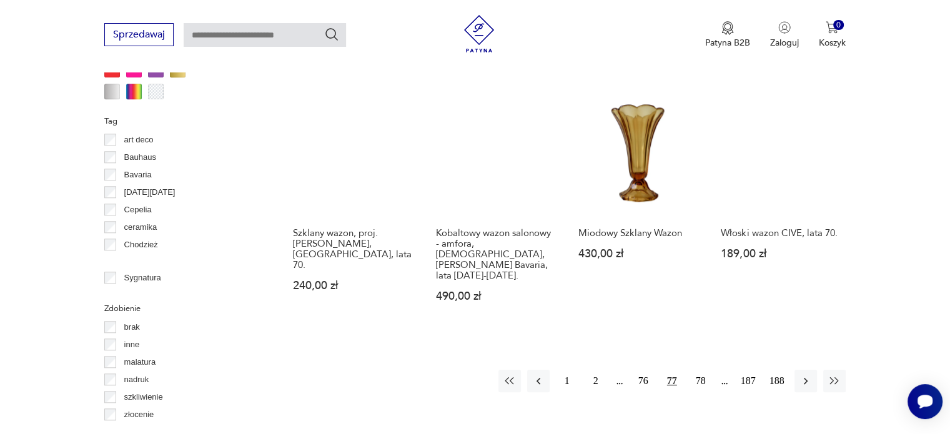
scroll to position [1268, 0]
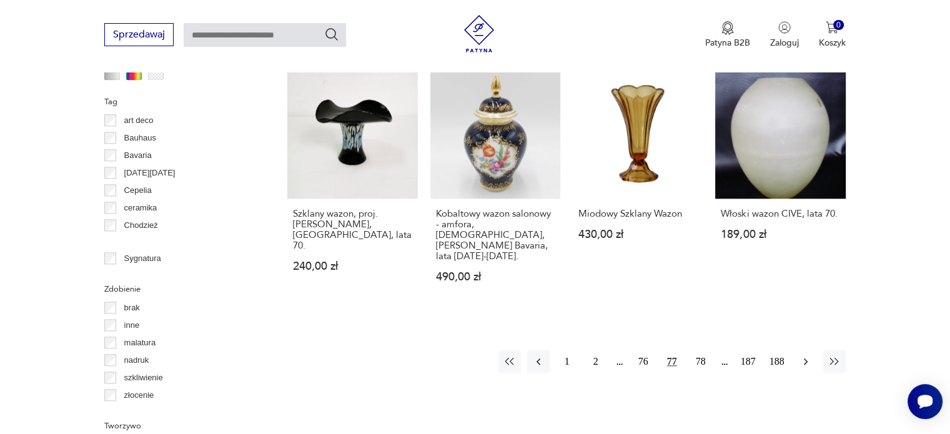
click at [799, 350] on button "button" at bounding box center [805, 361] width 22 height 22
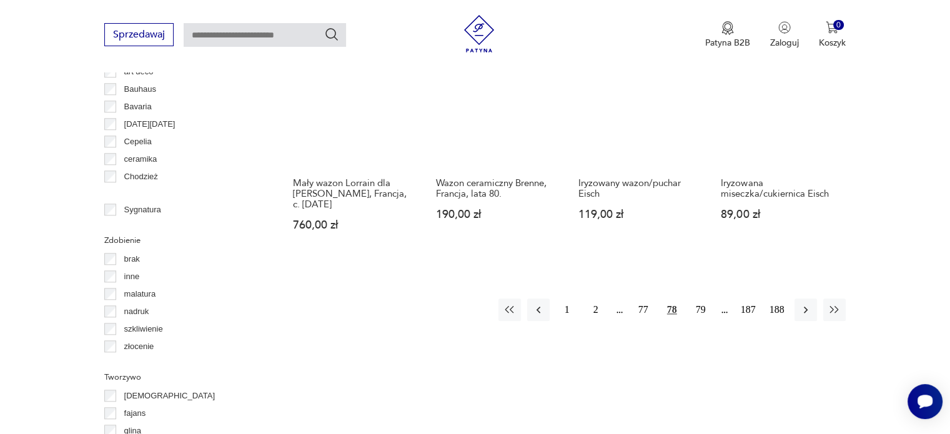
scroll to position [1330, 0]
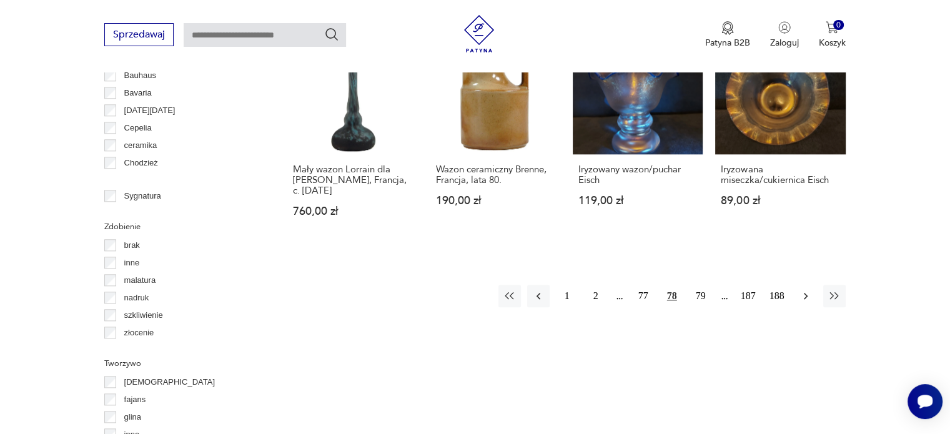
click at [798, 285] on button "button" at bounding box center [805, 296] width 22 height 22
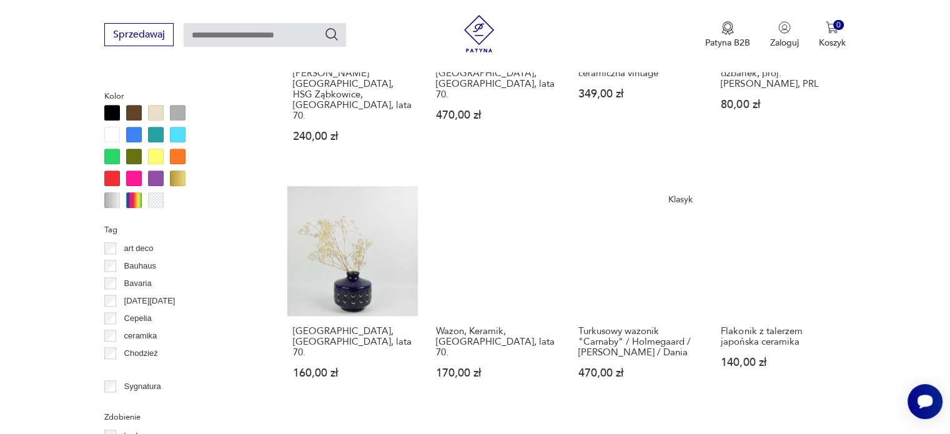
scroll to position [1143, 0]
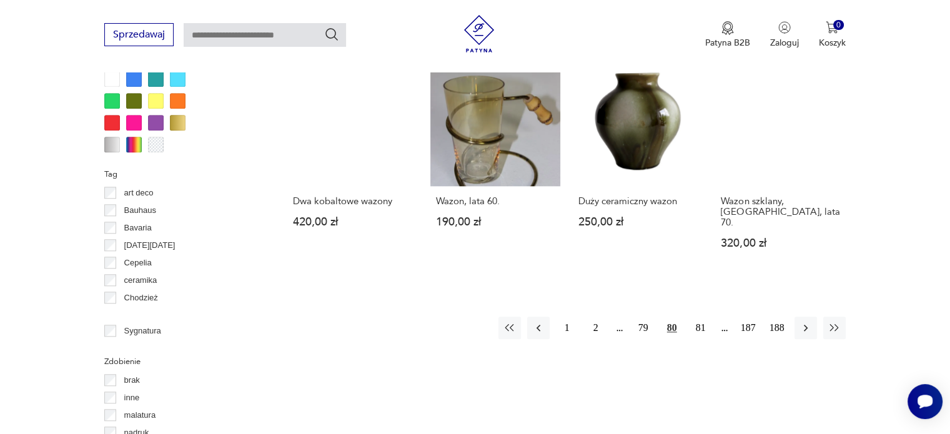
scroll to position [1268, 0]
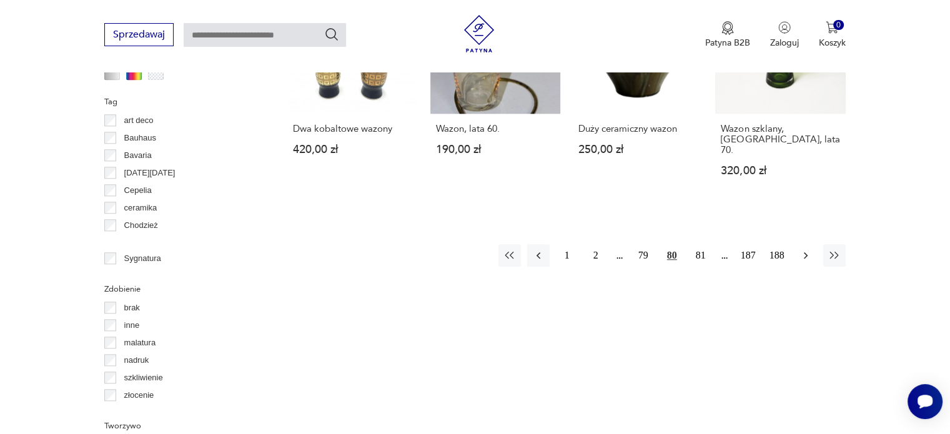
click at [799, 249] on icon "button" at bounding box center [805, 255] width 12 height 12
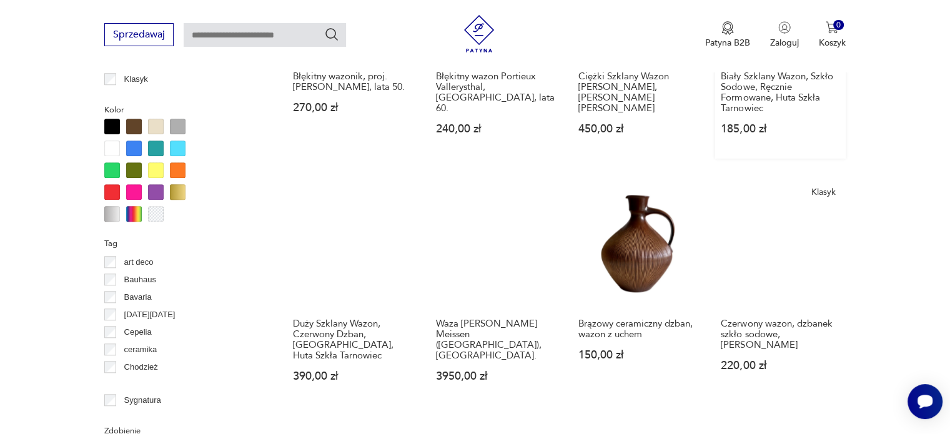
scroll to position [1205, 0]
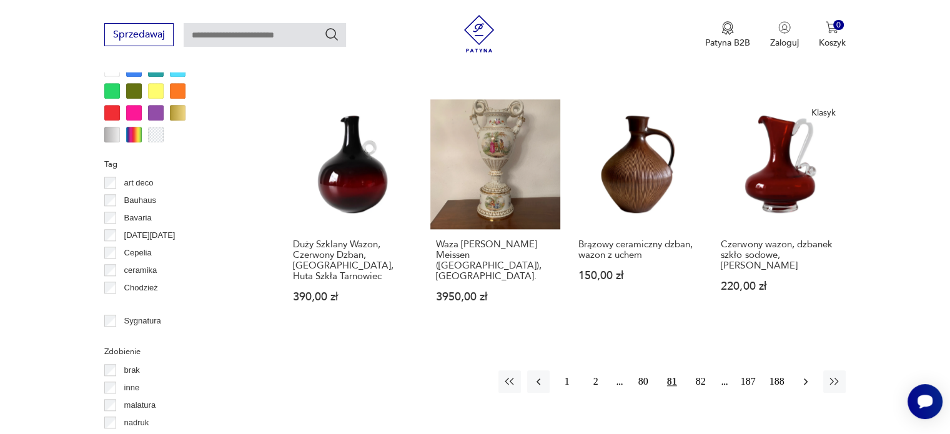
click at [806, 375] on icon "button" at bounding box center [805, 381] width 12 height 12
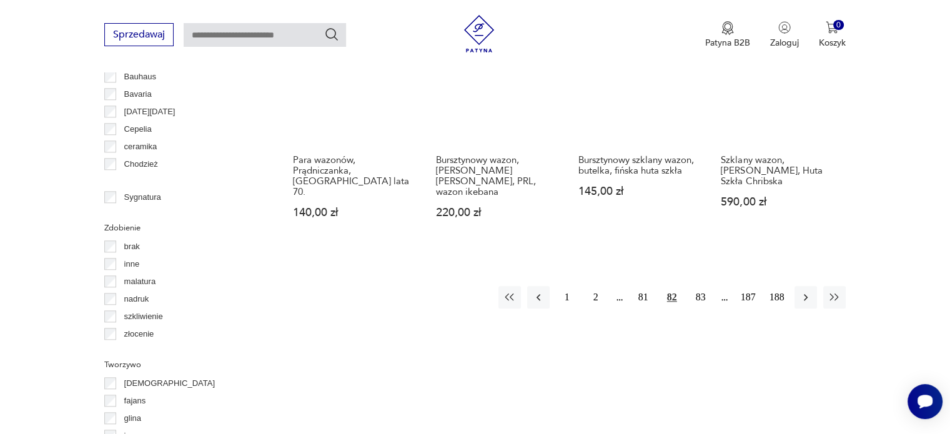
scroll to position [1330, 0]
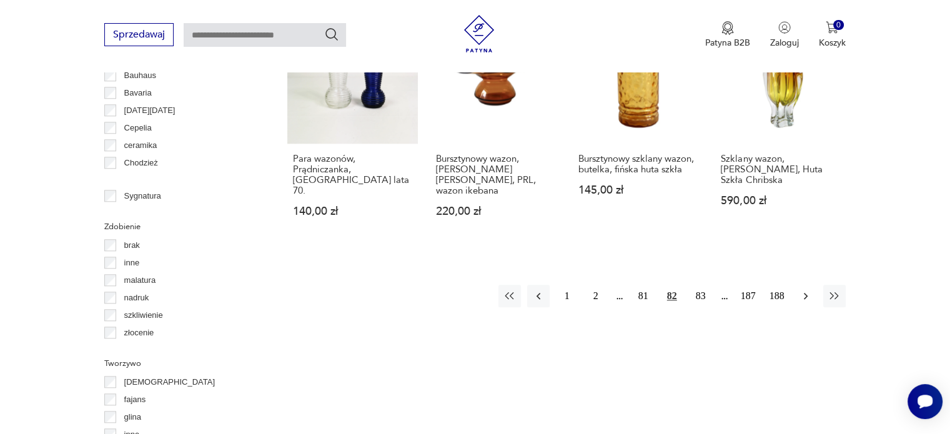
click at [802, 290] on icon "button" at bounding box center [805, 296] width 12 height 12
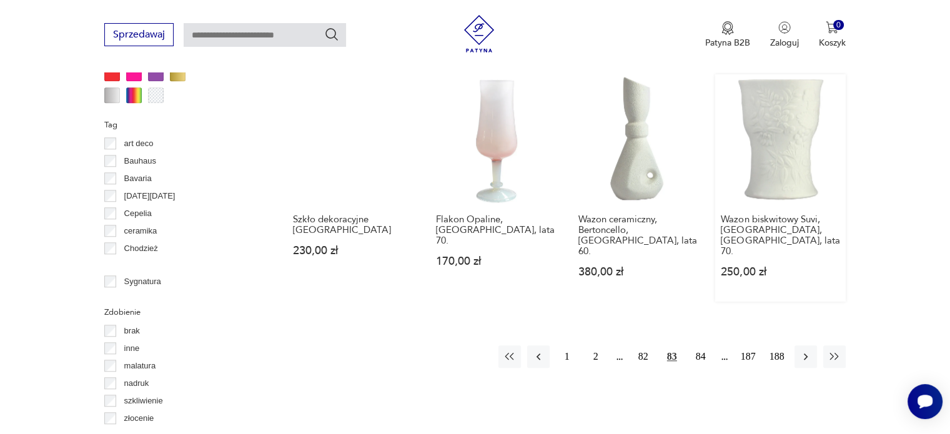
scroll to position [1268, 0]
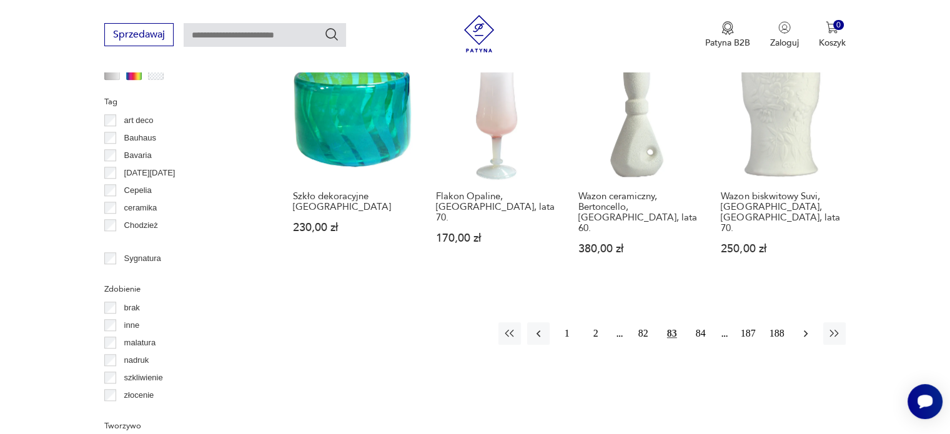
click at [807, 327] on icon "button" at bounding box center [805, 333] width 12 height 12
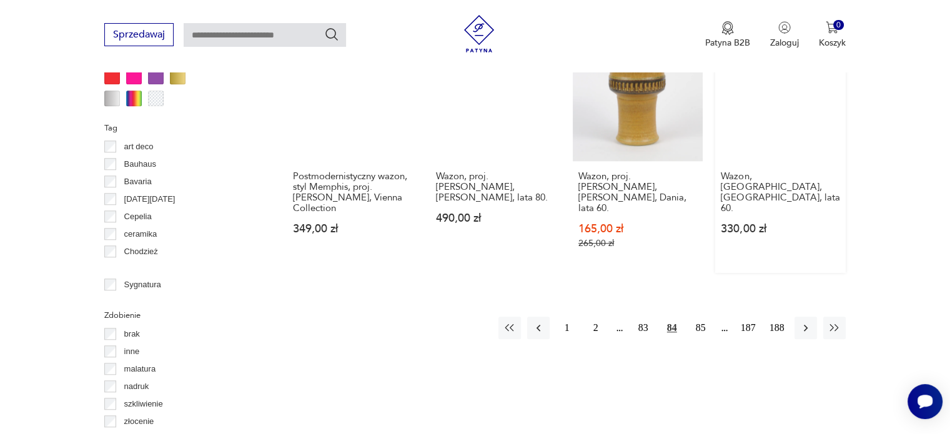
scroll to position [1268, 0]
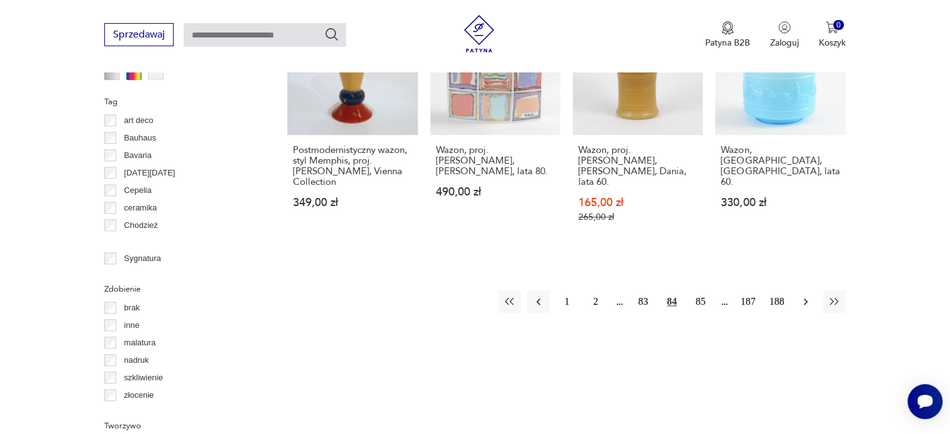
click at [795, 290] on button "button" at bounding box center [805, 301] width 22 height 22
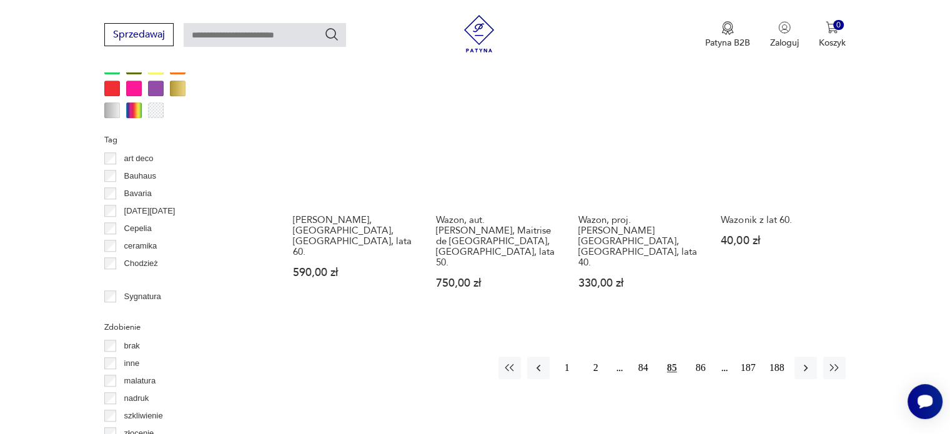
scroll to position [1268, 0]
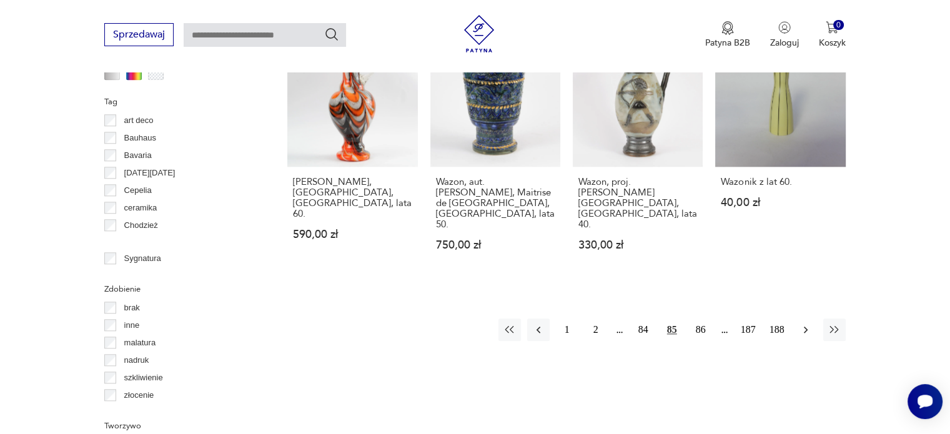
click at [806, 327] on icon "button" at bounding box center [806, 330] width 4 height 7
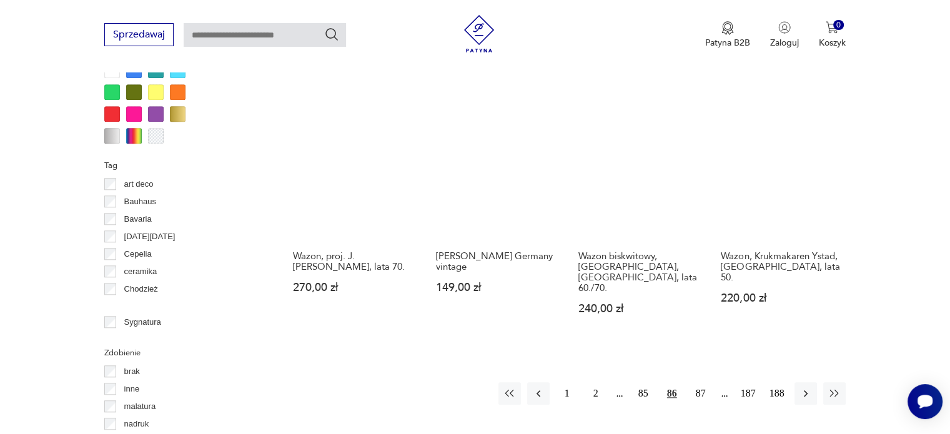
scroll to position [1268, 0]
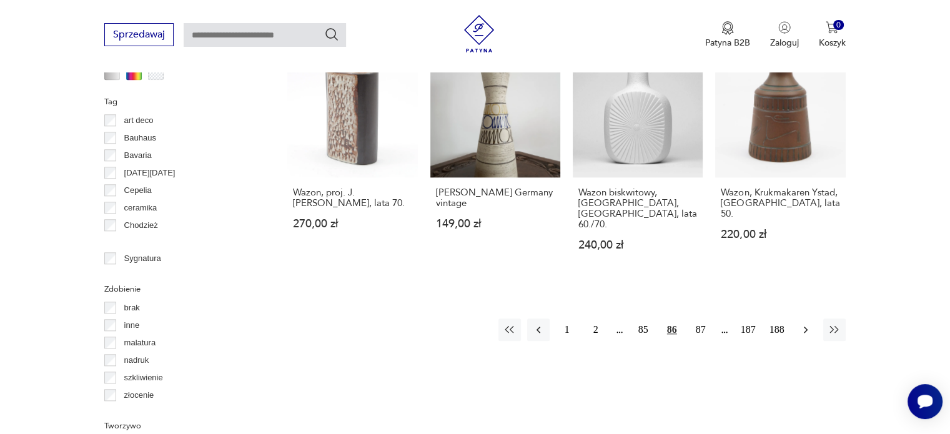
click at [797, 319] on button "button" at bounding box center [805, 330] width 22 height 22
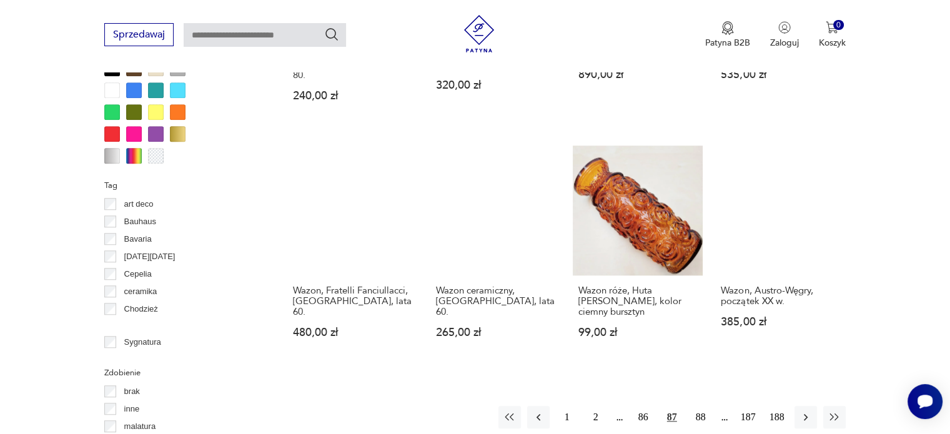
scroll to position [1205, 0]
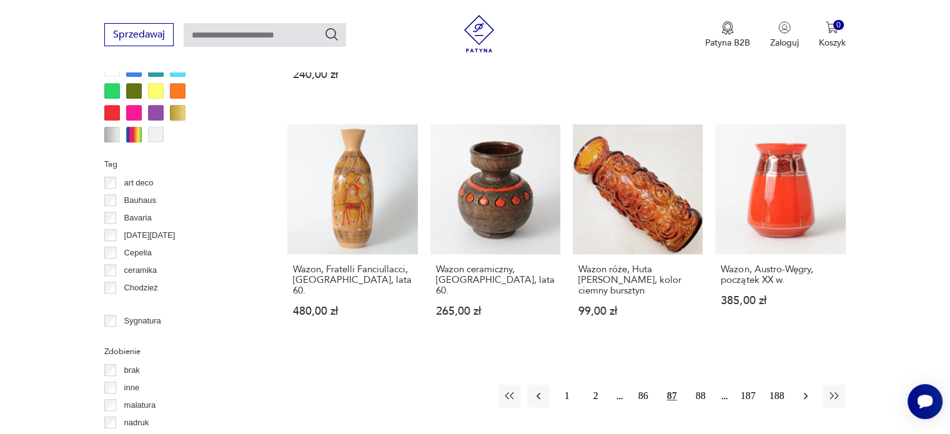
click at [800, 390] on icon "button" at bounding box center [805, 396] width 12 height 12
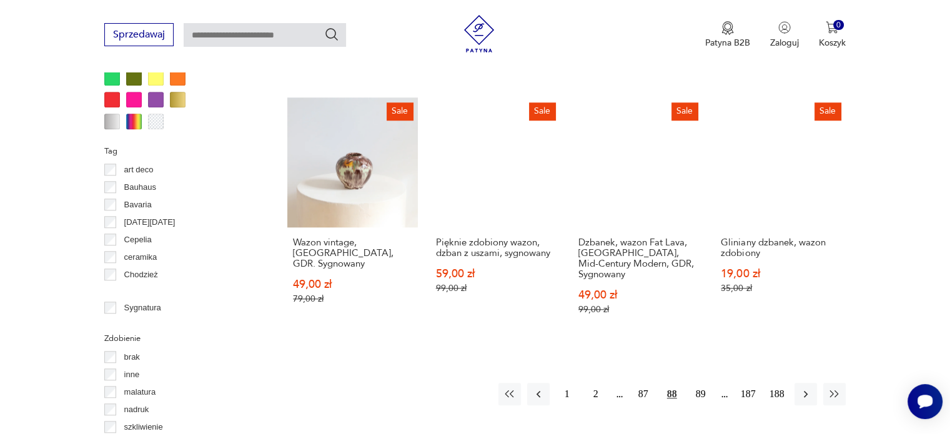
scroll to position [1268, 0]
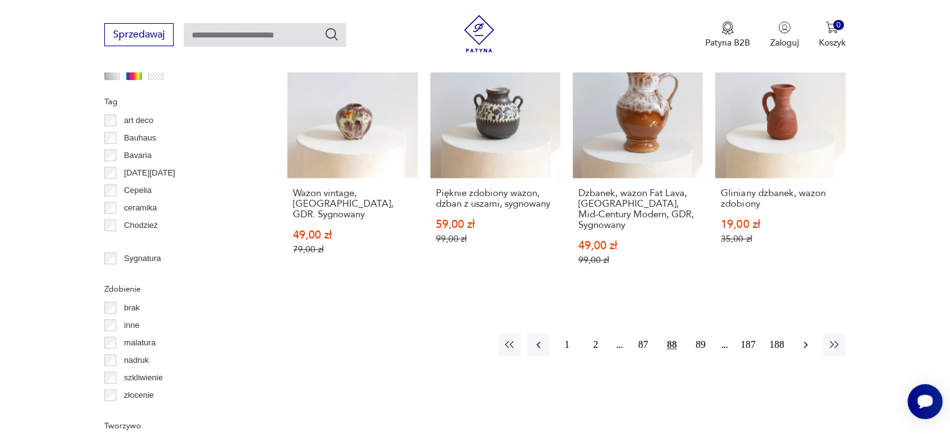
click at [798, 334] on button "button" at bounding box center [805, 345] width 22 height 22
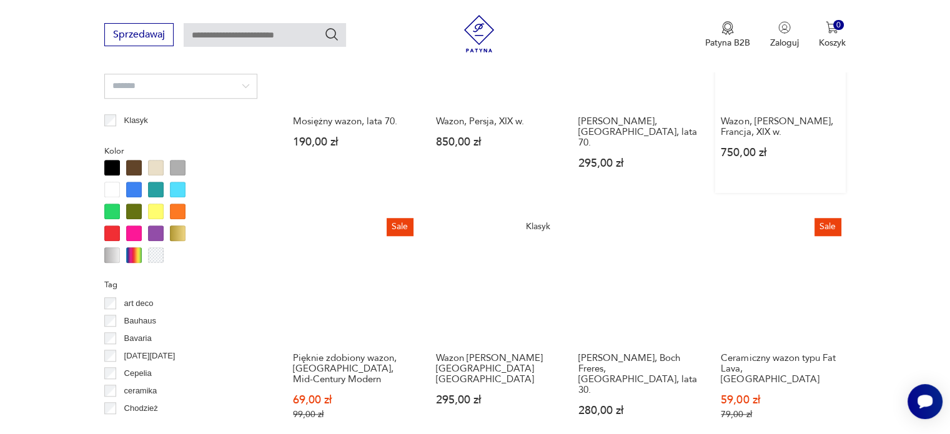
scroll to position [1205, 0]
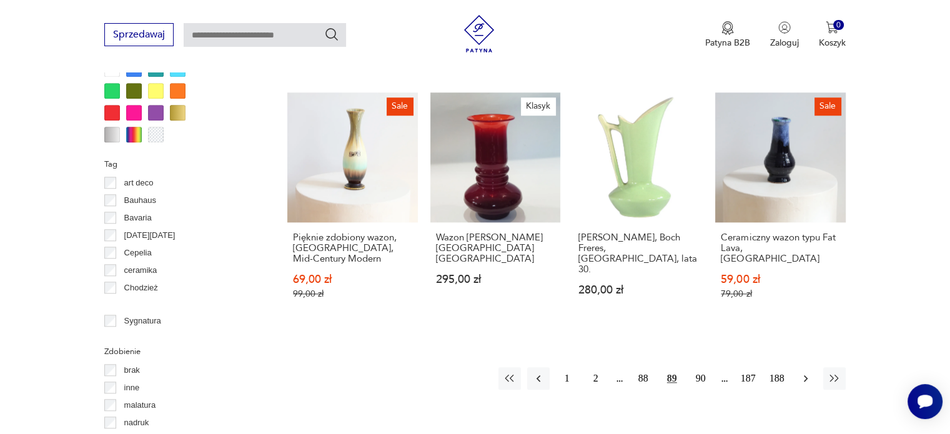
click at [804, 372] on icon "button" at bounding box center [805, 378] width 12 height 12
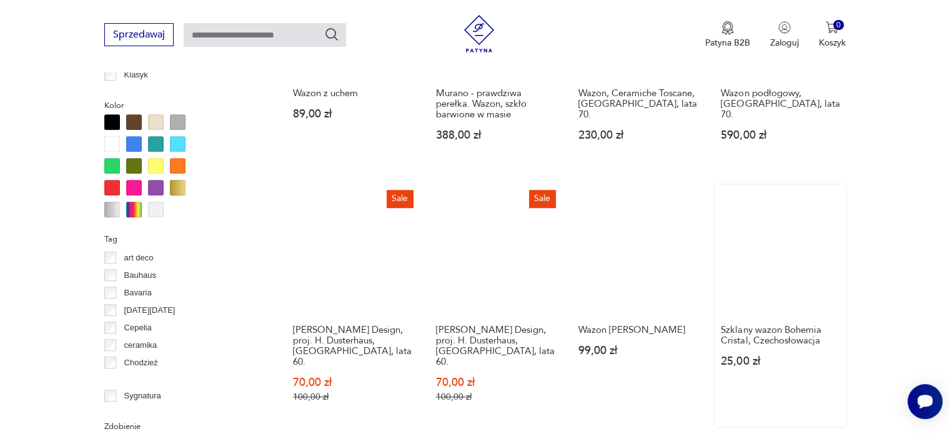
scroll to position [1205, 0]
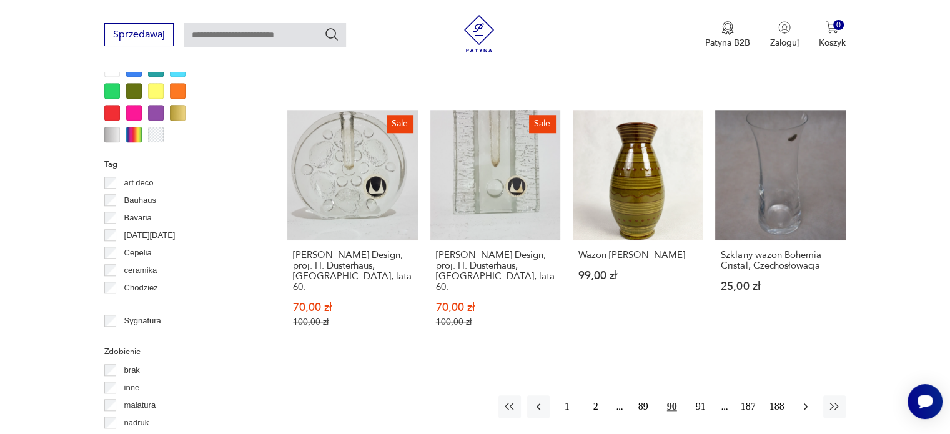
click at [798, 395] on button "button" at bounding box center [805, 406] width 22 height 22
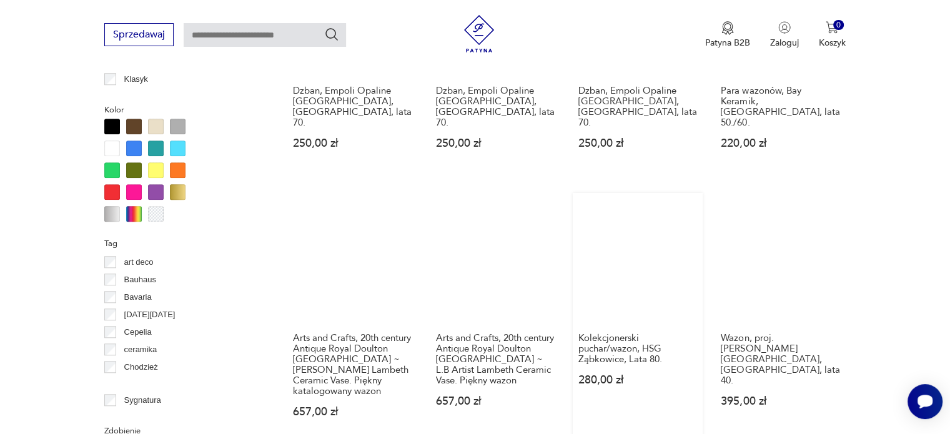
scroll to position [1330, 0]
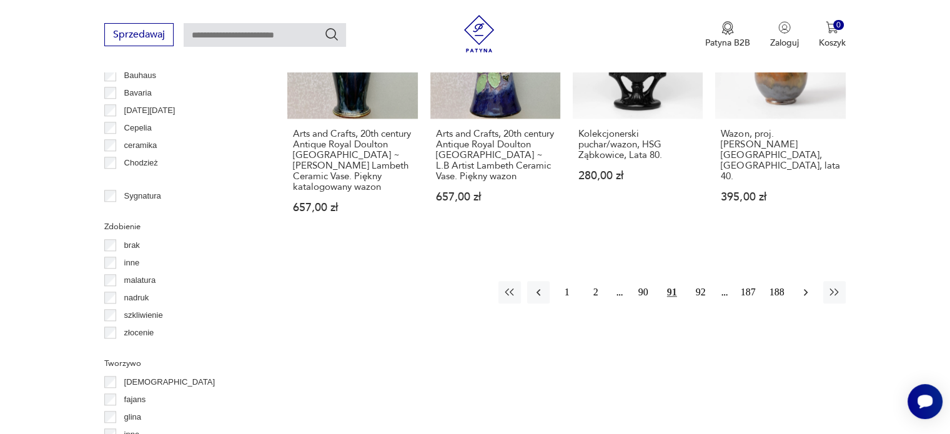
click at [803, 286] on icon "button" at bounding box center [805, 292] width 12 height 12
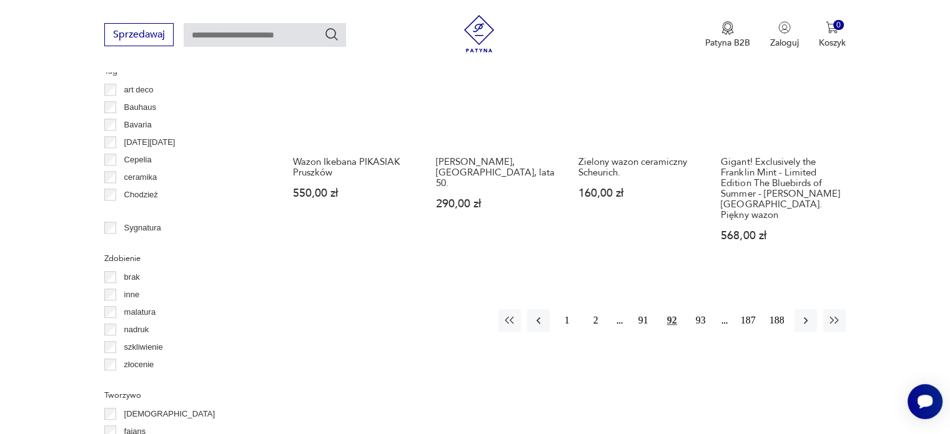
scroll to position [1330, 0]
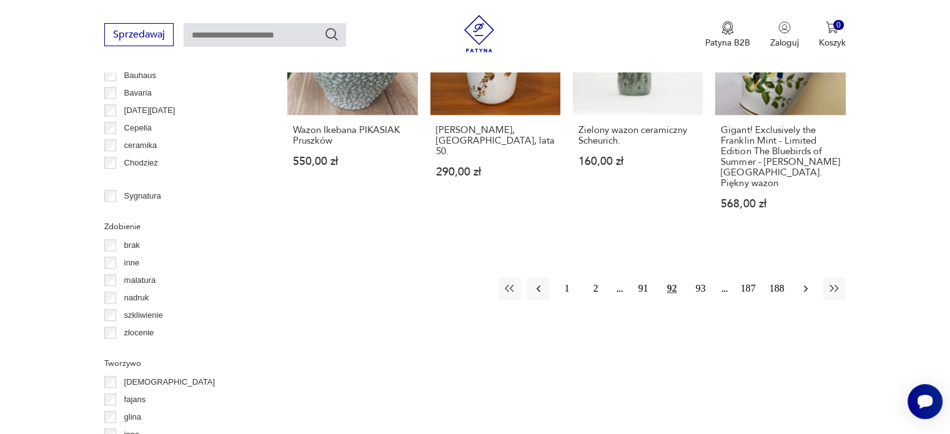
click at [806, 285] on icon "button" at bounding box center [806, 288] width 4 height 7
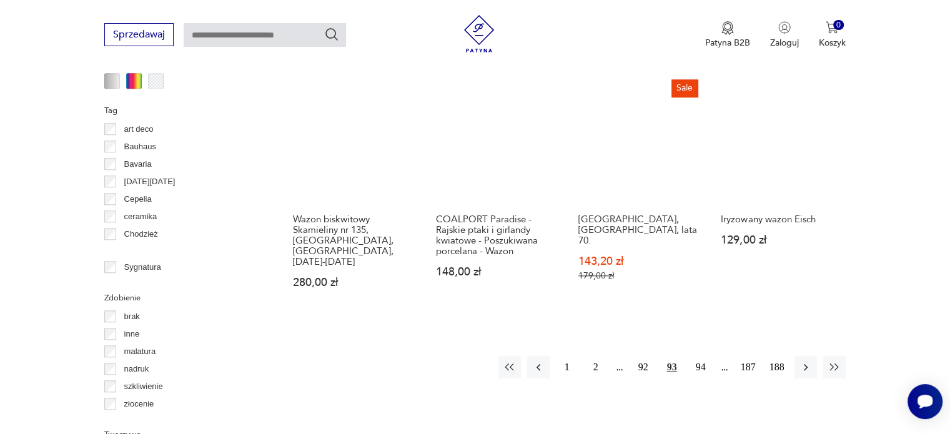
scroll to position [1268, 0]
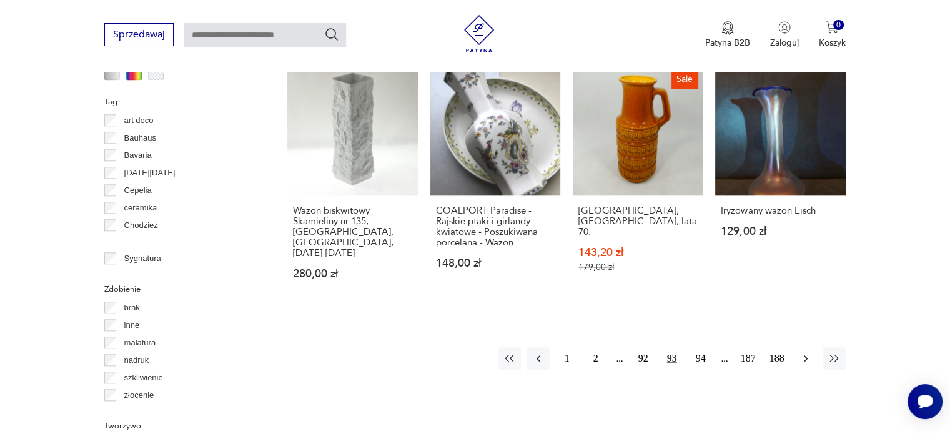
click at [801, 352] on icon "button" at bounding box center [805, 358] width 12 height 12
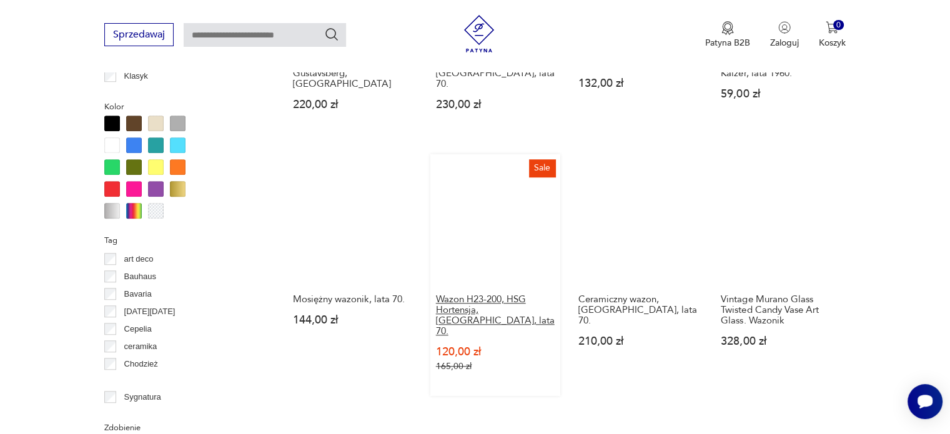
scroll to position [1268, 0]
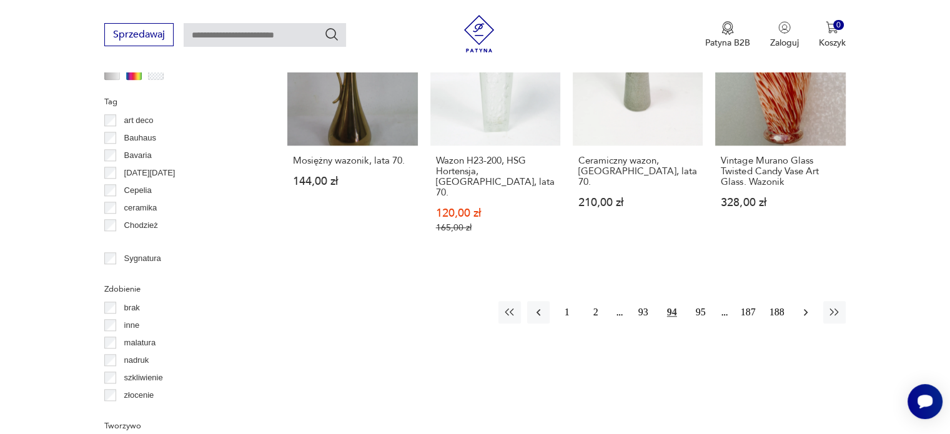
click at [802, 306] on icon "button" at bounding box center [805, 312] width 12 height 12
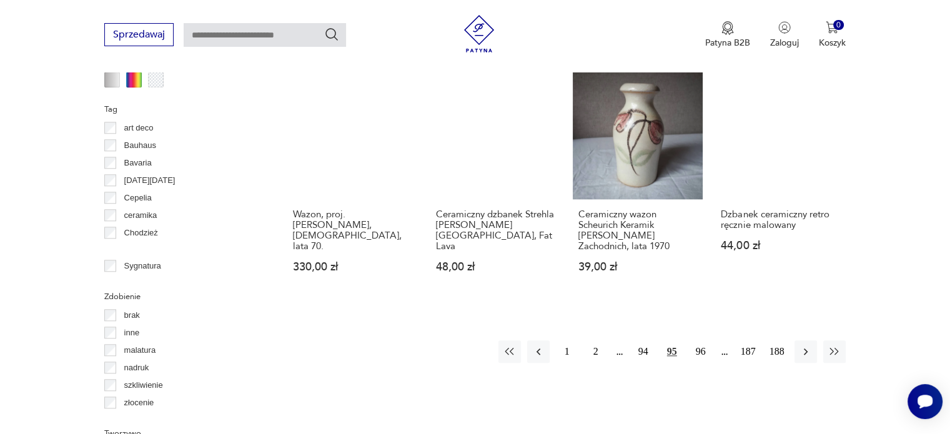
scroll to position [1268, 0]
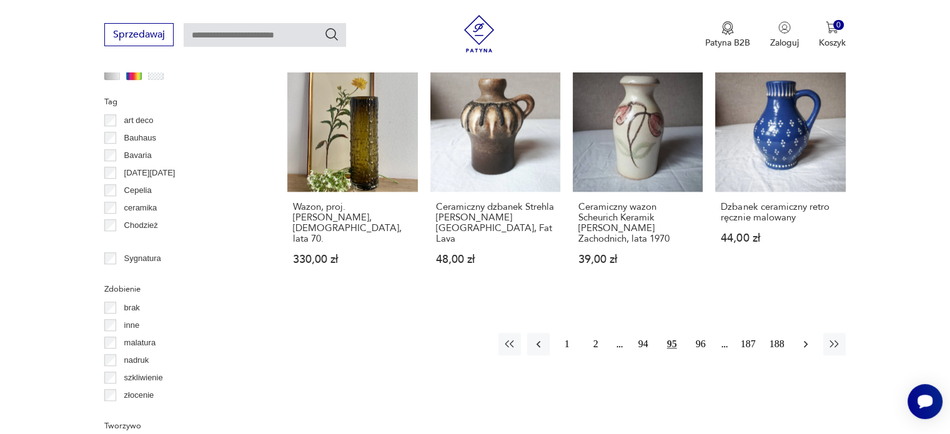
click at [803, 338] on icon "button" at bounding box center [805, 344] width 12 height 12
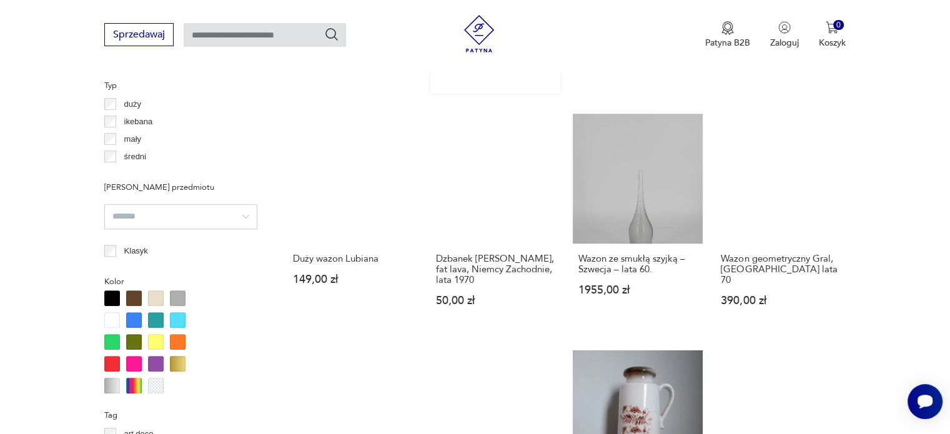
scroll to position [956, 0]
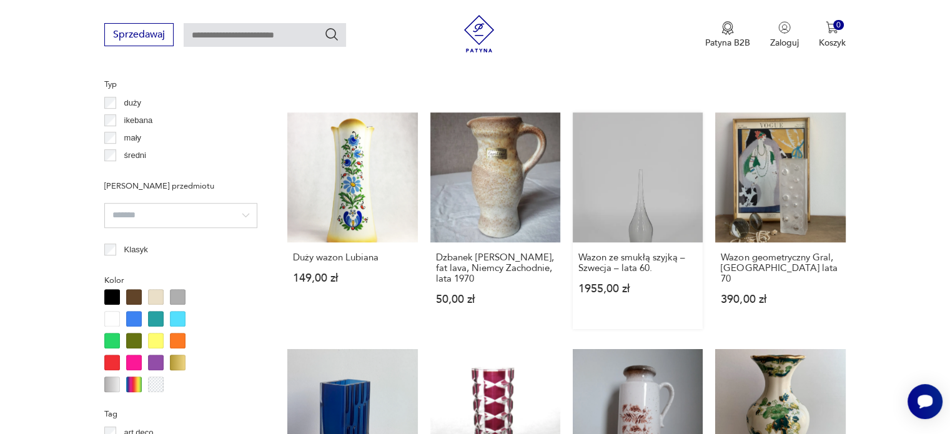
click at [612, 208] on link "Wazon ze smukłą szyjką – Szwecja – lata 60. 1955,00 zł" at bounding box center [638, 220] width 130 height 217
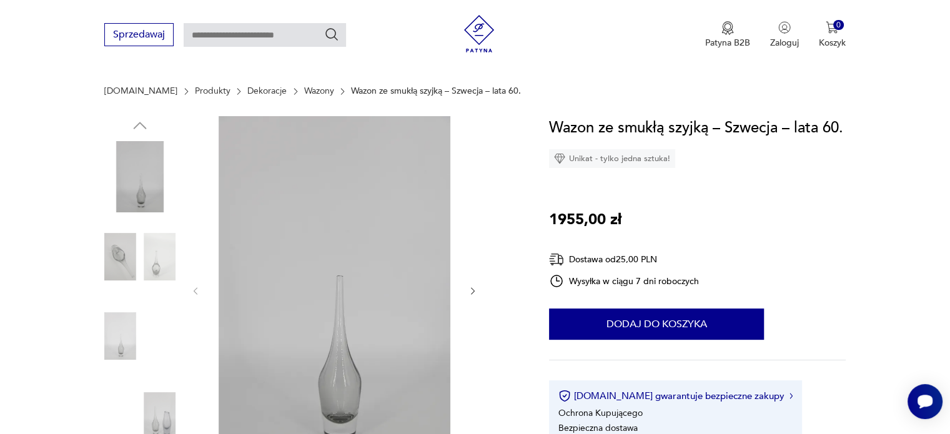
scroll to position [187, 0]
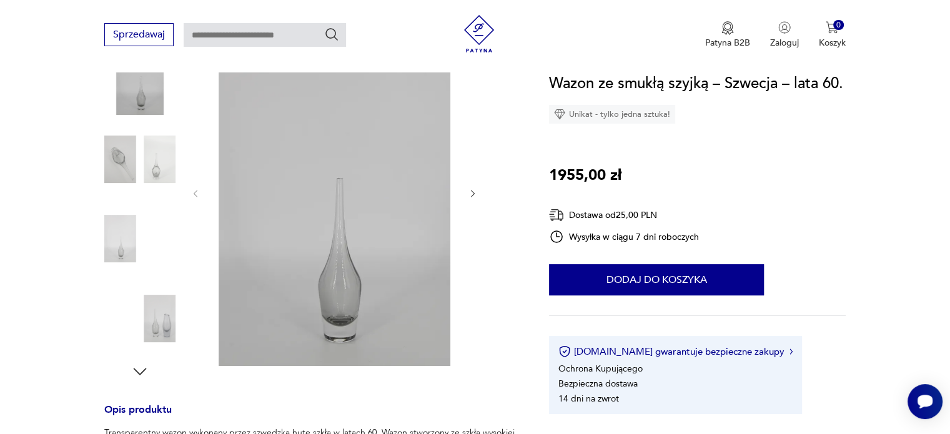
click at [462, 192] on div at bounding box center [333, 194] width 287 height 350
click at [468, 192] on icon "button" at bounding box center [473, 194] width 11 height 11
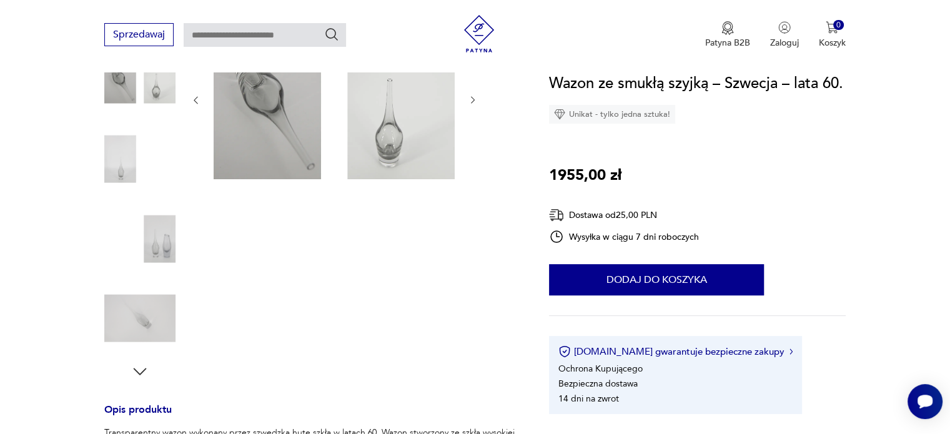
scroll to position [125, 0]
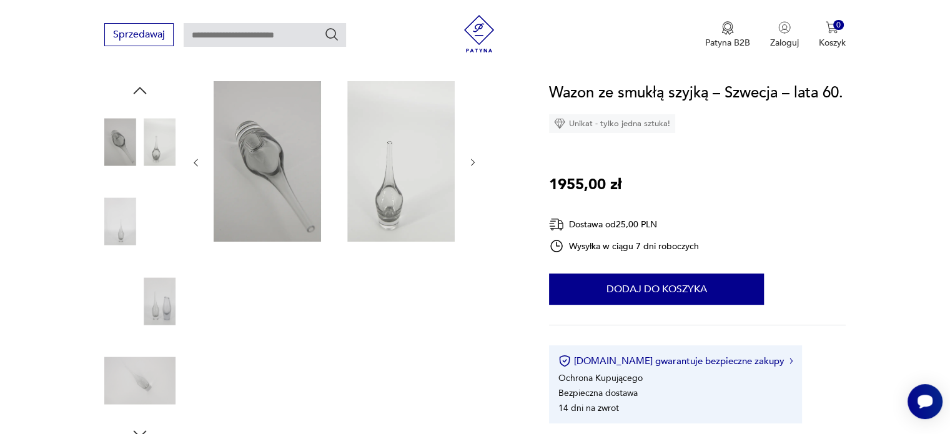
click at [469, 161] on icon "button" at bounding box center [473, 162] width 11 height 11
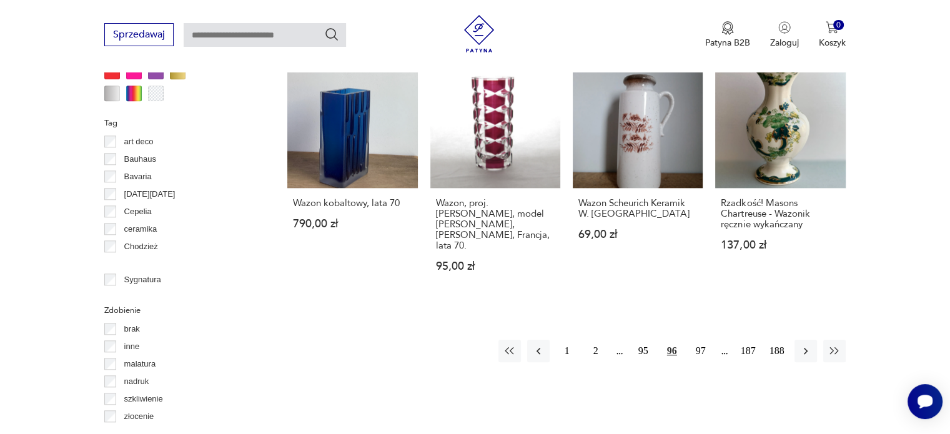
scroll to position [1320, 0]
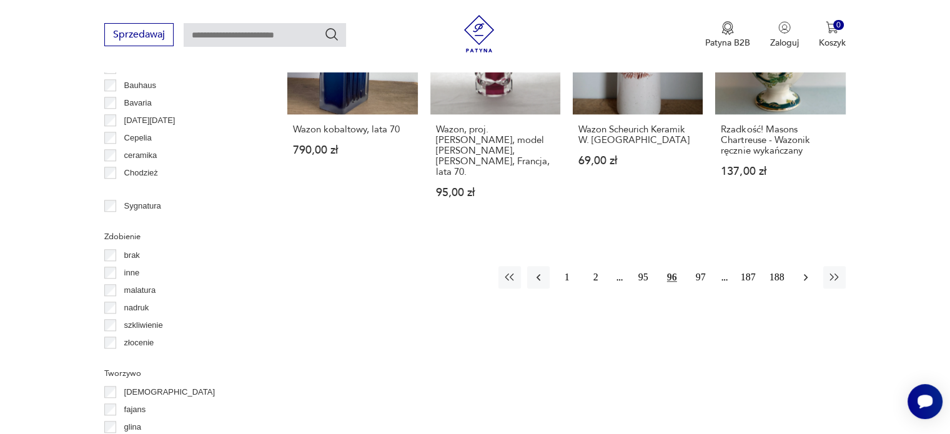
click at [805, 271] on icon "button" at bounding box center [805, 277] width 12 height 12
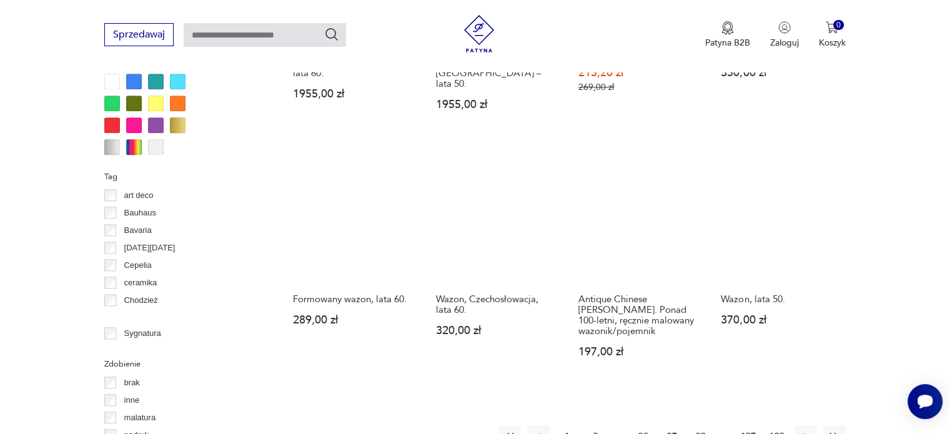
scroll to position [1268, 0]
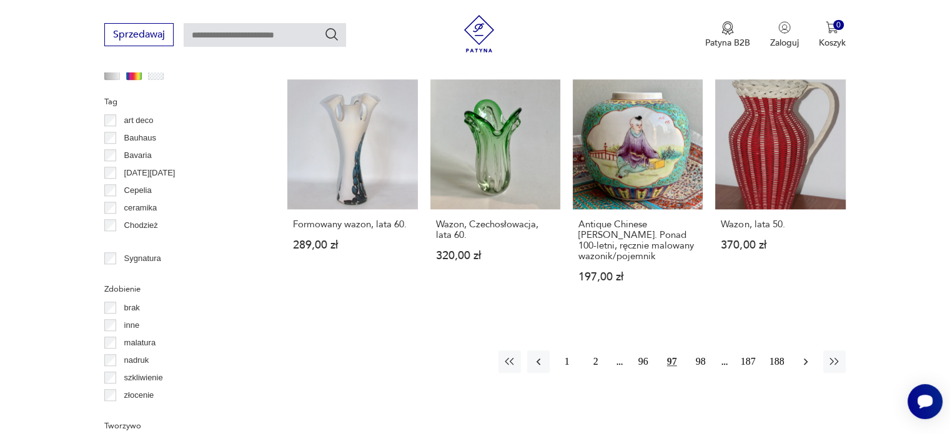
click at [806, 358] on icon "button" at bounding box center [806, 361] width 4 height 7
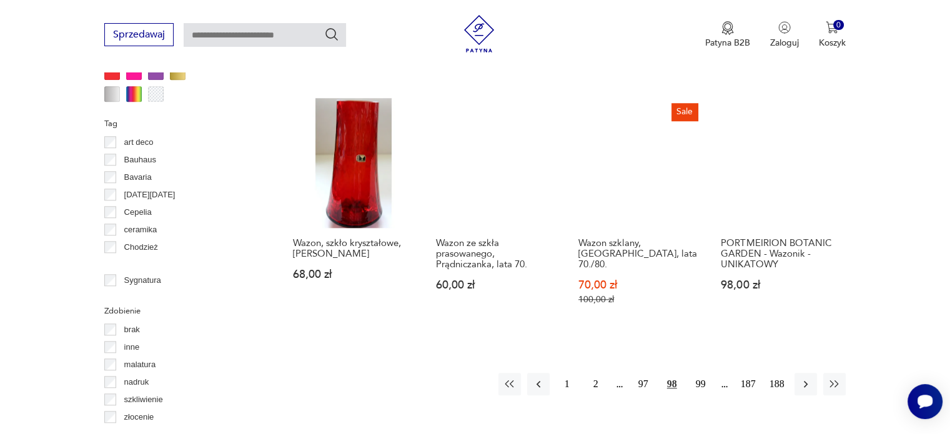
scroll to position [1268, 0]
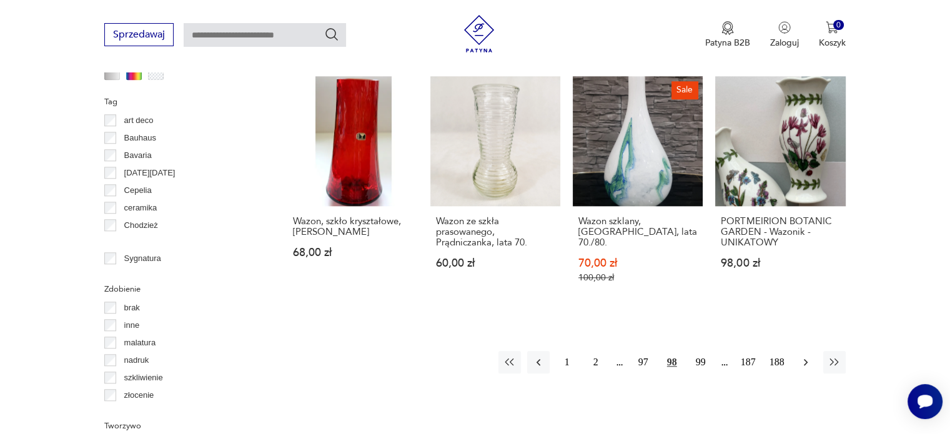
click at [808, 356] on icon "button" at bounding box center [805, 362] width 12 height 12
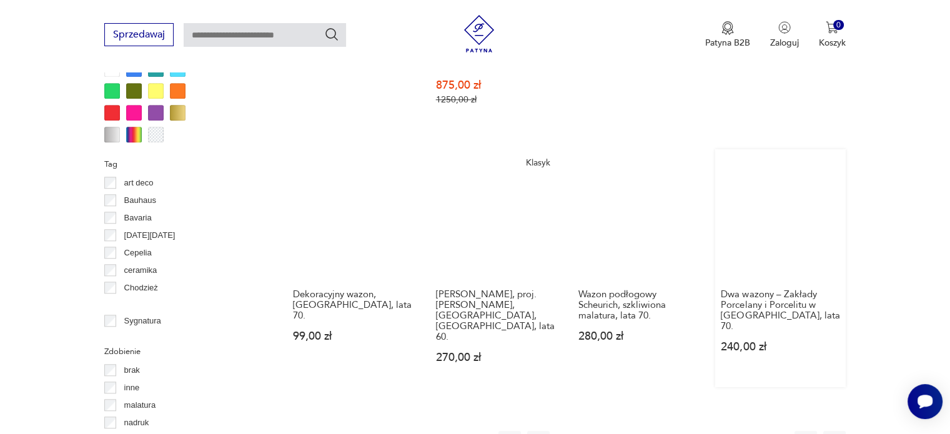
scroll to position [1330, 0]
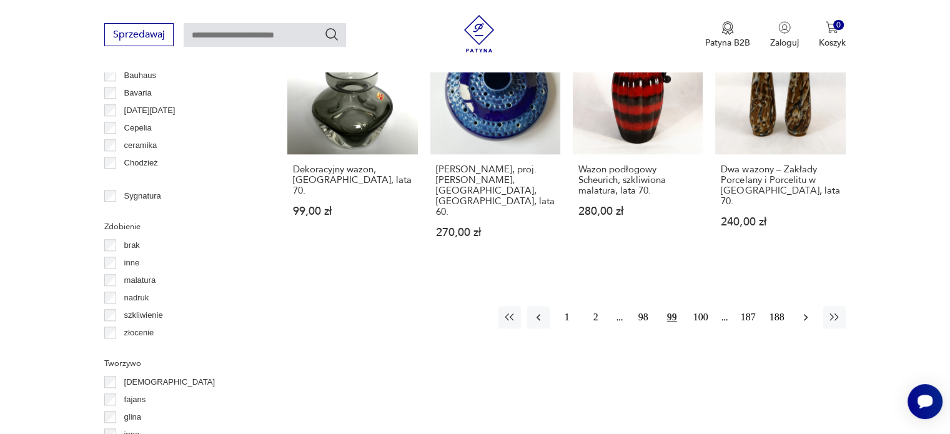
click at [802, 311] on icon "button" at bounding box center [805, 317] width 12 height 12
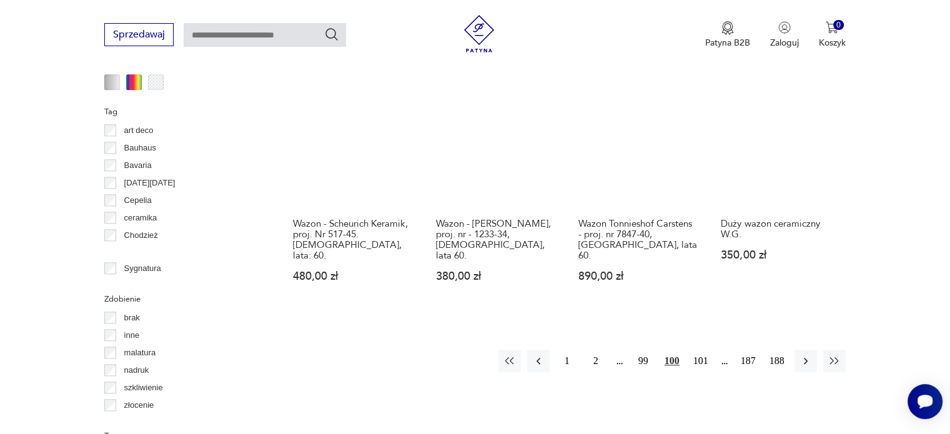
scroll to position [1330, 0]
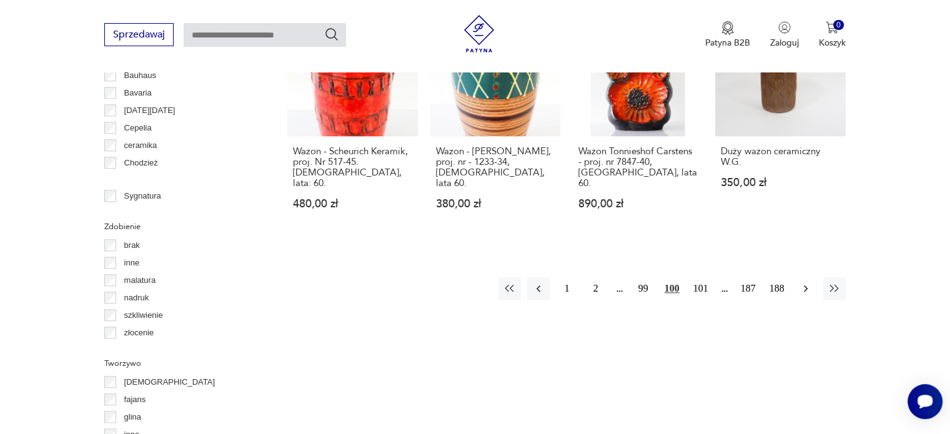
click at [806, 285] on icon "button" at bounding box center [806, 288] width 4 height 7
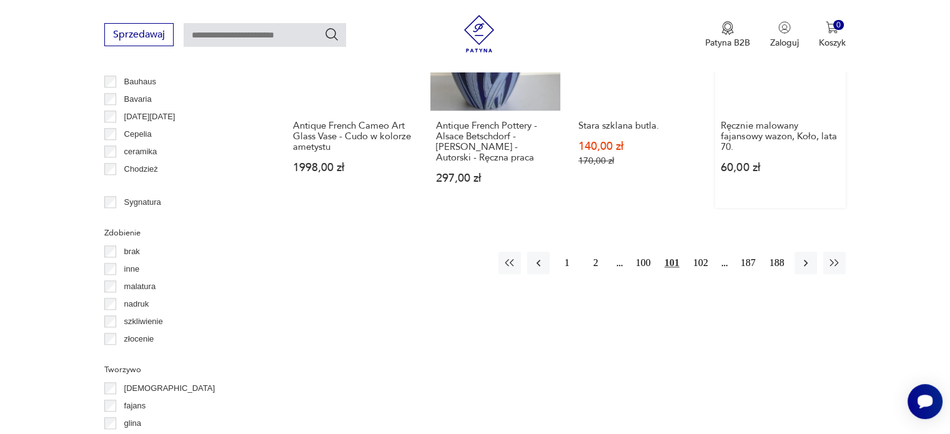
scroll to position [1330, 0]
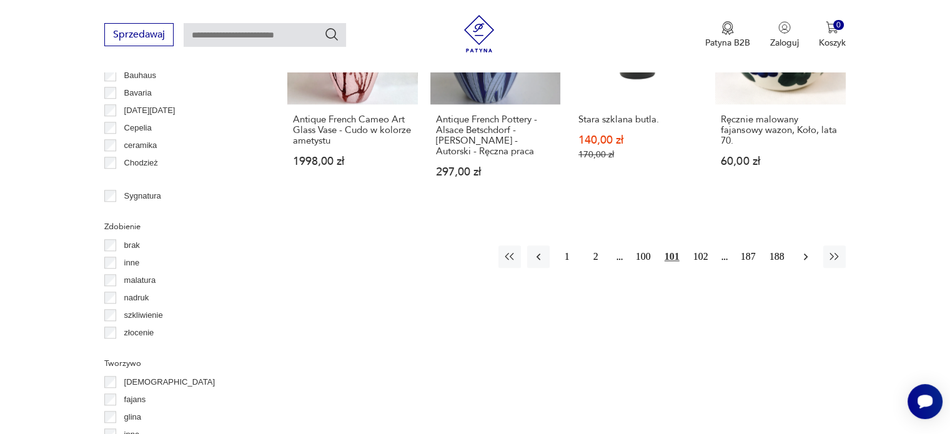
click at [804, 257] on icon "button" at bounding box center [806, 257] width 4 height 7
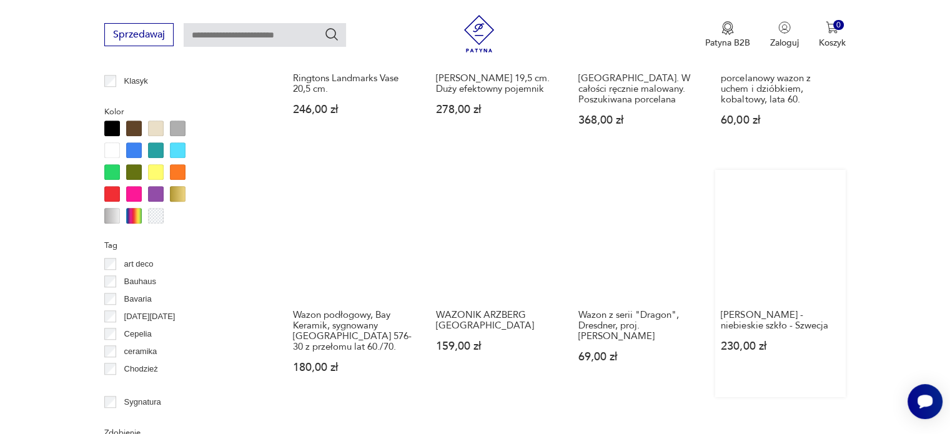
scroll to position [1205, 0]
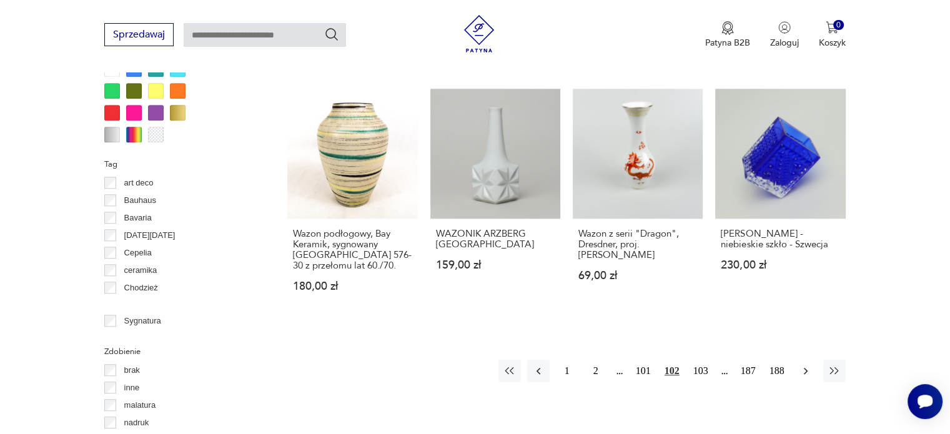
click at [804, 369] on icon "button" at bounding box center [805, 371] width 12 height 12
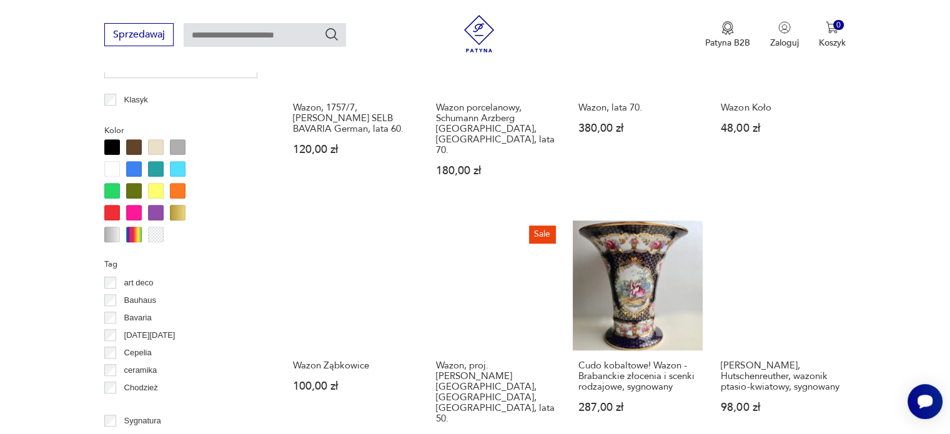
scroll to position [1205, 0]
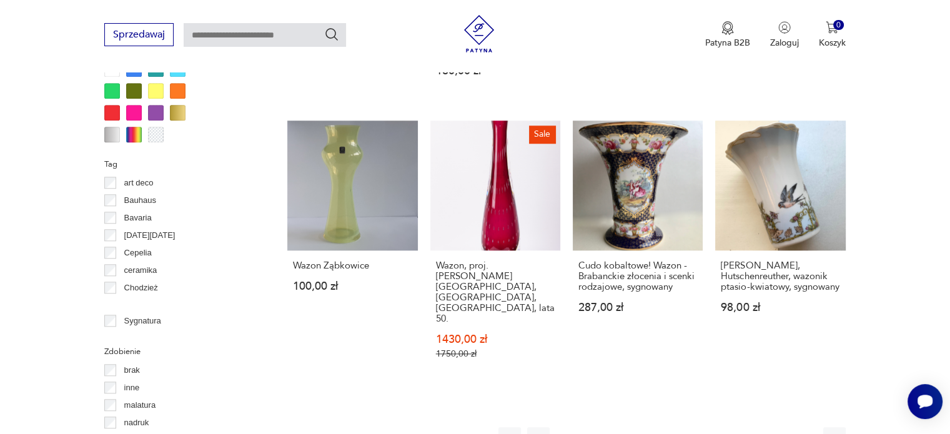
click at [804, 432] on icon "button" at bounding box center [805, 438] width 12 height 12
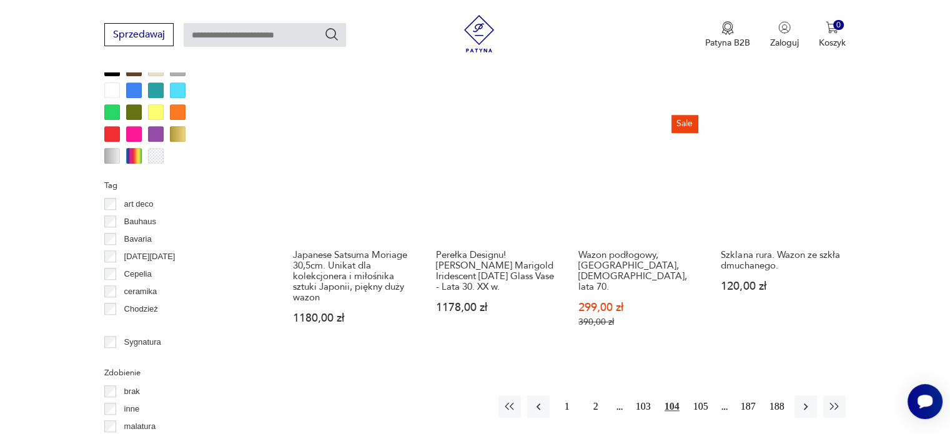
scroll to position [1205, 0]
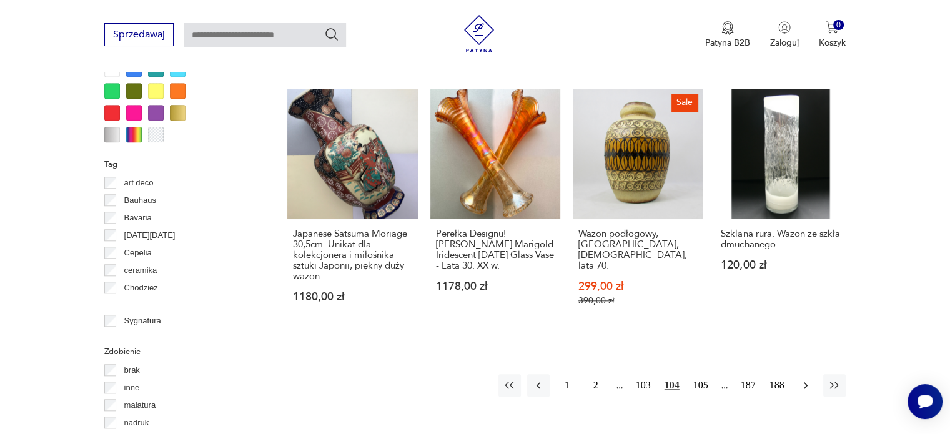
click at [808, 379] on icon "button" at bounding box center [805, 385] width 12 height 12
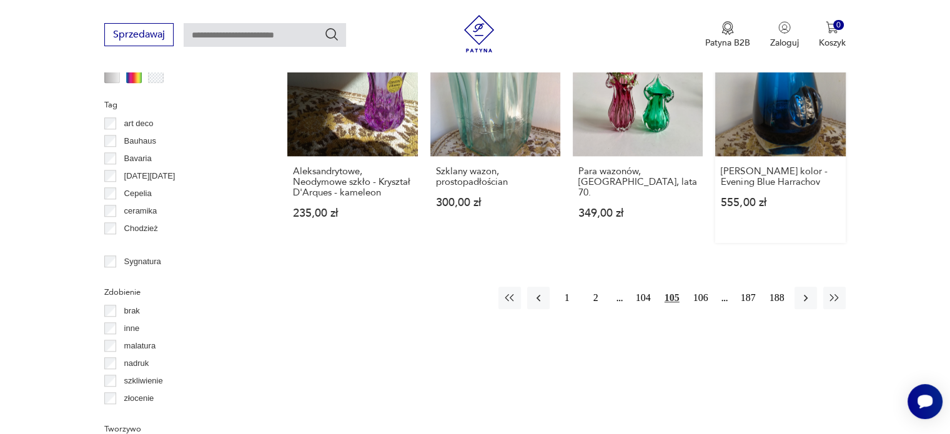
scroll to position [1268, 0]
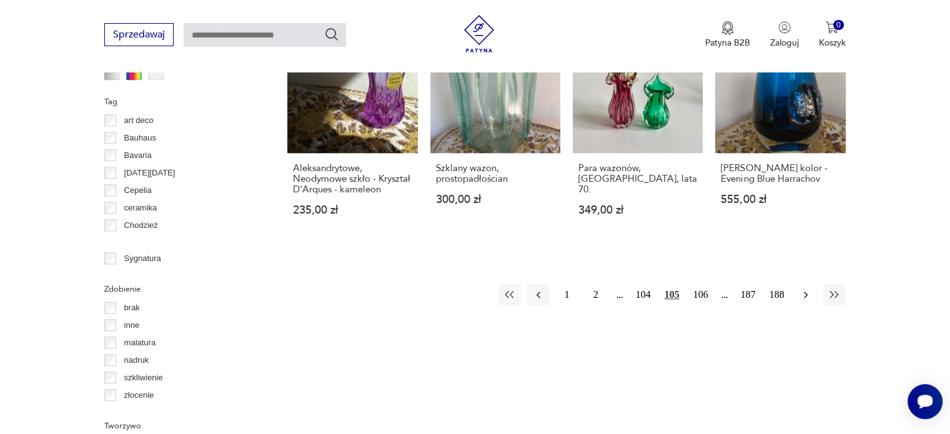
click at [804, 292] on icon "button" at bounding box center [806, 295] width 4 height 7
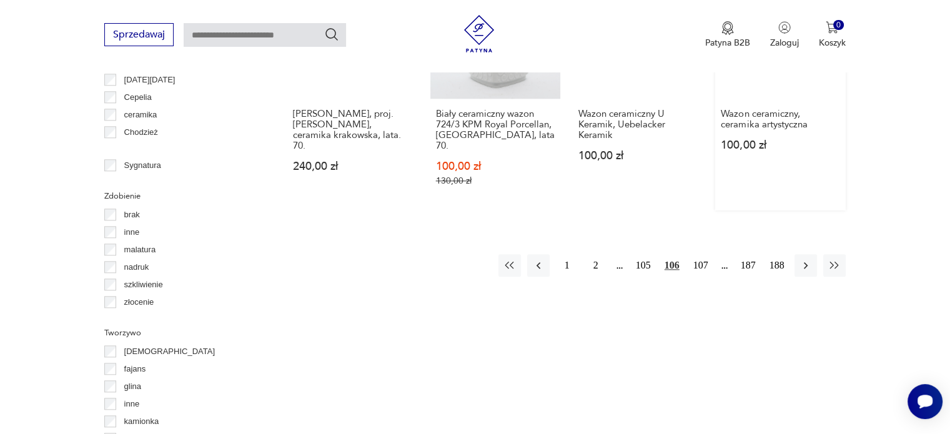
scroll to position [1393, 0]
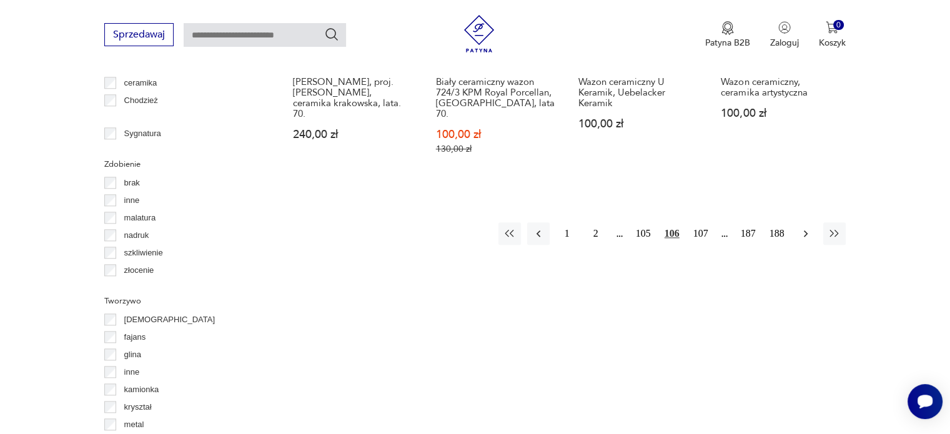
click at [809, 227] on icon "button" at bounding box center [805, 233] width 12 height 12
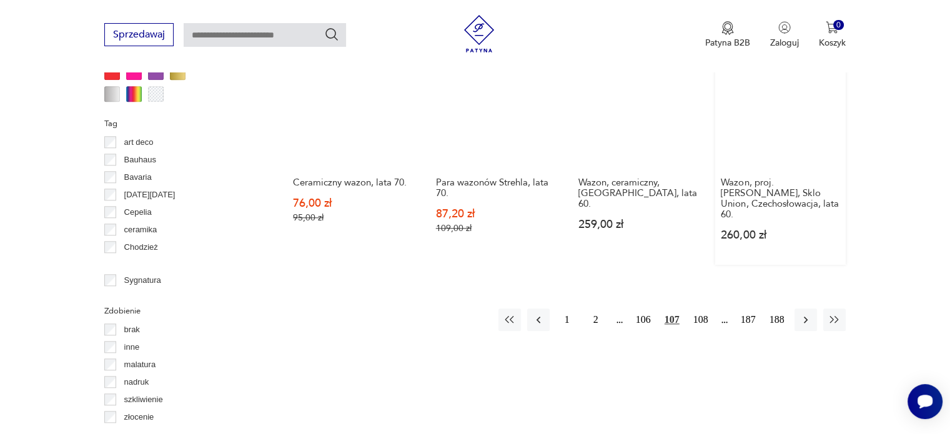
scroll to position [1268, 0]
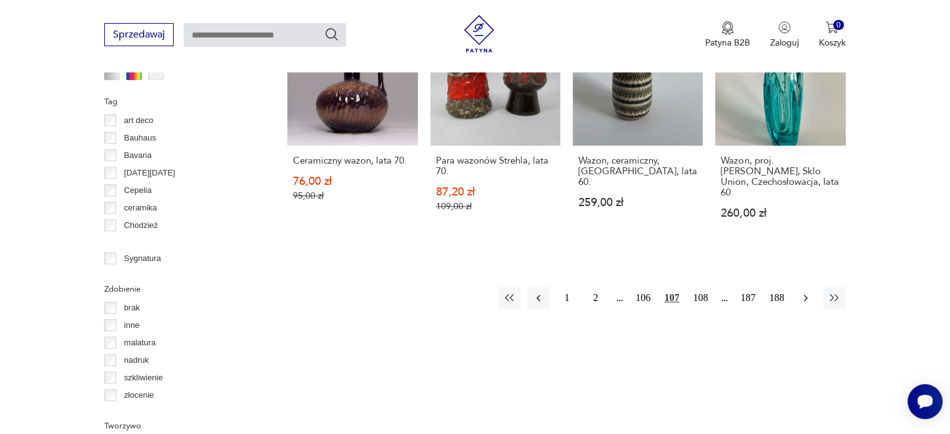
click at [806, 292] on icon "button" at bounding box center [805, 298] width 12 height 12
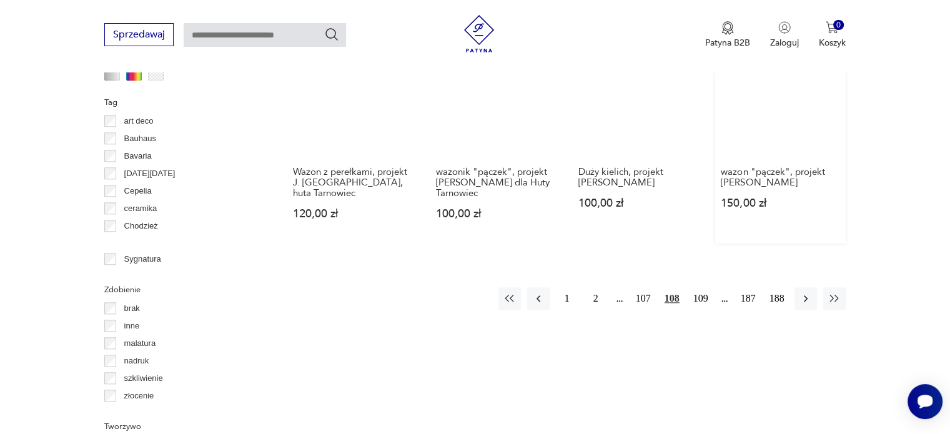
scroll to position [1268, 0]
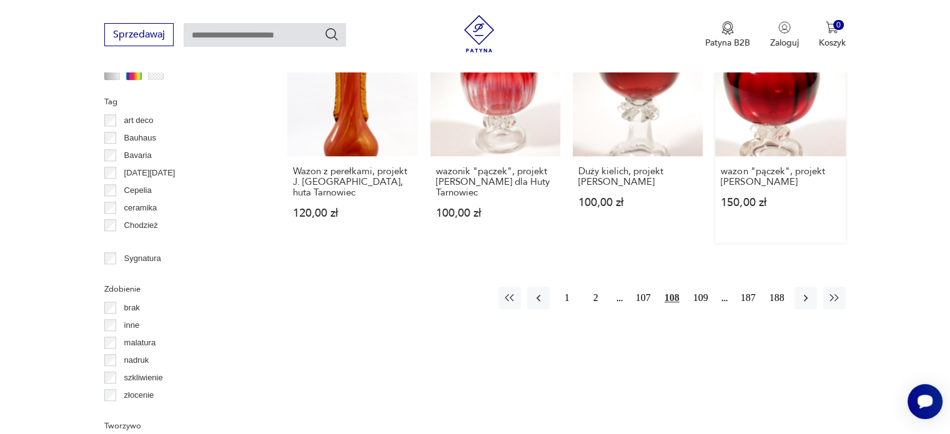
click at [806, 295] on icon "button" at bounding box center [806, 298] width 4 height 7
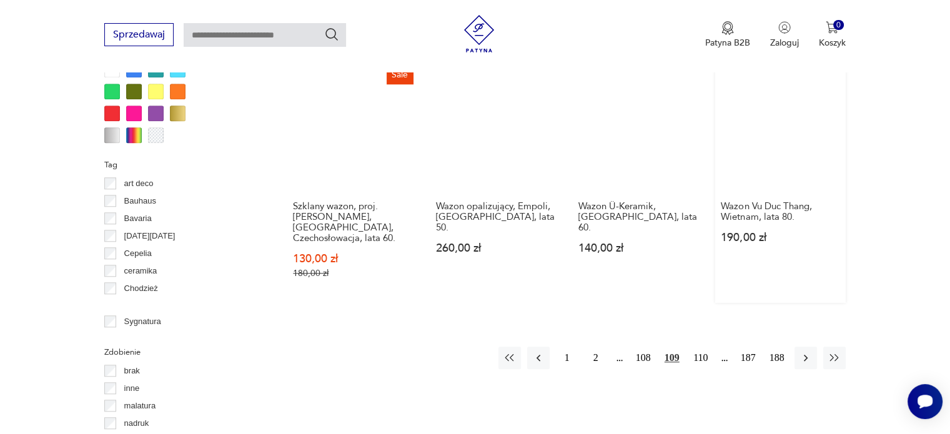
scroll to position [1205, 0]
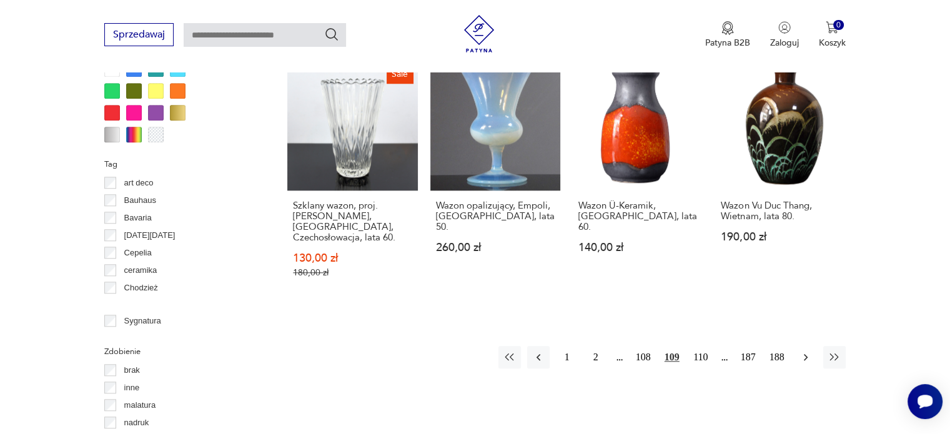
click at [804, 354] on icon "button" at bounding box center [806, 357] width 4 height 7
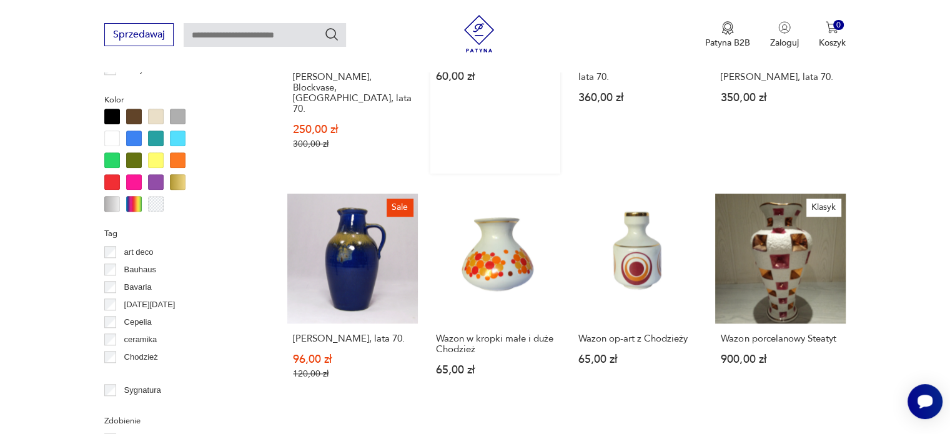
scroll to position [1205, 0]
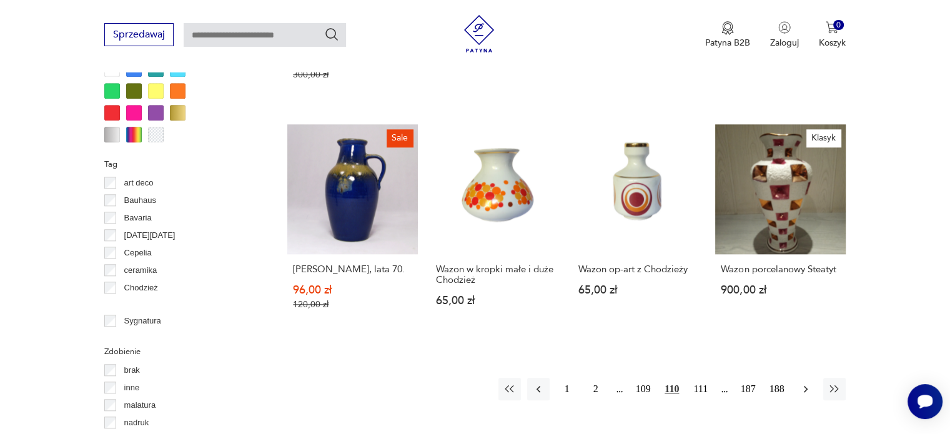
click at [804, 386] on icon "button" at bounding box center [806, 389] width 4 height 7
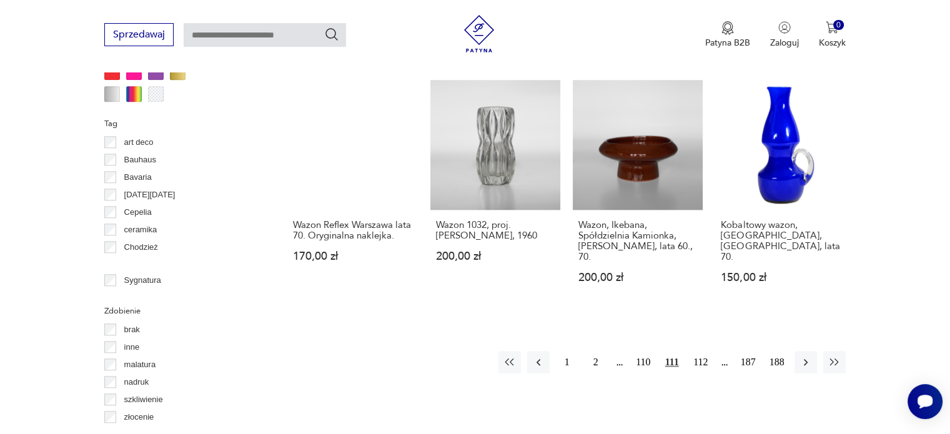
scroll to position [1268, 0]
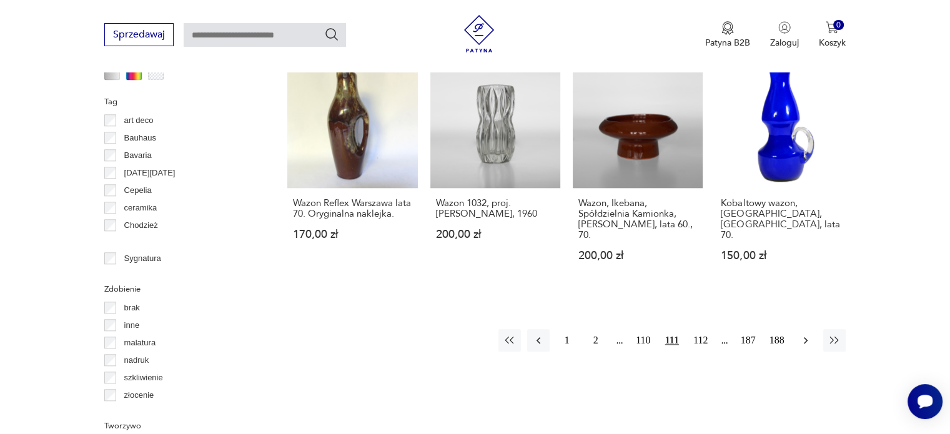
click at [801, 334] on icon "button" at bounding box center [805, 340] width 12 height 12
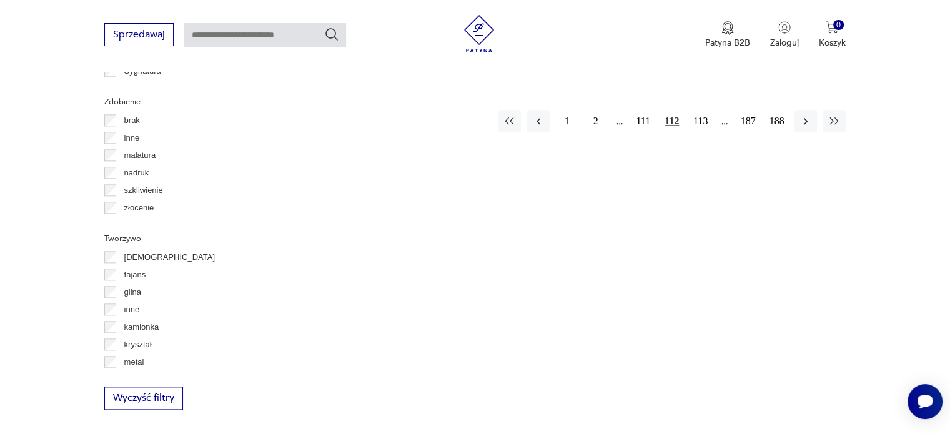
scroll to position [1268, 0]
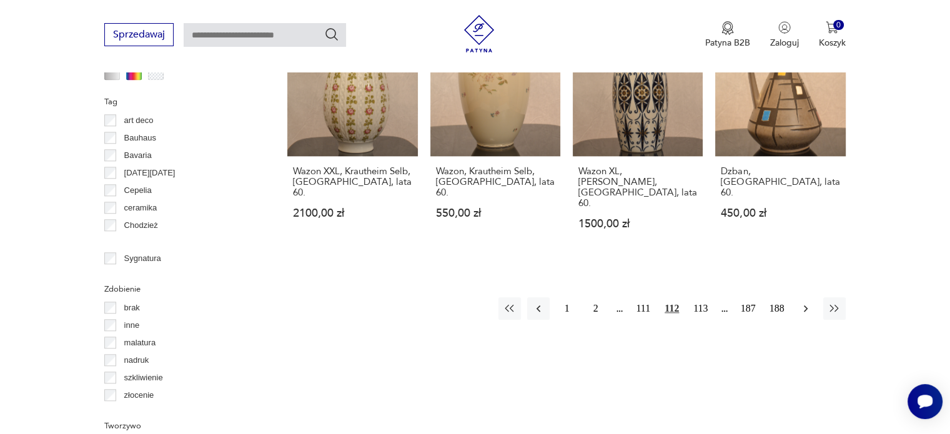
click at [802, 302] on icon "button" at bounding box center [805, 308] width 12 height 12
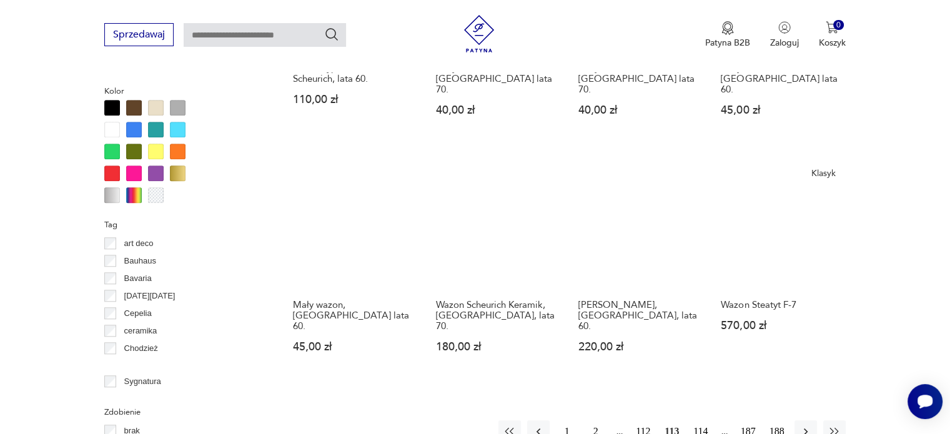
scroll to position [1268, 0]
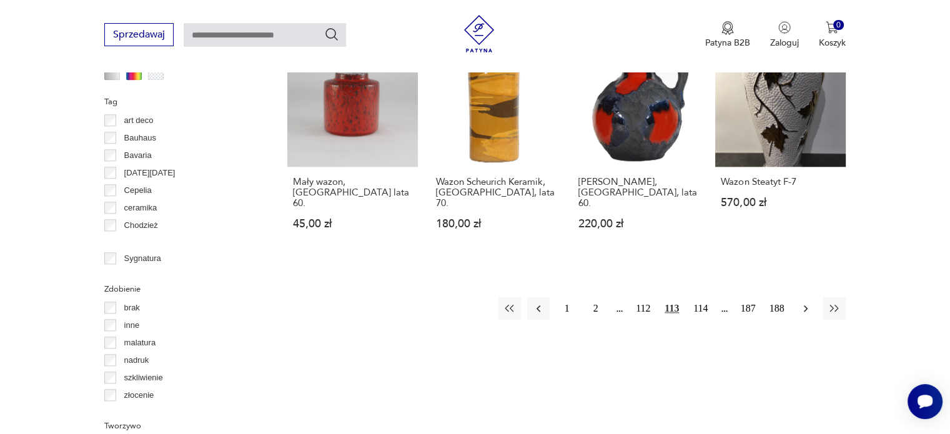
click at [798, 297] on button "button" at bounding box center [805, 308] width 22 height 22
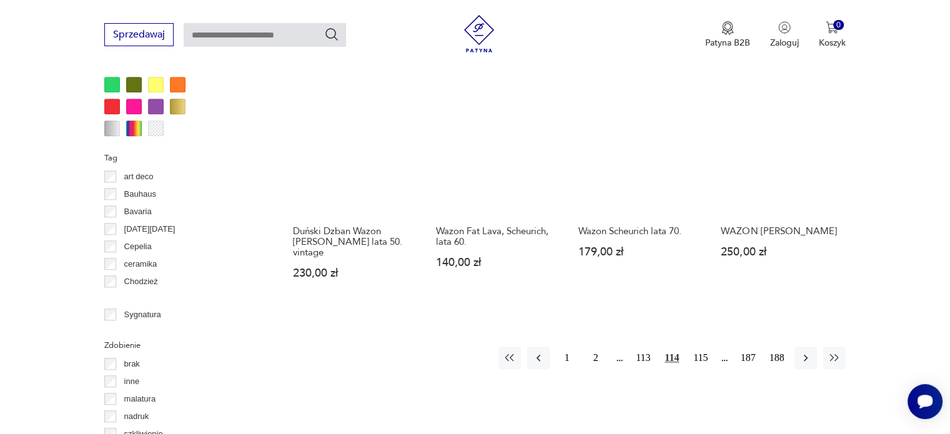
scroll to position [1268, 0]
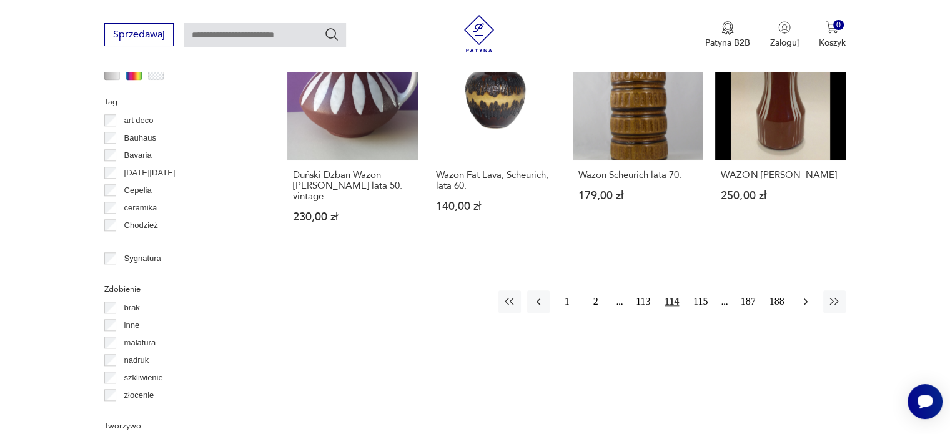
click at [801, 295] on icon "button" at bounding box center [805, 301] width 12 height 12
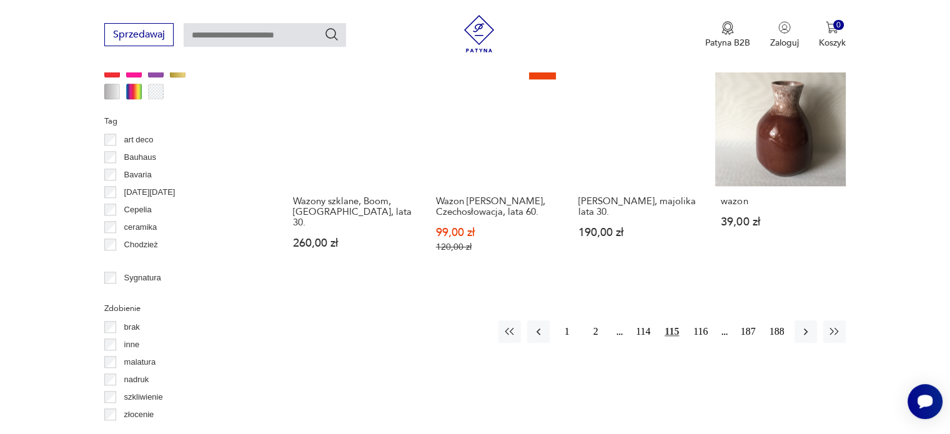
scroll to position [1268, 0]
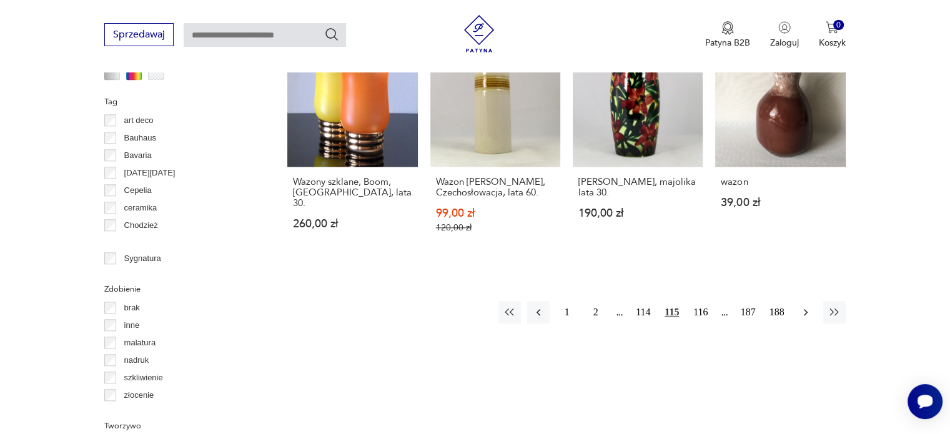
click at [804, 306] on icon "button" at bounding box center [805, 312] width 12 height 12
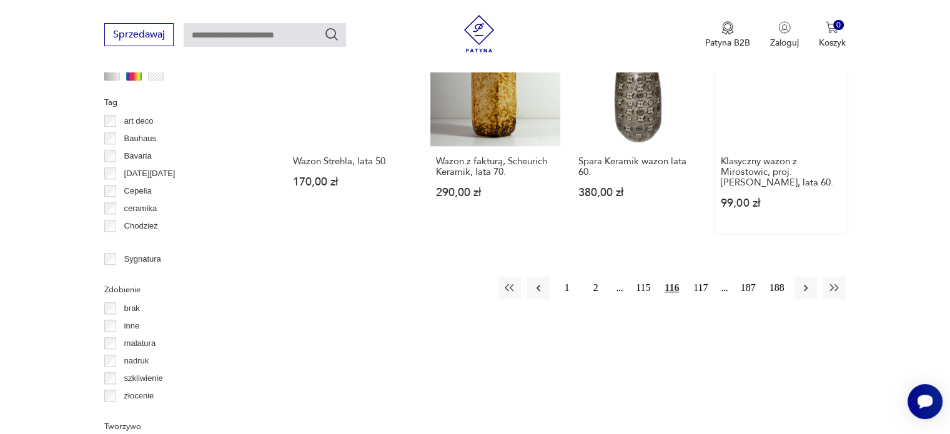
scroll to position [1268, 0]
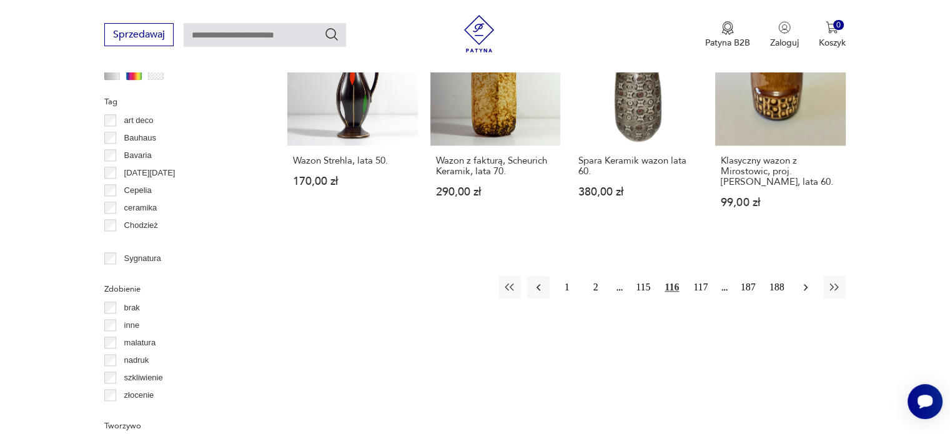
click at [801, 281] on icon "button" at bounding box center [805, 287] width 12 height 12
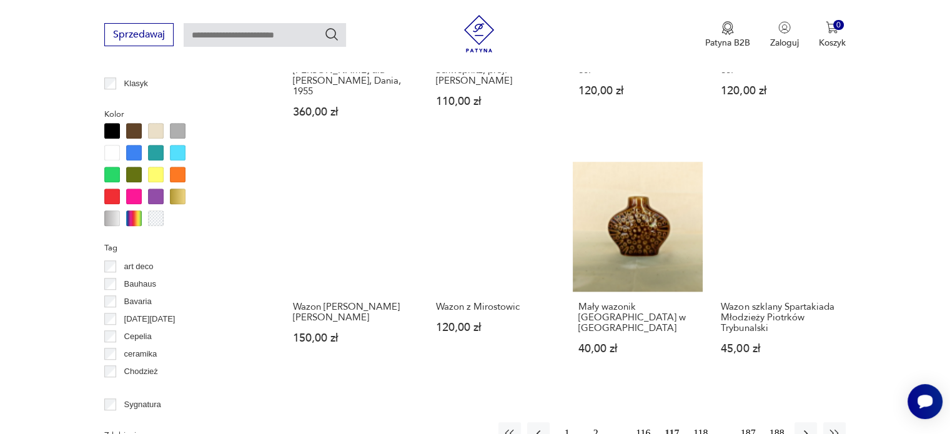
scroll to position [1143, 0]
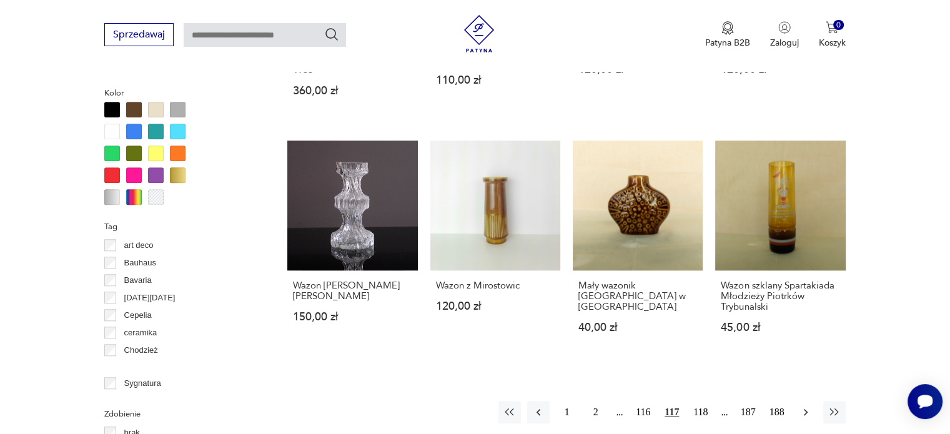
click at [806, 406] on icon "button" at bounding box center [805, 412] width 12 height 12
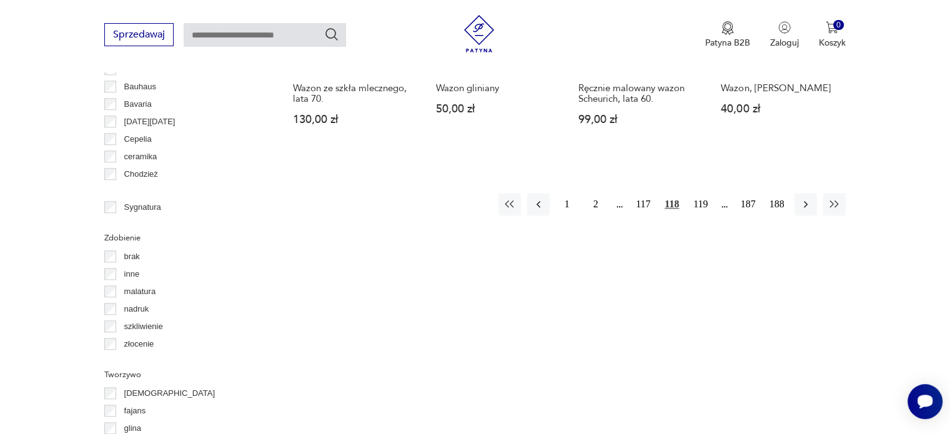
scroll to position [1330, 0]
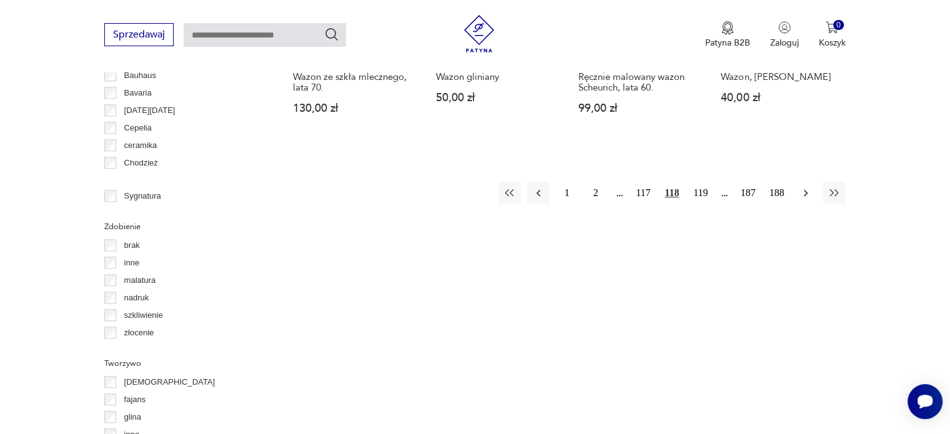
click at [807, 182] on button "button" at bounding box center [805, 193] width 22 height 22
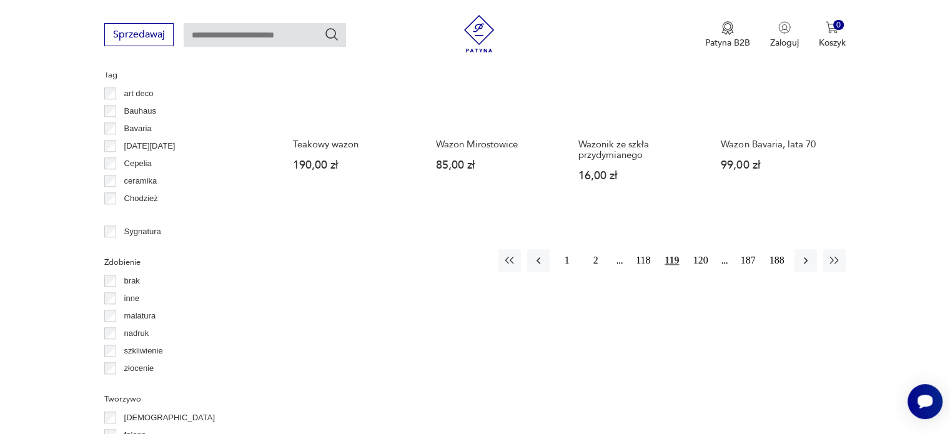
scroll to position [1330, 0]
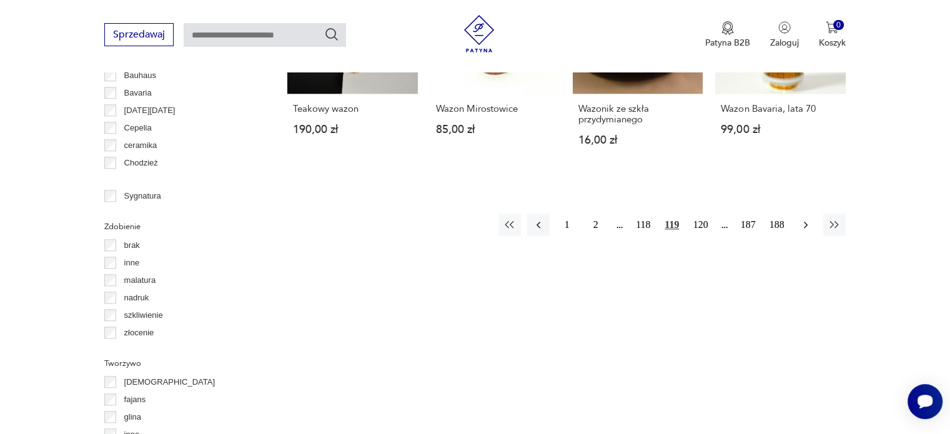
click at [804, 214] on button "button" at bounding box center [805, 225] width 22 height 22
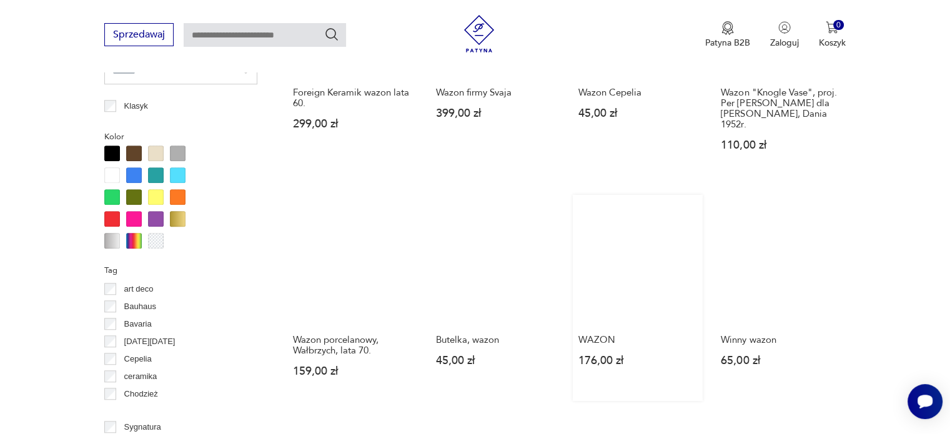
scroll to position [1205, 0]
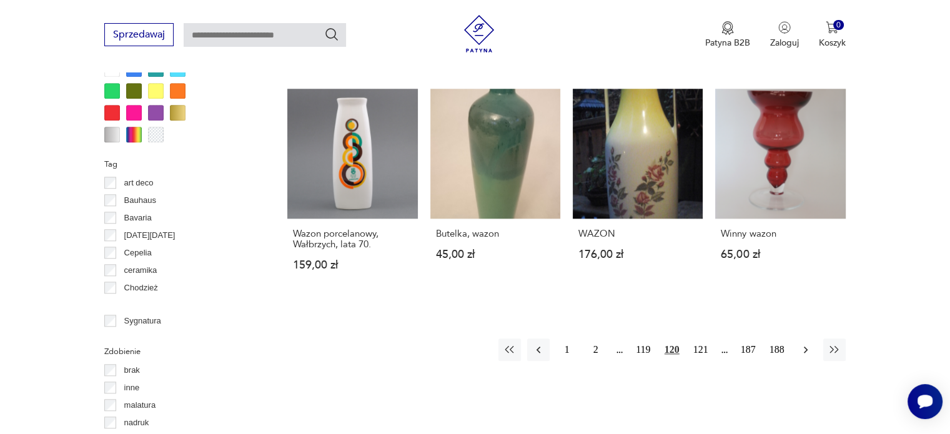
click at [799, 343] on icon "button" at bounding box center [805, 349] width 12 height 12
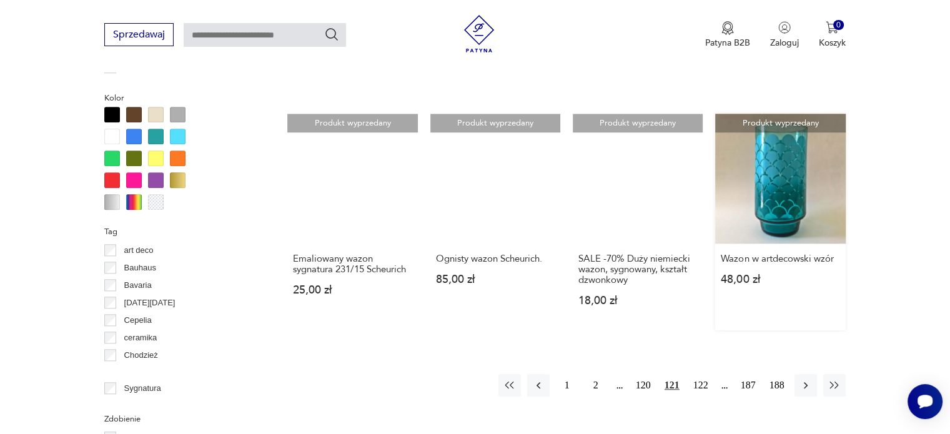
scroll to position [1143, 0]
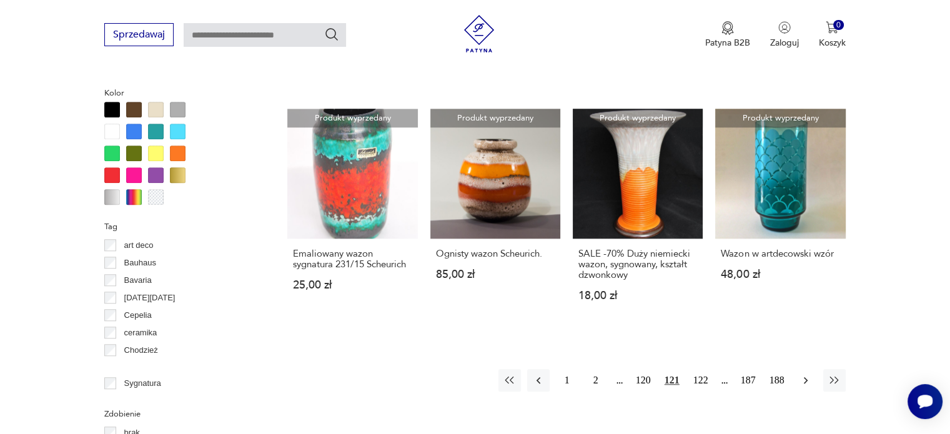
click at [799, 380] on icon "button" at bounding box center [805, 380] width 12 height 12
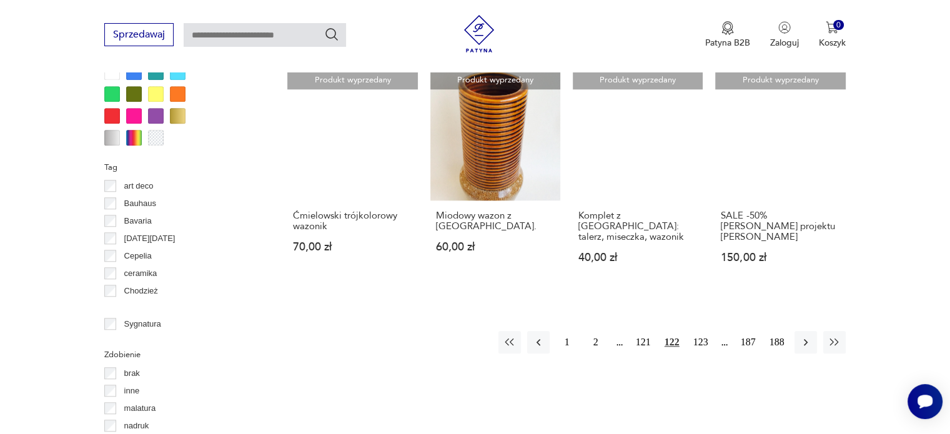
scroll to position [1205, 0]
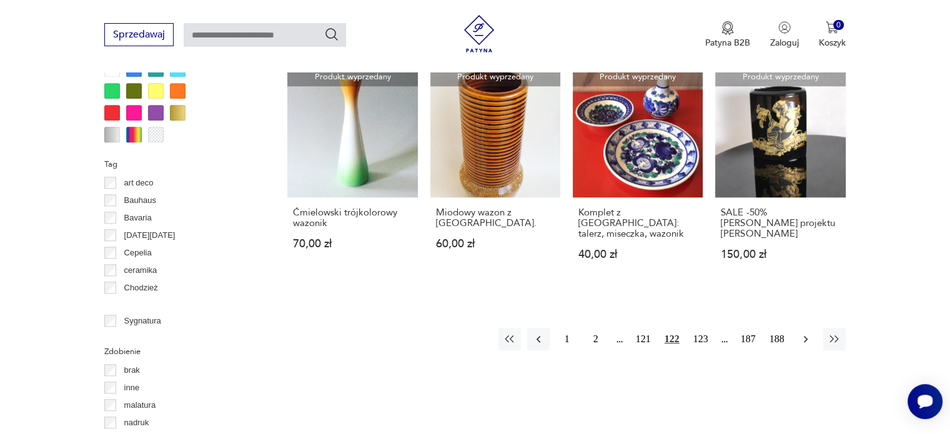
click at [808, 333] on icon "button" at bounding box center [805, 339] width 12 height 12
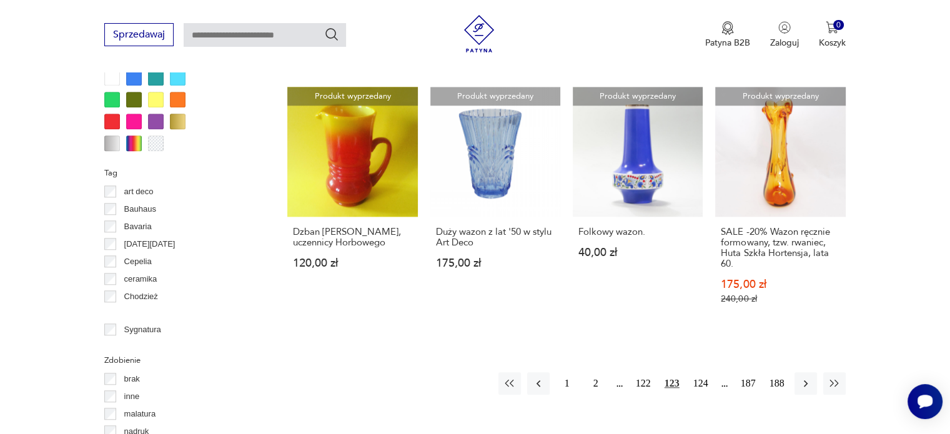
scroll to position [1205, 0]
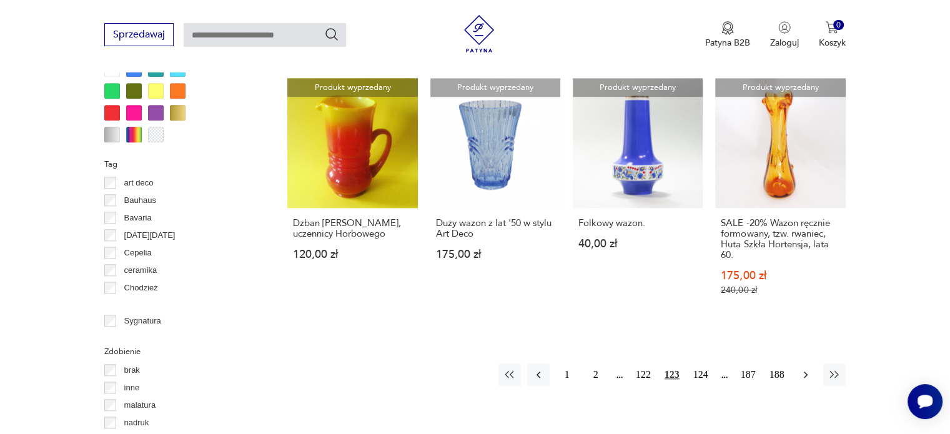
click at [799, 368] on icon "button" at bounding box center [805, 374] width 12 height 12
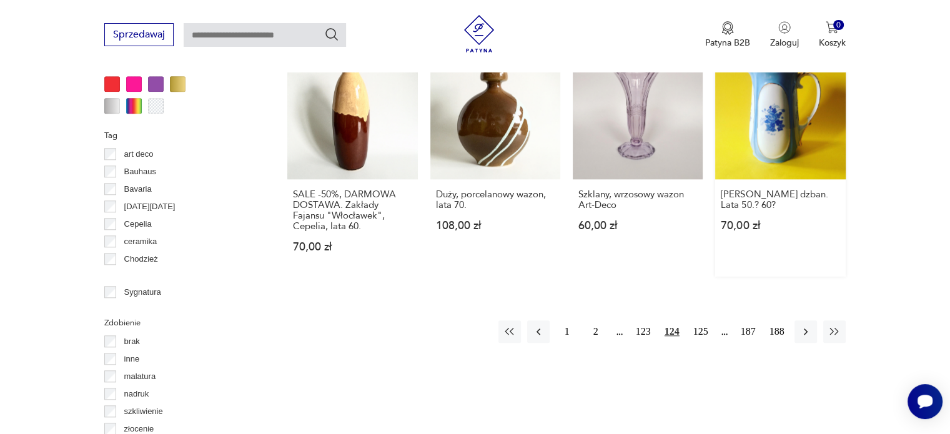
scroll to position [1268, 0]
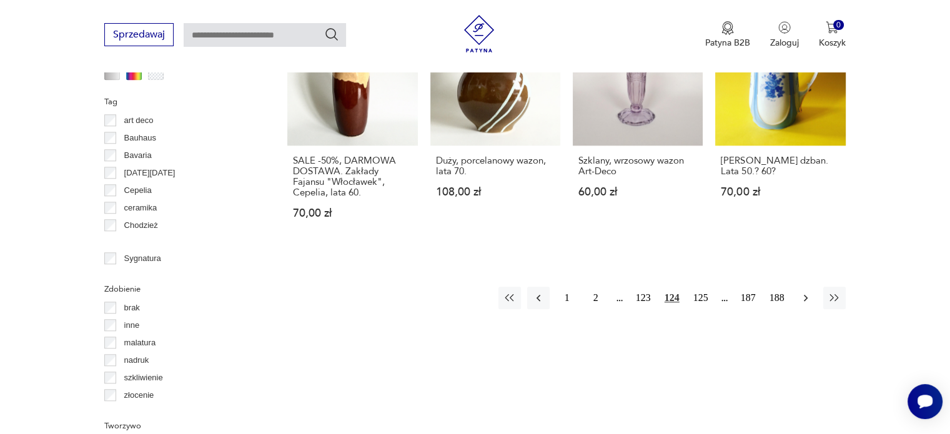
click at [799, 292] on icon "button" at bounding box center [805, 298] width 12 height 12
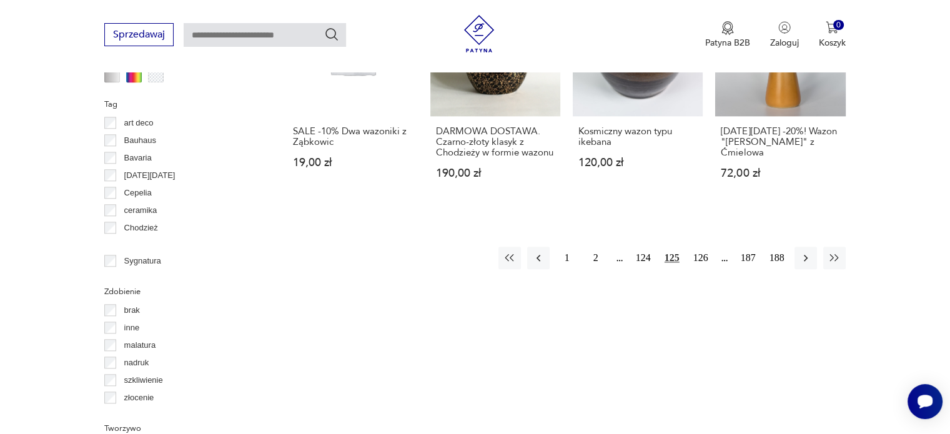
scroll to position [1268, 0]
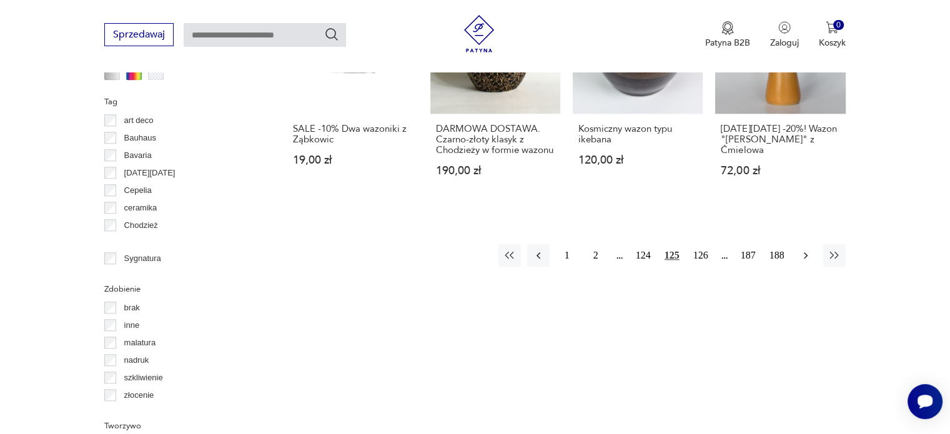
click at [801, 254] on icon "button" at bounding box center [805, 255] width 12 height 12
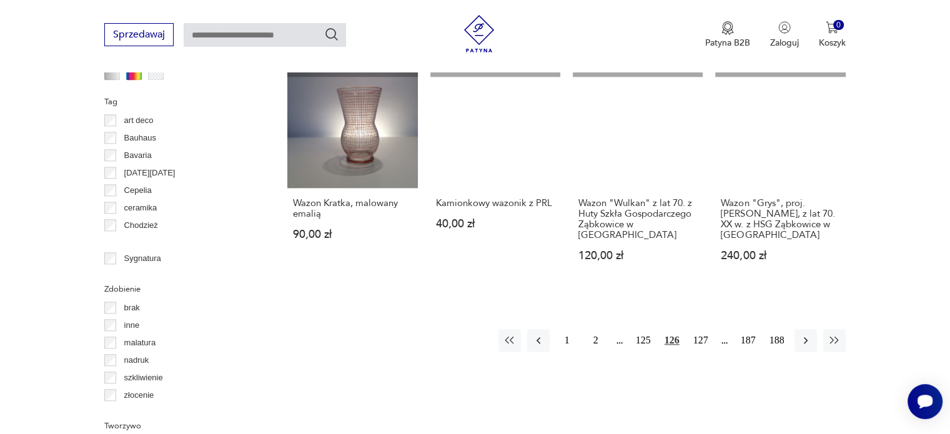
scroll to position [1330, 0]
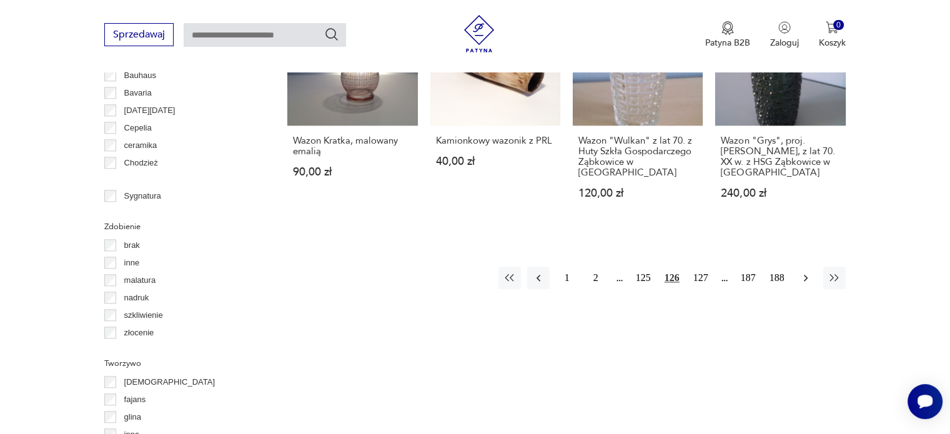
click at [801, 272] on icon "button" at bounding box center [805, 278] width 12 height 12
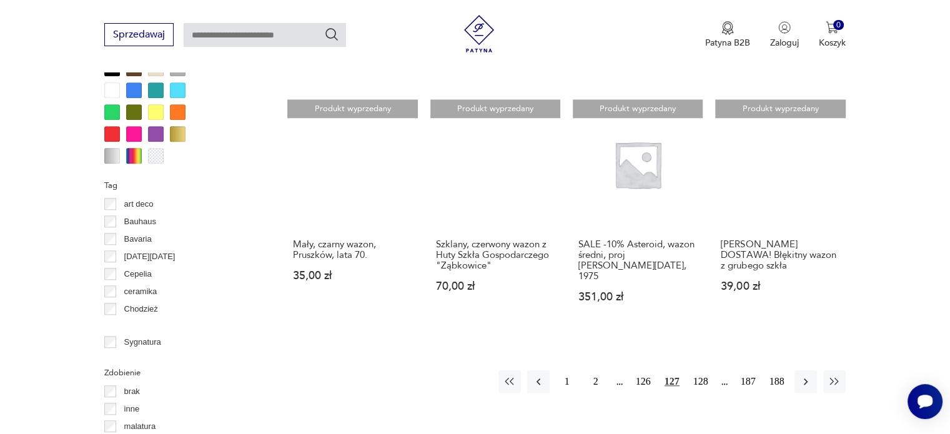
scroll to position [1205, 0]
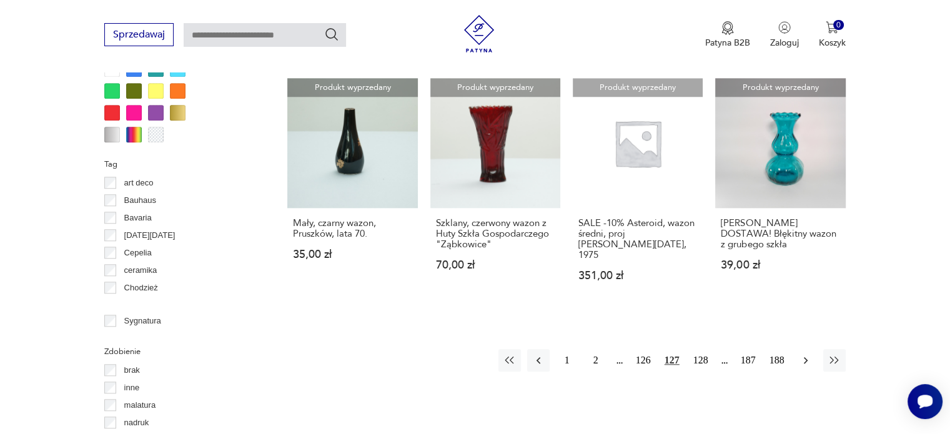
click at [804, 354] on icon "button" at bounding box center [805, 360] width 12 height 12
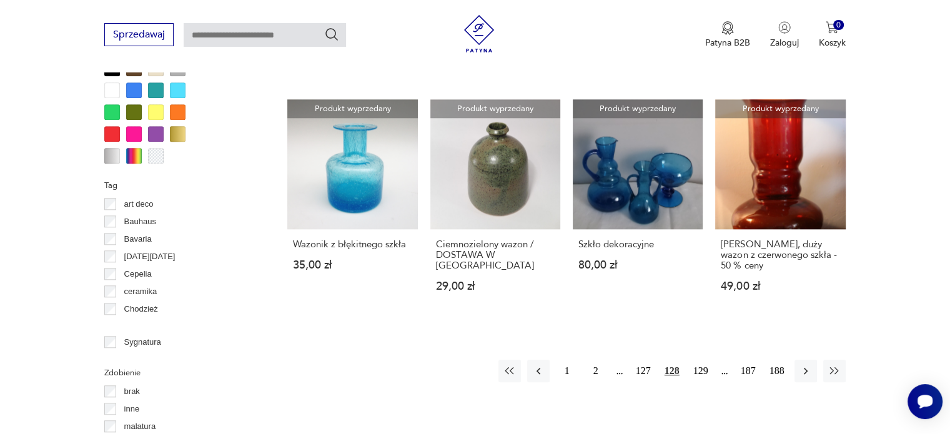
scroll to position [1205, 0]
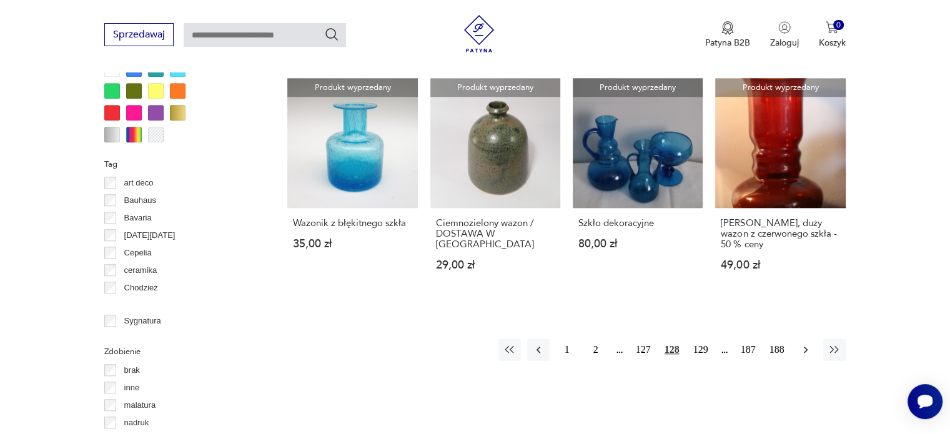
click at [810, 343] on icon "button" at bounding box center [805, 349] width 12 height 12
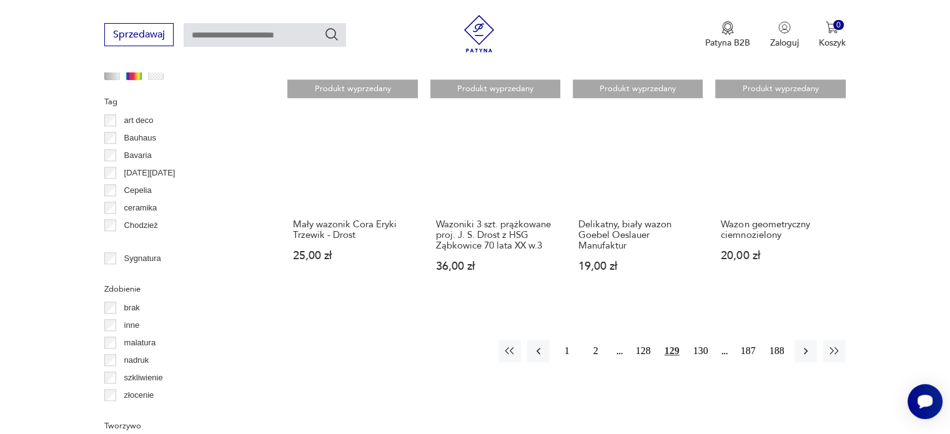
scroll to position [1330, 0]
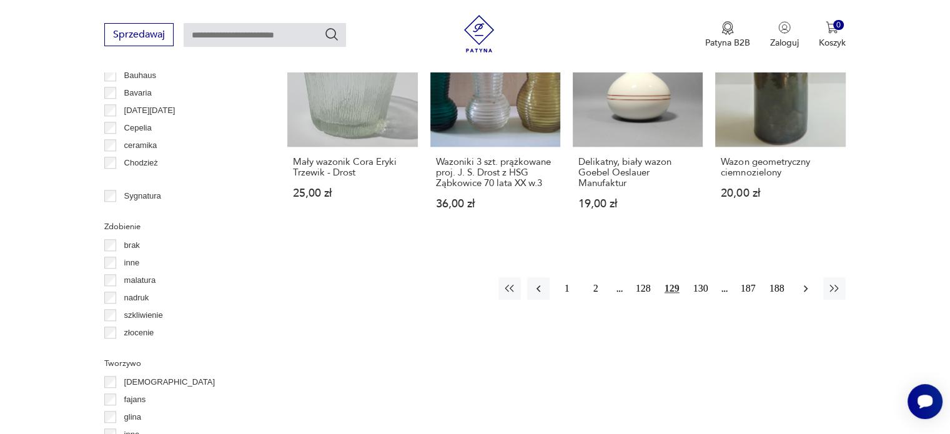
click at [799, 282] on icon "button" at bounding box center [805, 288] width 12 height 12
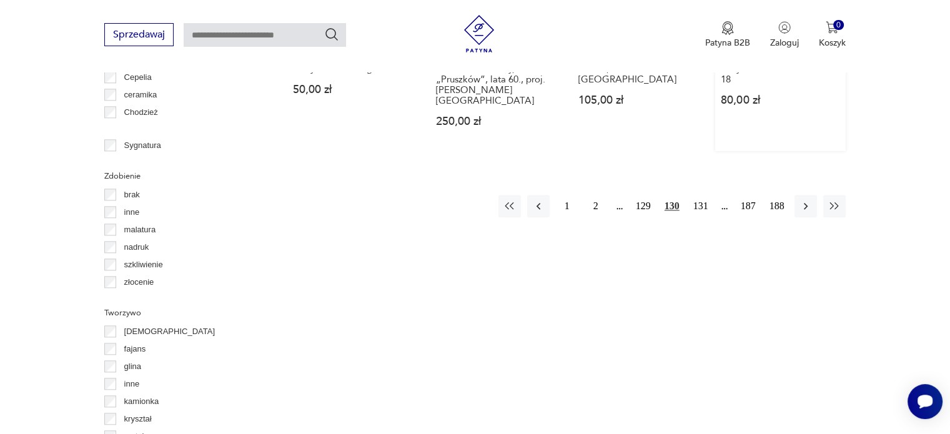
scroll to position [1393, 0]
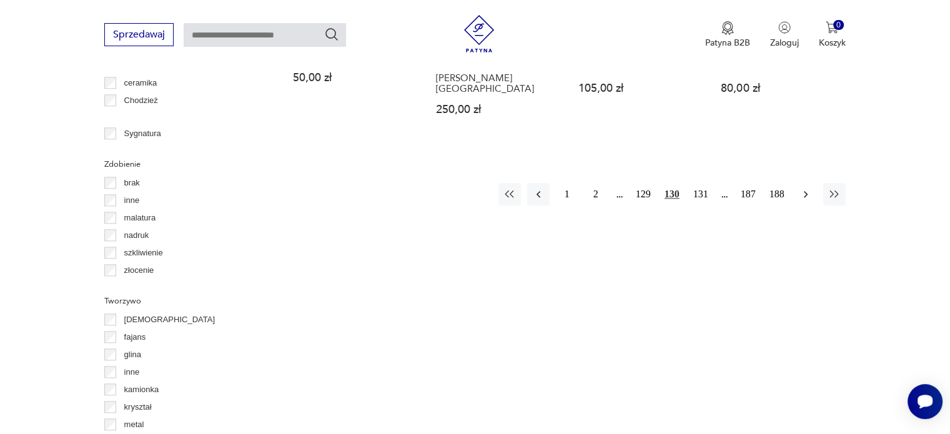
click at [803, 188] on icon "button" at bounding box center [805, 194] width 12 height 12
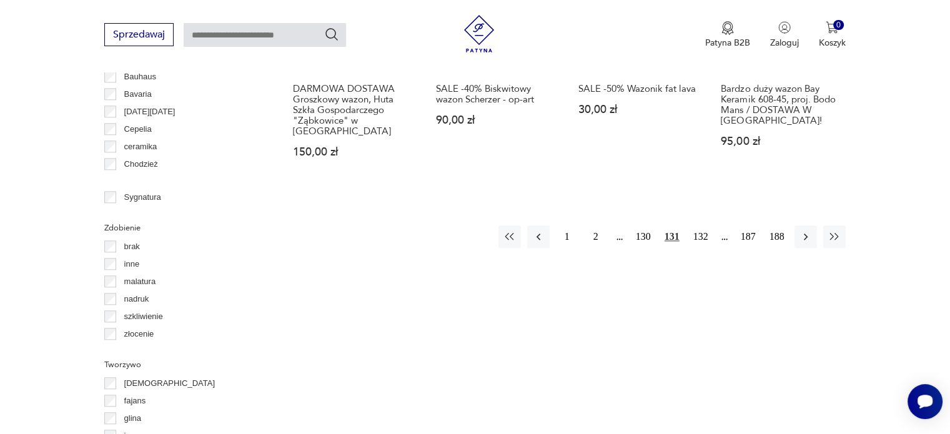
scroll to position [1330, 0]
click at [802, 234] on icon "button" at bounding box center [805, 235] width 12 height 12
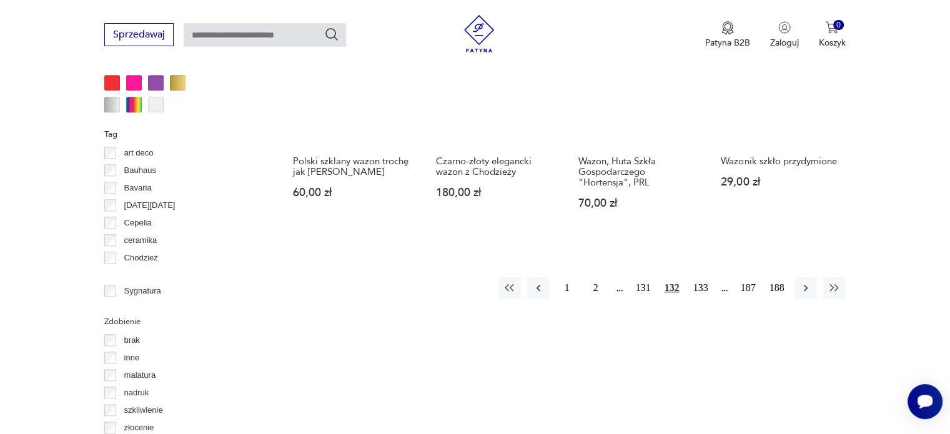
scroll to position [1268, 0]
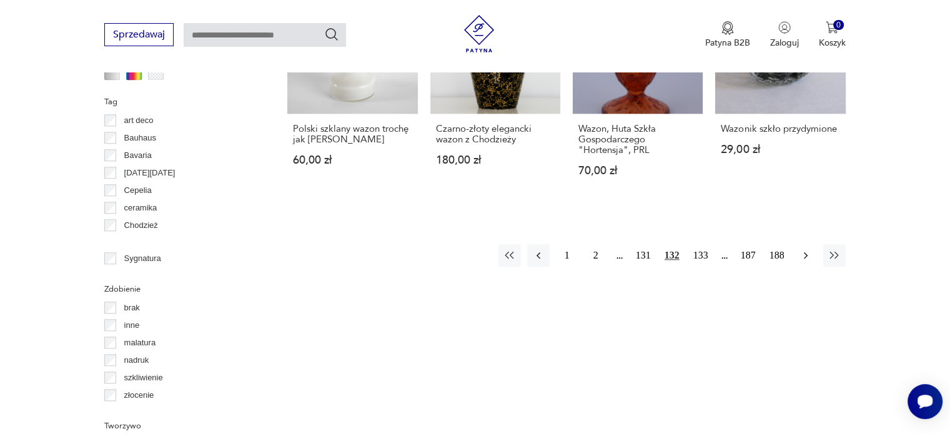
click at [809, 252] on icon "button" at bounding box center [805, 255] width 12 height 12
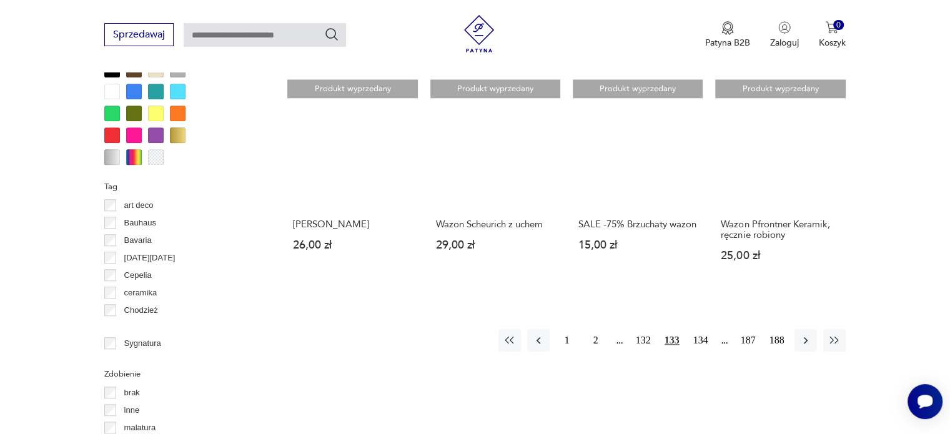
scroll to position [1205, 0]
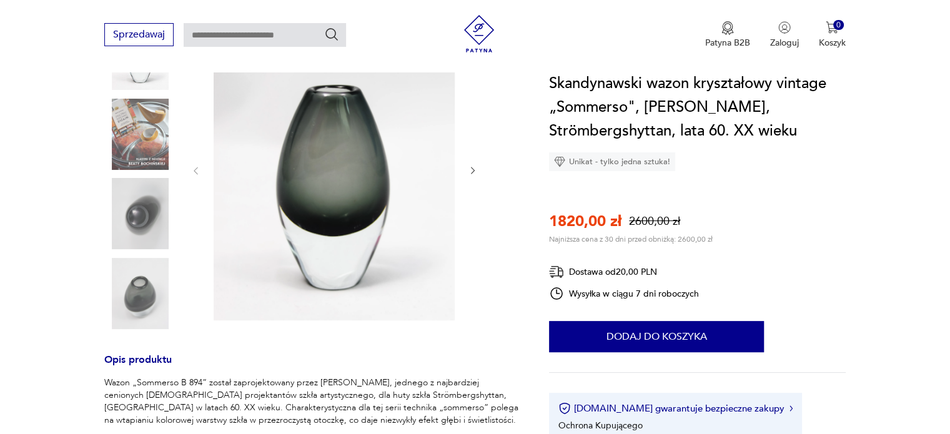
click at [475, 170] on icon "button" at bounding box center [473, 171] width 11 height 11
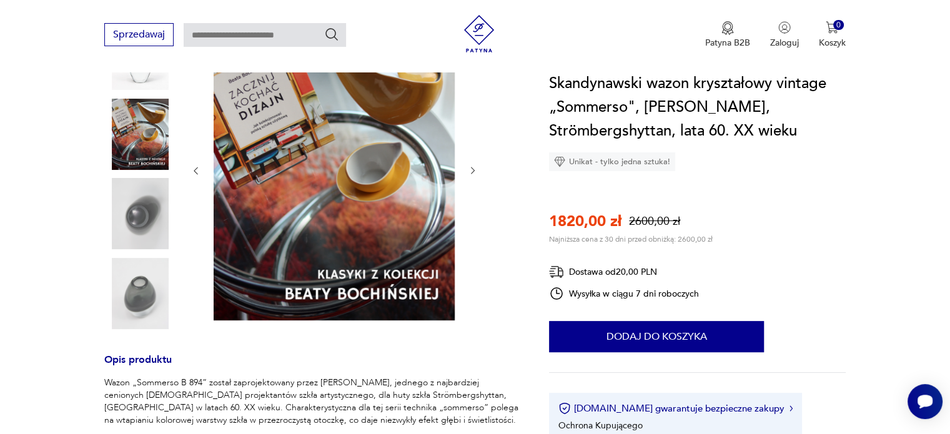
click at [472, 169] on icon "button" at bounding box center [473, 171] width 11 height 11
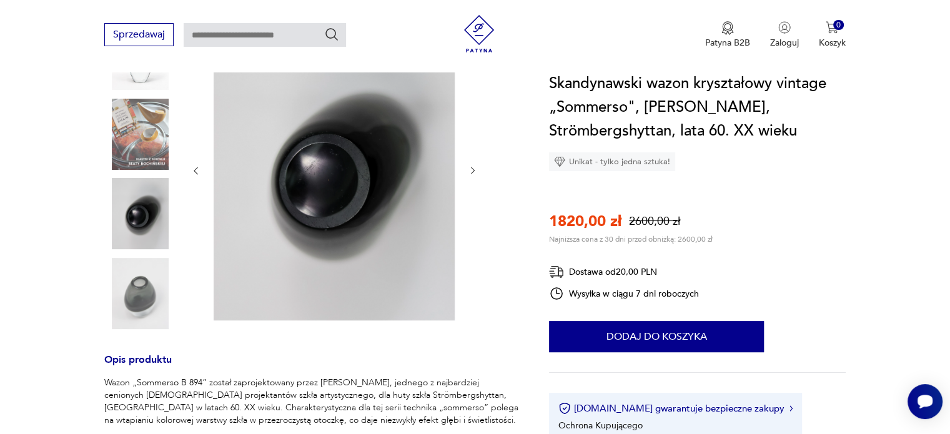
click at [472, 169] on icon "button" at bounding box center [473, 171] width 11 height 11
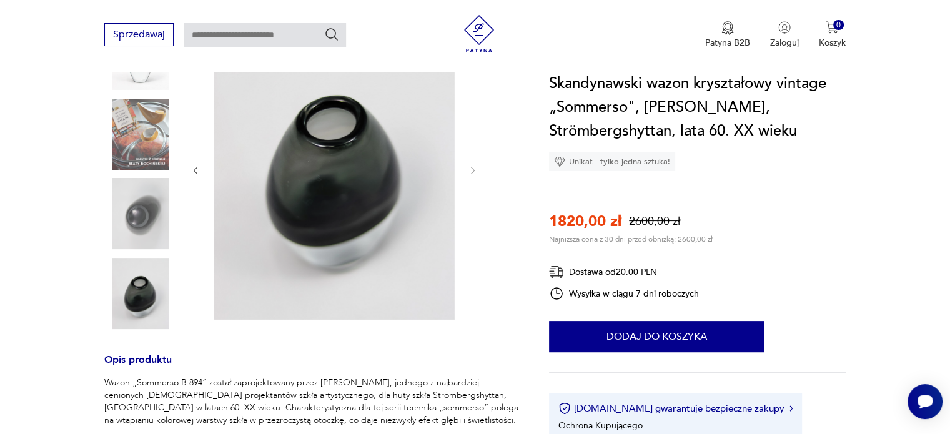
click at [196, 173] on icon "button" at bounding box center [195, 171] width 11 height 11
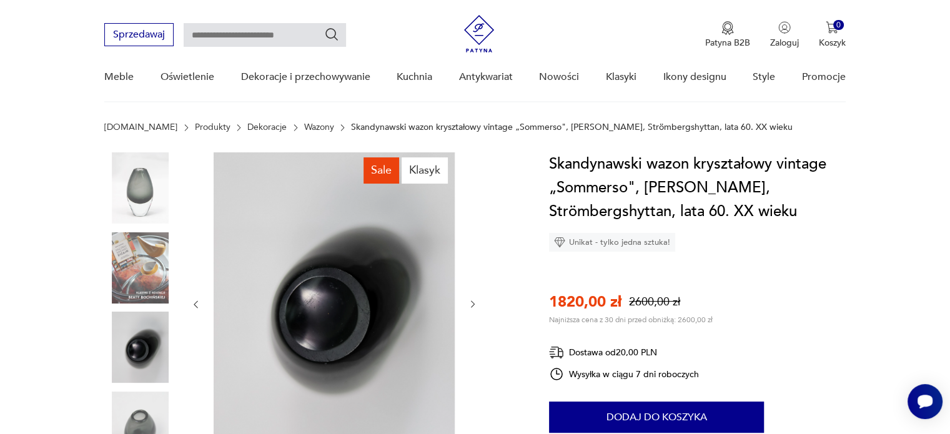
scroll to position [125, 0]
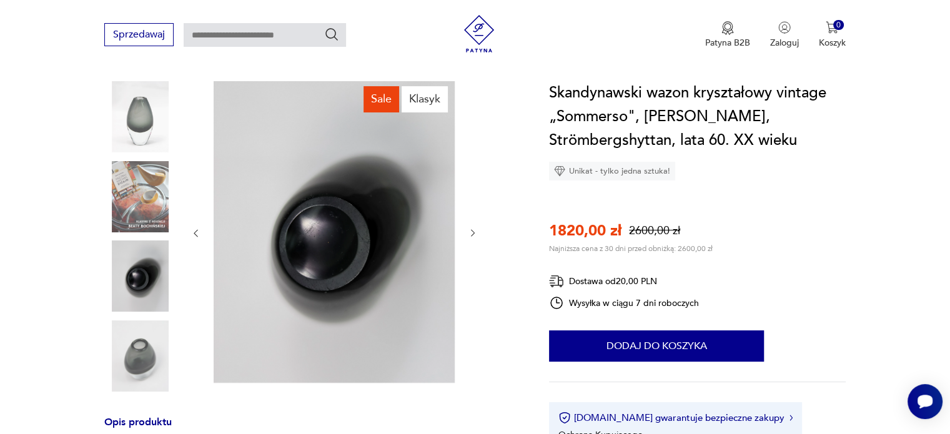
click at [327, 227] on img at bounding box center [334, 232] width 241 height 302
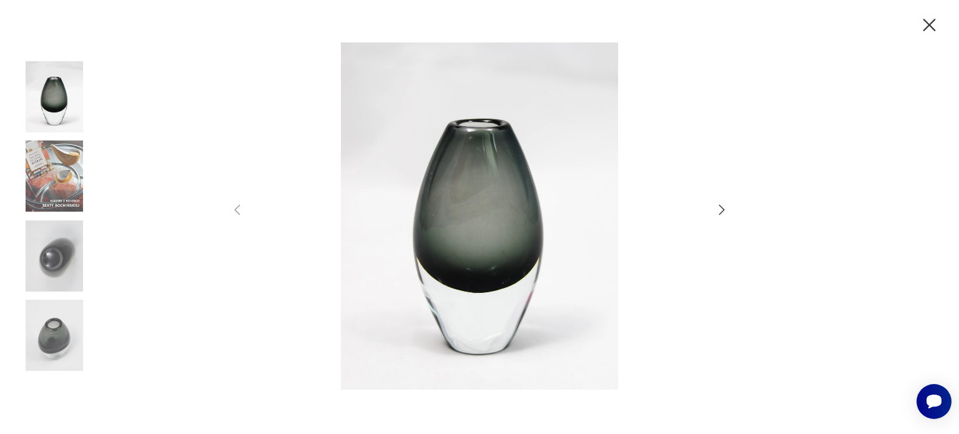
click at [41, 248] on img at bounding box center [54, 255] width 71 height 71
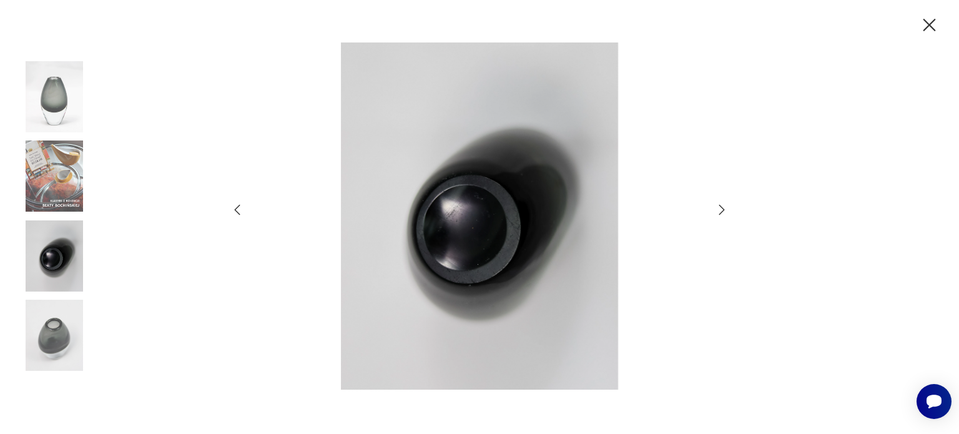
click at [452, 229] on img at bounding box center [479, 215] width 445 height 347
click at [467, 217] on img at bounding box center [479, 215] width 445 height 347
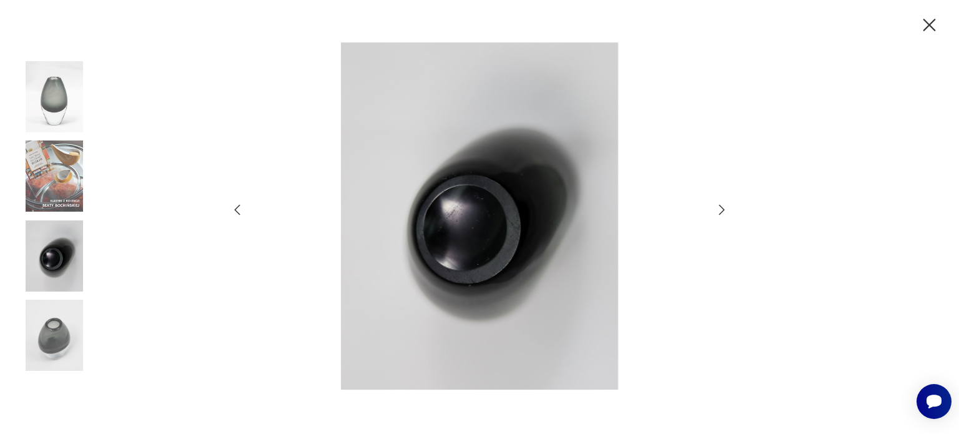
click at [466, 217] on img at bounding box center [479, 215] width 445 height 347
click at [927, 22] on icon "button" at bounding box center [930, 25] width 12 height 12
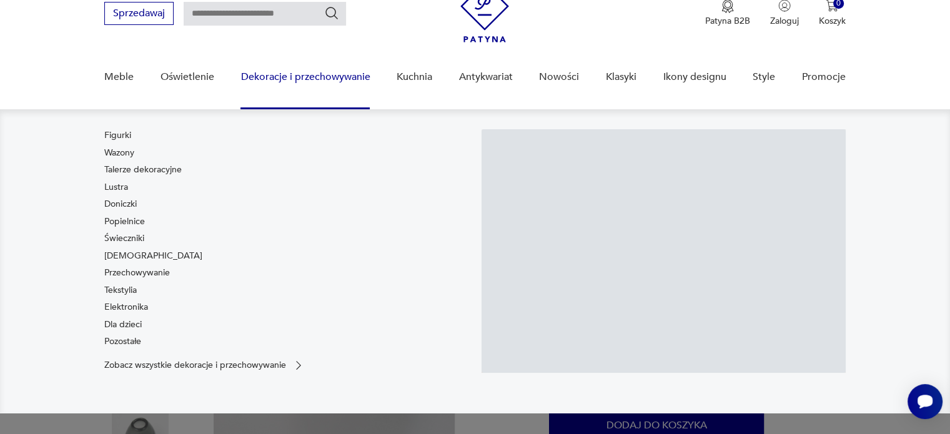
scroll to position [0, 0]
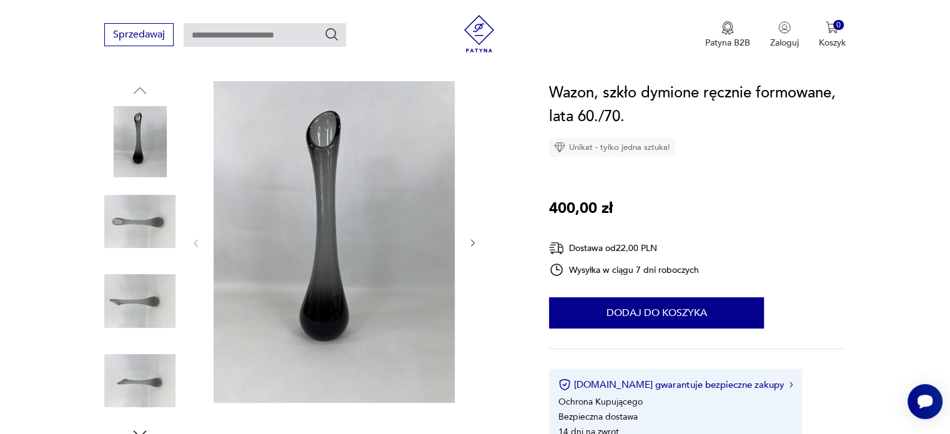
click at [477, 238] on icon "button" at bounding box center [473, 243] width 11 height 11
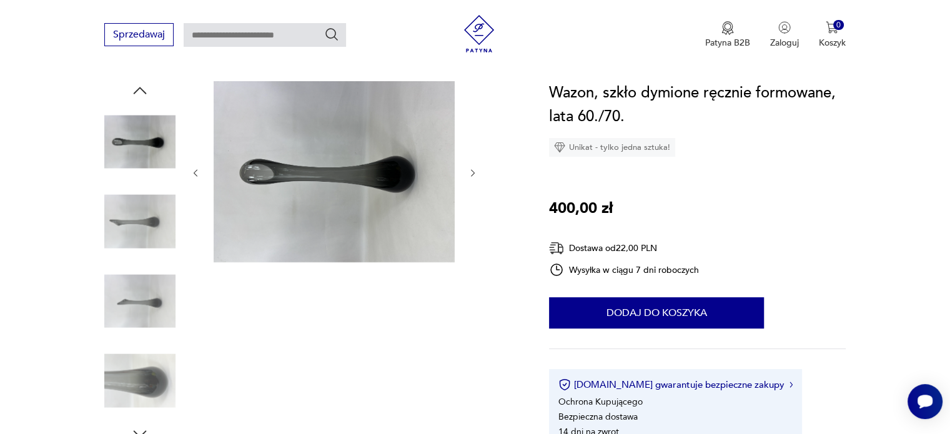
click at [477, 238] on div at bounding box center [333, 173] width 287 height 184
click at [469, 168] on icon "button" at bounding box center [473, 173] width 11 height 11
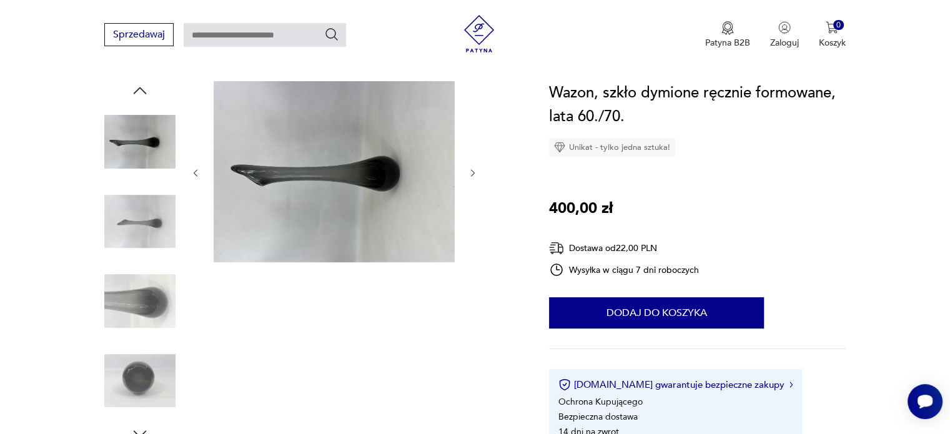
click at [469, 168] on icon "button" at bounding box center [473, 173] width 11 height 11
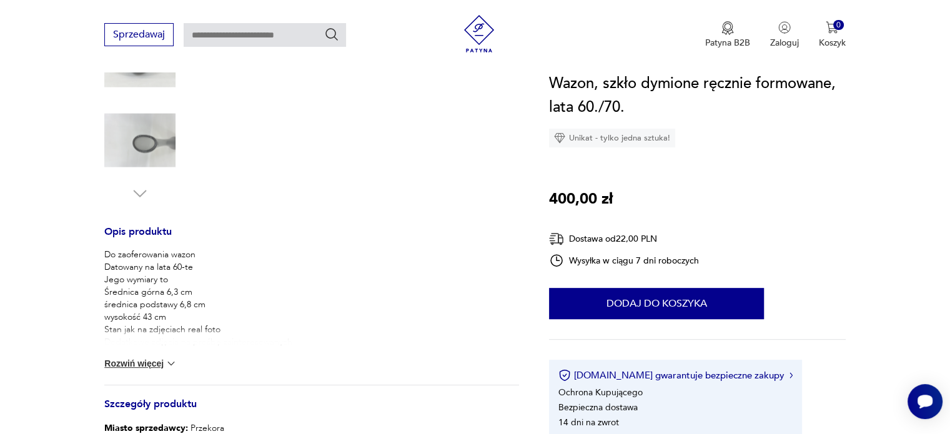
scroll to position [375, 0]
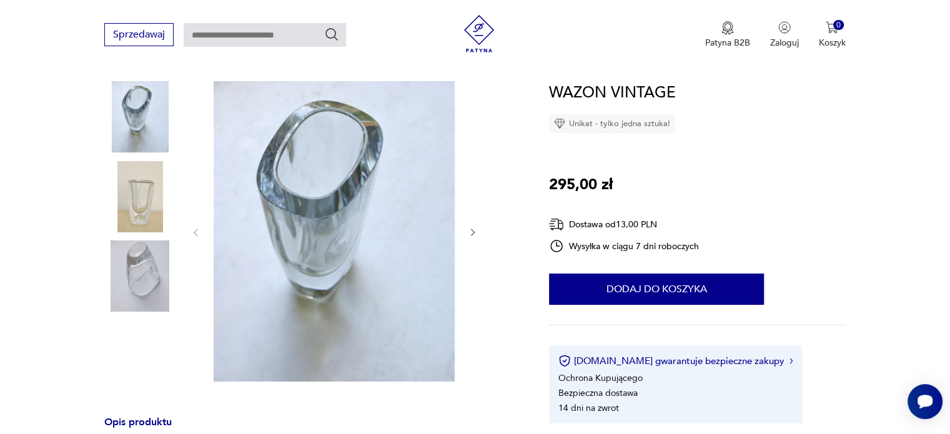
click at [478, 224] on div at bounding box center [311, 237] width 415 height 312
click at [474, 229] on icon "button" at bounding box center [473, 232] width 11 height 11
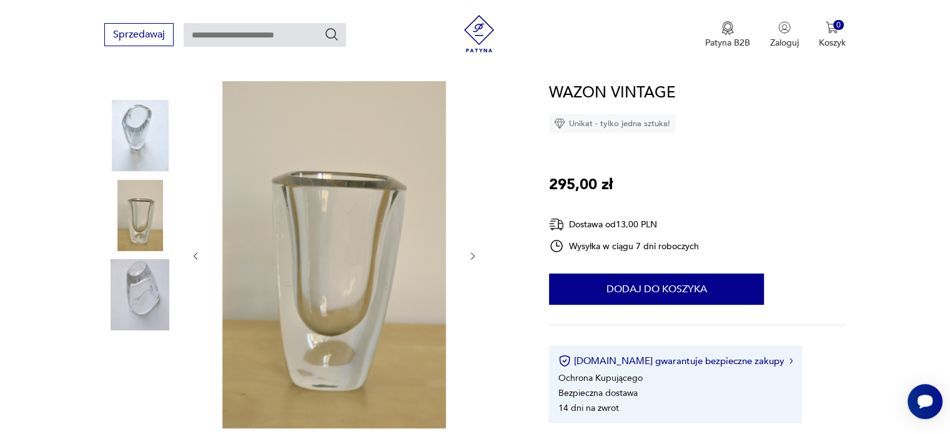
click at [474, 229] on div at bounding box center [333, 256] width 287 height 350
click at [470, 251] on icon "button" at bounding box center [473, 256] width 11 height 11
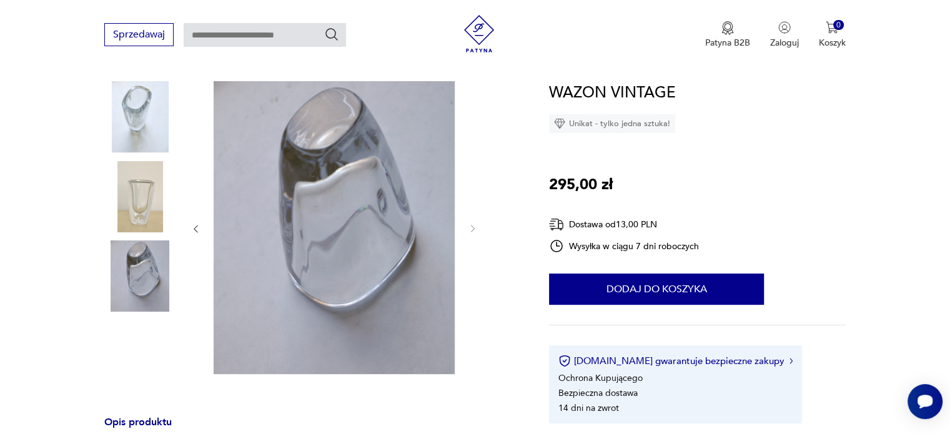
click at [330, 168] on img at bounding box center [334, 227] width 241 height 293
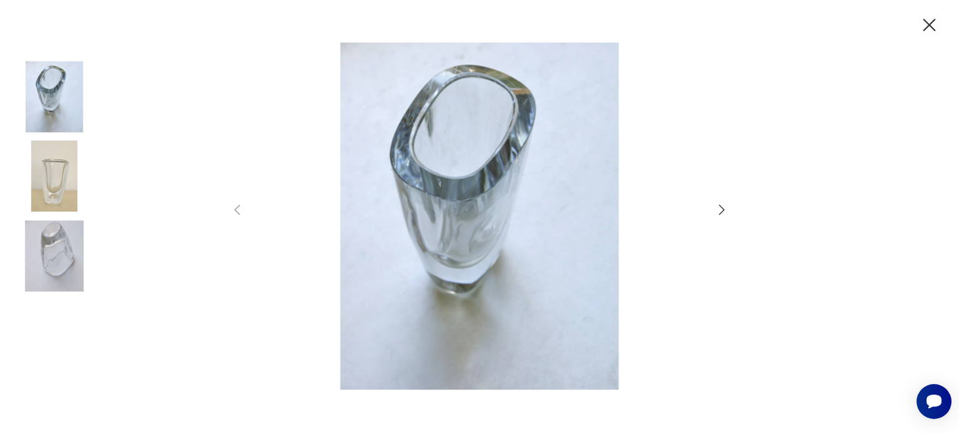
click at [46, 244] on img at bounding box center [54, 255] width 71 height 71
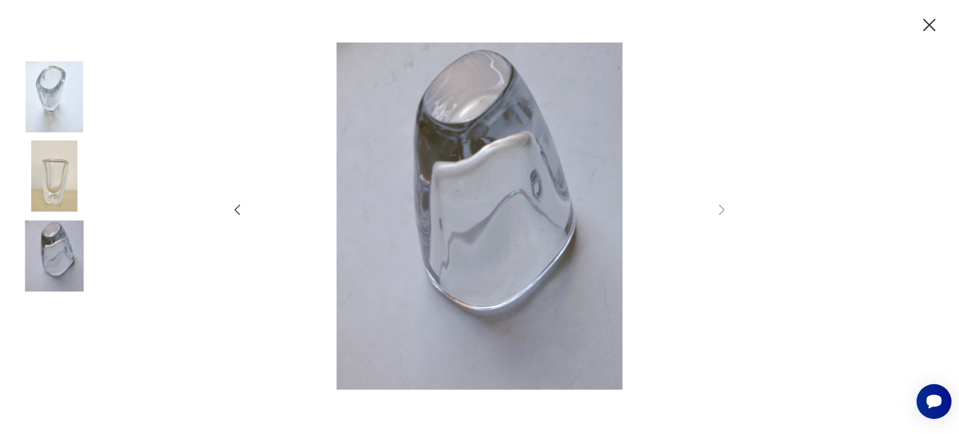
click at [480, 207] on img at bounding box center [479, 215] width 445 height 347
click at [929, 24] on icon "button" at bounding box center [930, 25] width 12 height 12
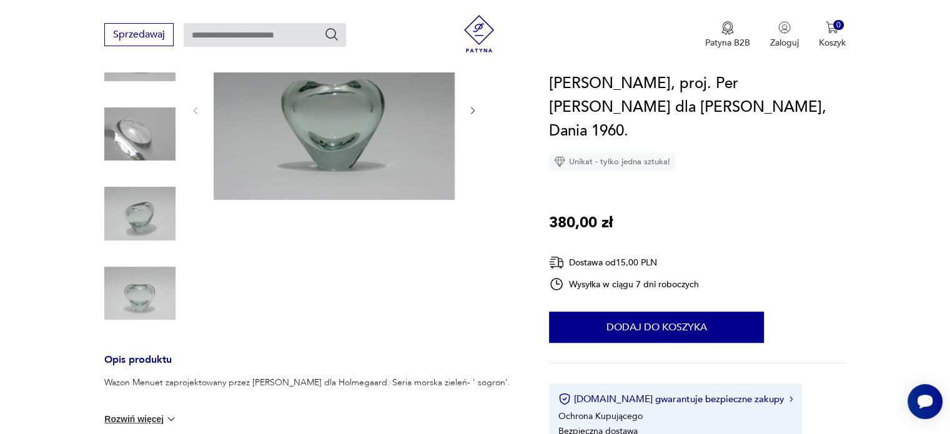
scroll to position [125, 0]
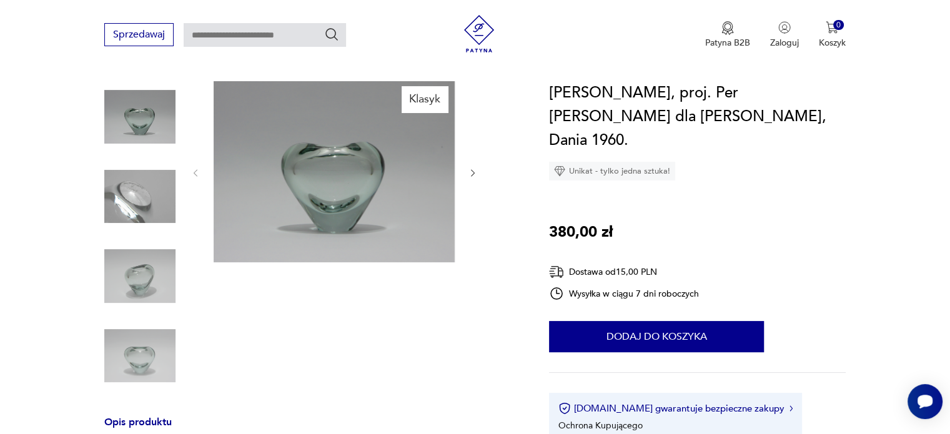
click at [116, 193] on img at bounding box center [139, 196] width 71 height 71
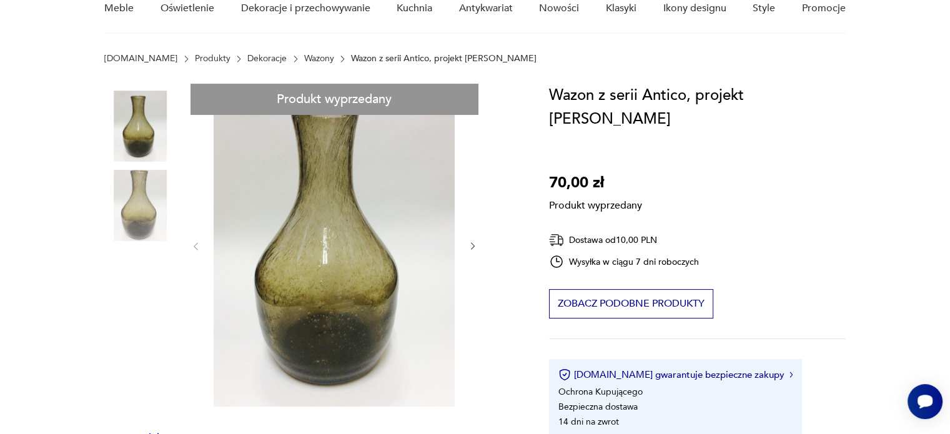
scroll to position [125, 0]
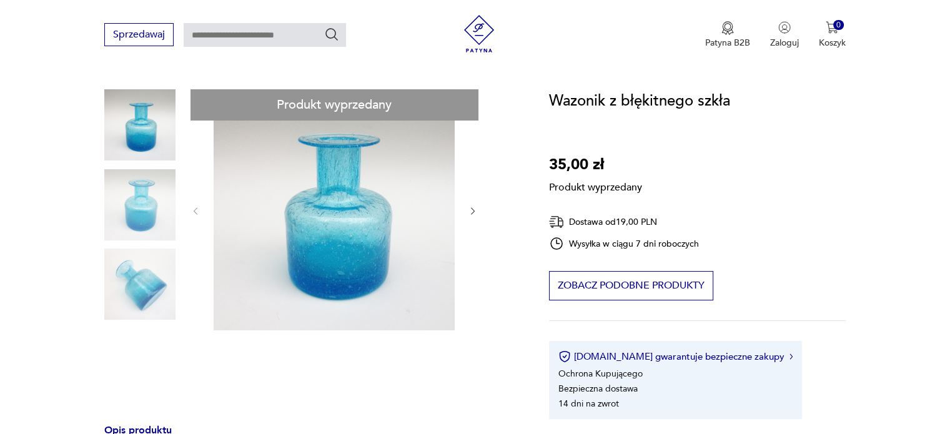
scroll to position [125, 0]
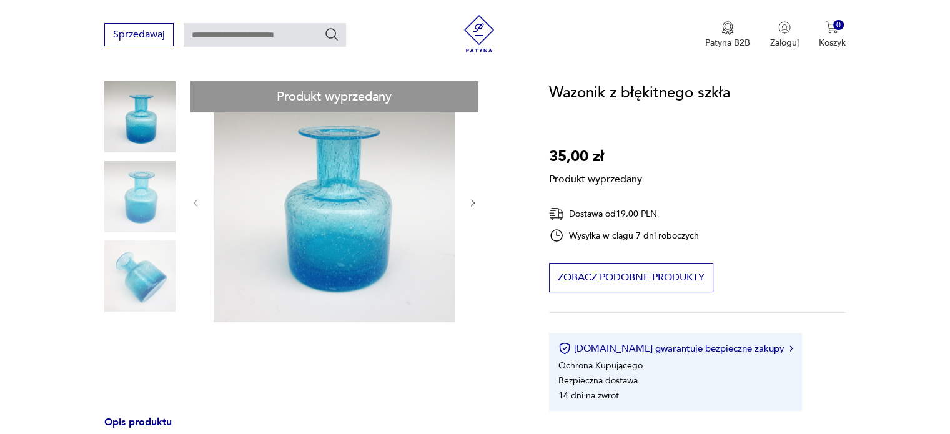
click at [472, 202] on div "Produkt wyprzedany Opis produktu Ładny wazonik z błękitnego szkła z mnóstwem pę…" at bounding box center [311, 419] width 415 height 676
click at [467, 204] on div "Produkt wyprzedany Opis produktu Ładny wazonik z błękitnego szkła z mnóstwem pę…" at bounding box center [311, 419] width 415 height 676
click at [125, 275] on div "Produkt wyprzedany Opis produktu Ładny wazonik z błękitnego szkła z mnóstwem pę…" at bounding box center [311, 419] width 415 height 676
click at [127, 274] on div "Produkt wyprzedany Opis produktu Ładny wazonik z błękitnego szkła z mnóstwem pę…" at bounding box center [311, 419] width 415 height 676
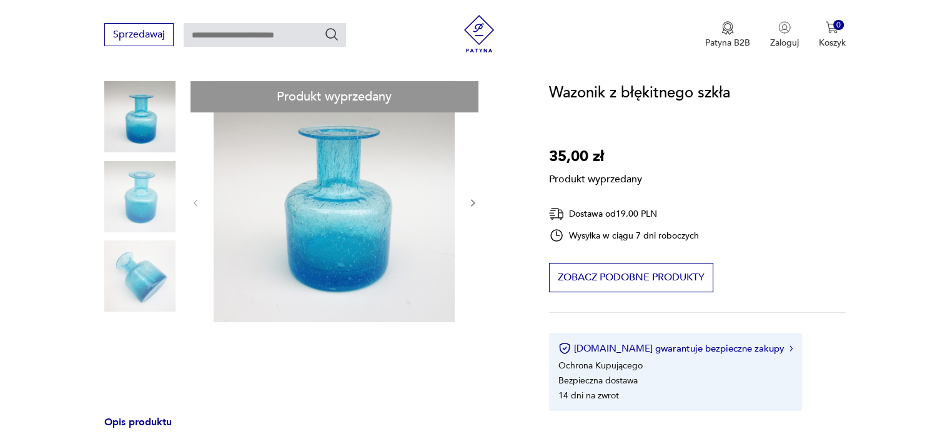
click at [147, 261] on div "Produkt wyprzedany Opis produktu Ładny wazonik z błękitnego szkła z mnóstwem pę…" at bounding box center [311, 419] width 415 height 676
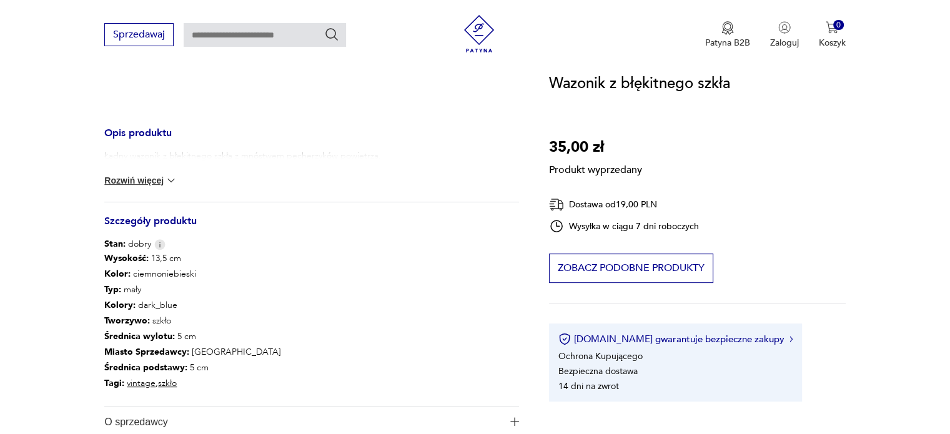
scroll to position [187, 0]
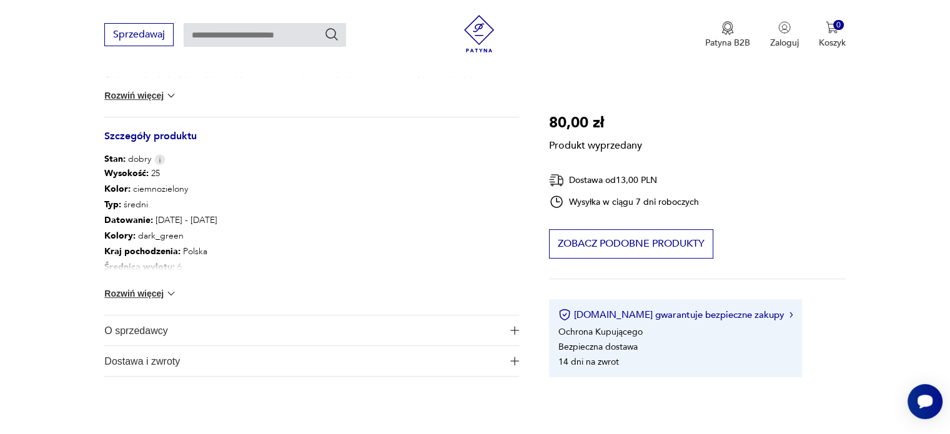
scroll to position [562, 0]
